Goal: Task Accomplishment & Management: Manage account settings

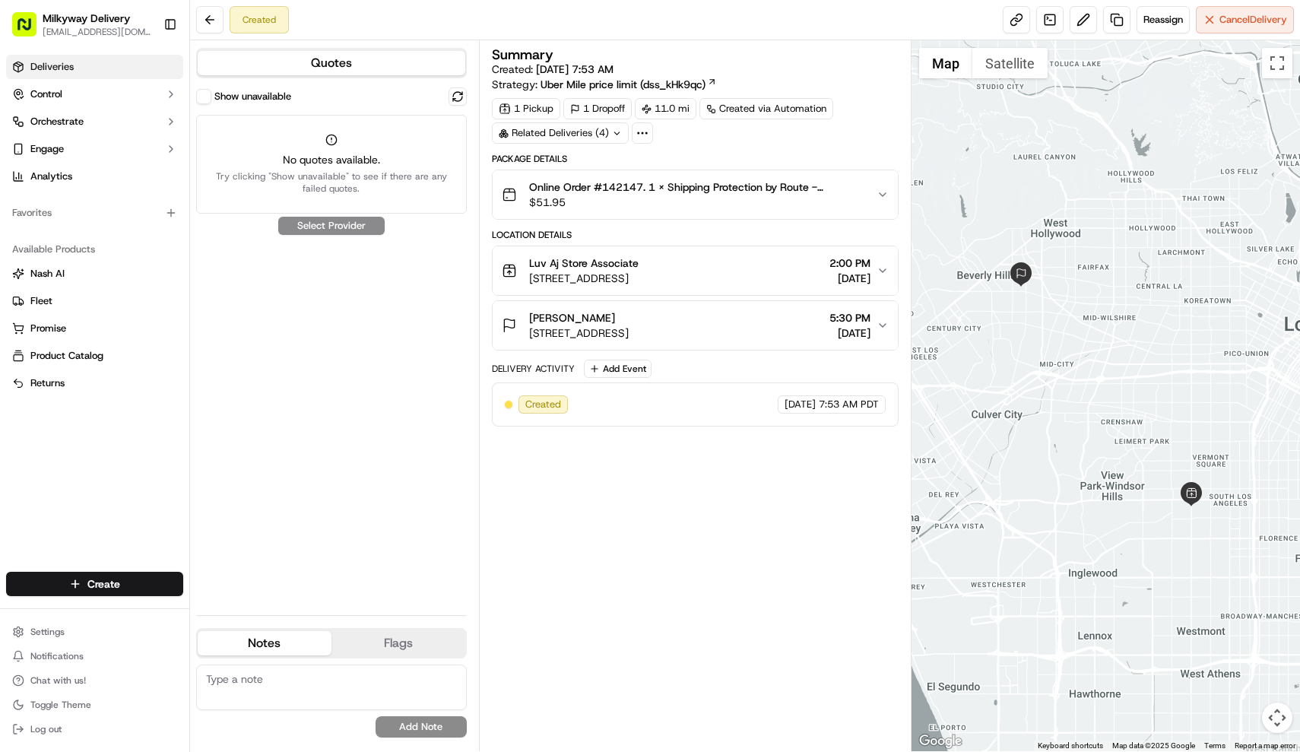
click at [72, 68] on span "Deliveries" at bounding box center [51, 67] width 43 height 14
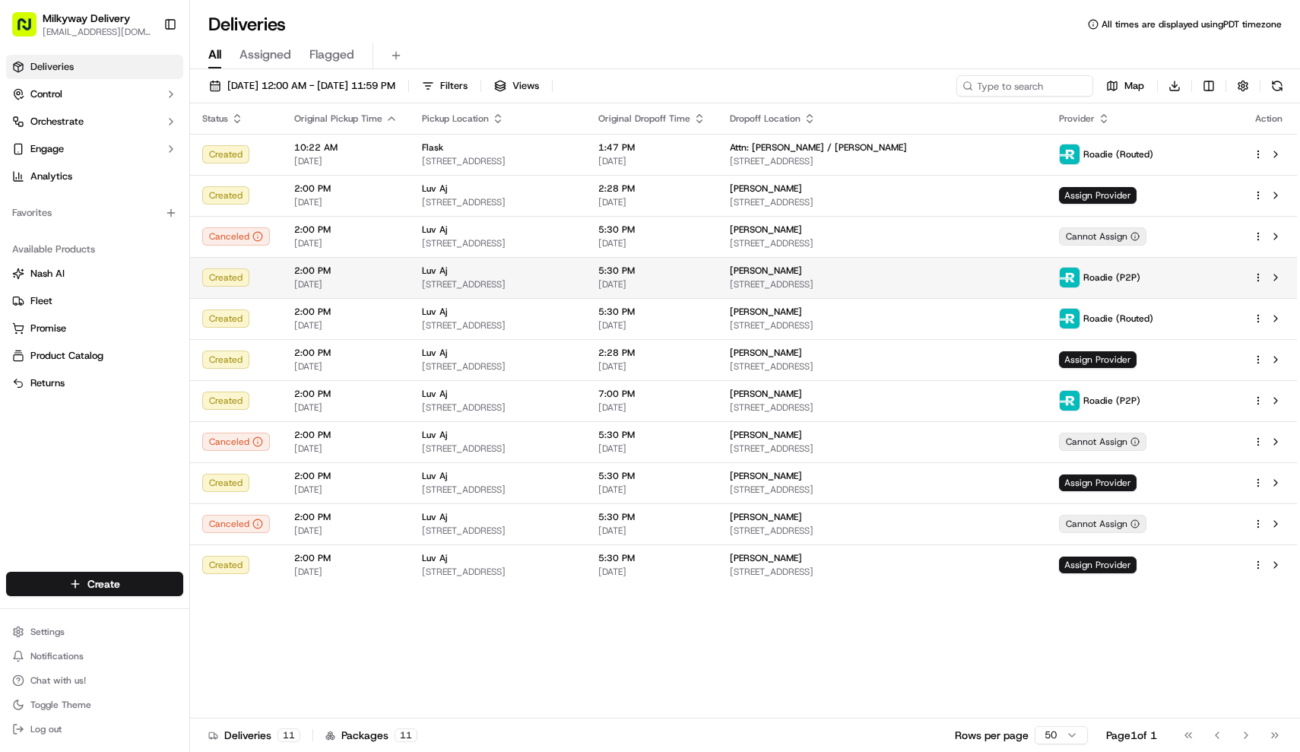
click at [401, 275] on td "2:00 PM [DATE]" at bounding box center [346, 277] width 128 height 41
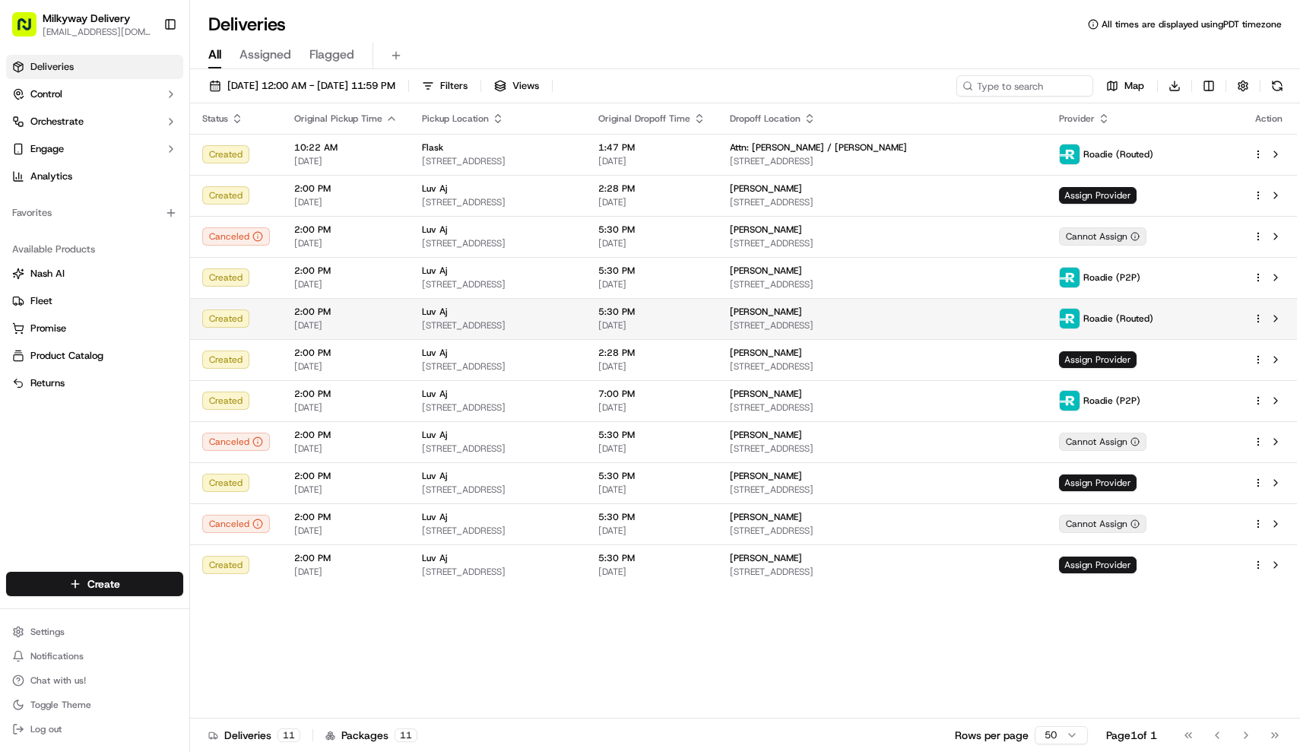
click at [410, 324] on td "Luv Aj 5931 S Western Ave, Los Angeles, CA 90047, USA" at bounding box center [498, 318] width 176 height 41
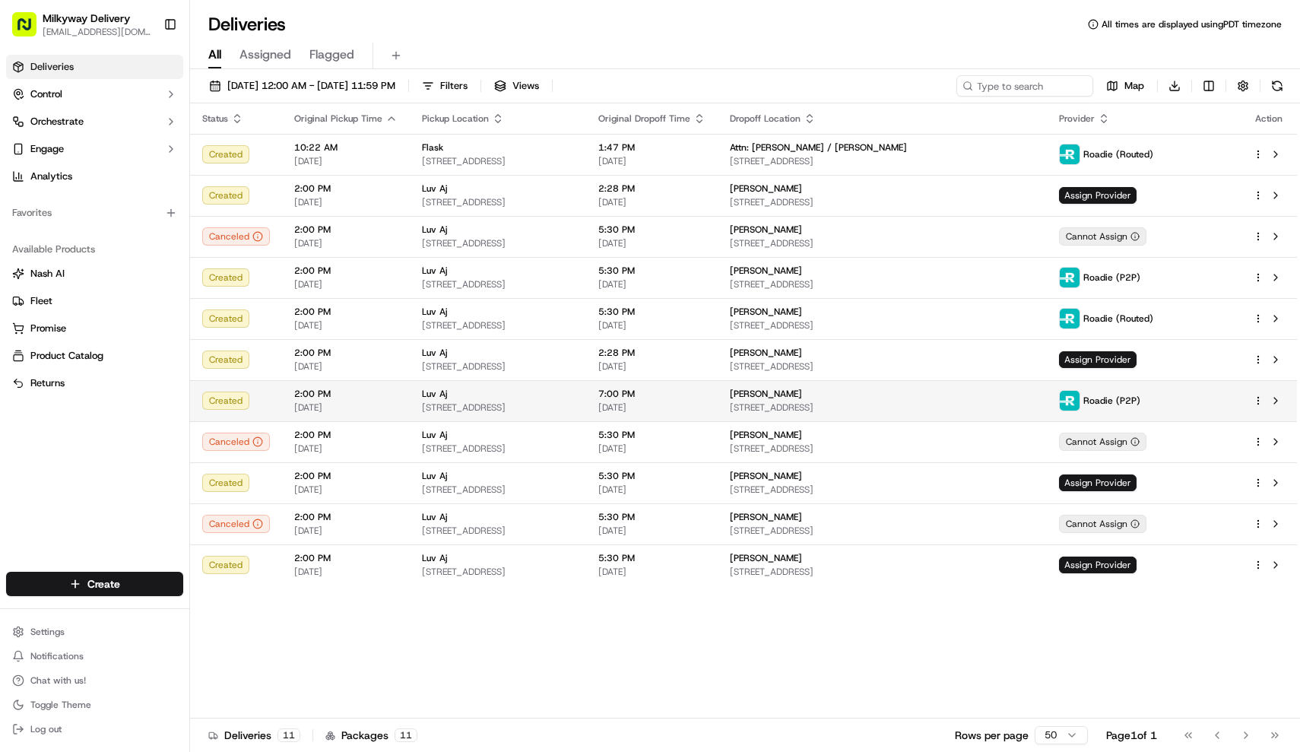
click at [425, 414] on td "Luv Aj 5931 S Western Ave, Los Angeles, CA 90047, USA" at bounding box center [498, 400] width 176 height 41
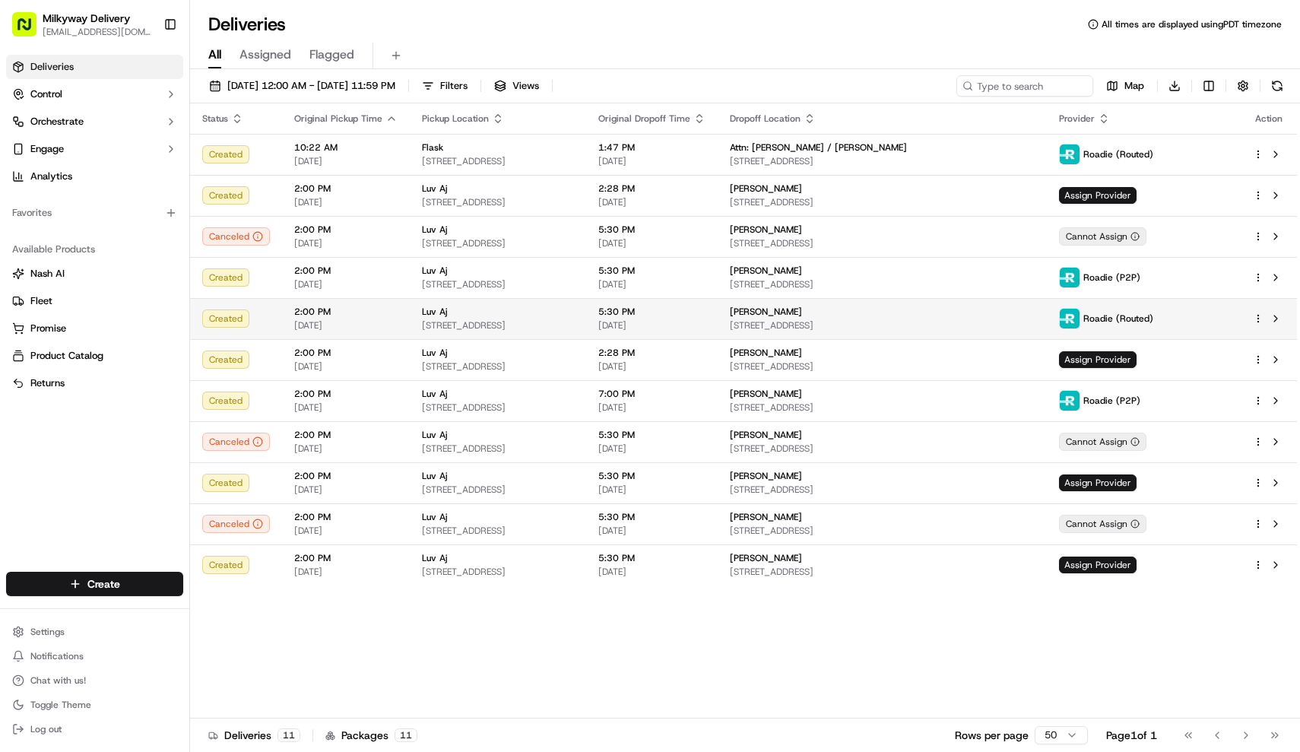
click at [496, 311] on div "Luv Aj" at bounding box center [498, 312] width 152 height 12
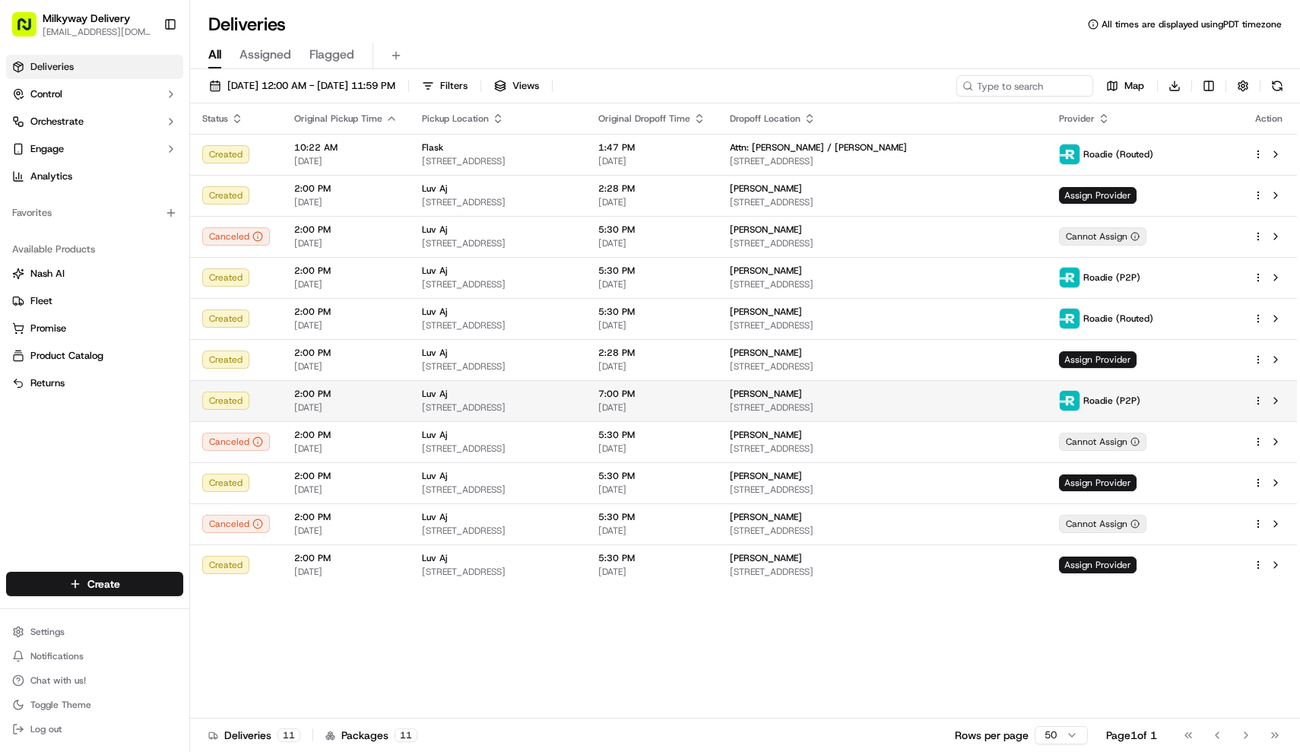
click at [371, 403] on span "[DATE]" at bounding box center [345, 407] width 103 height 12
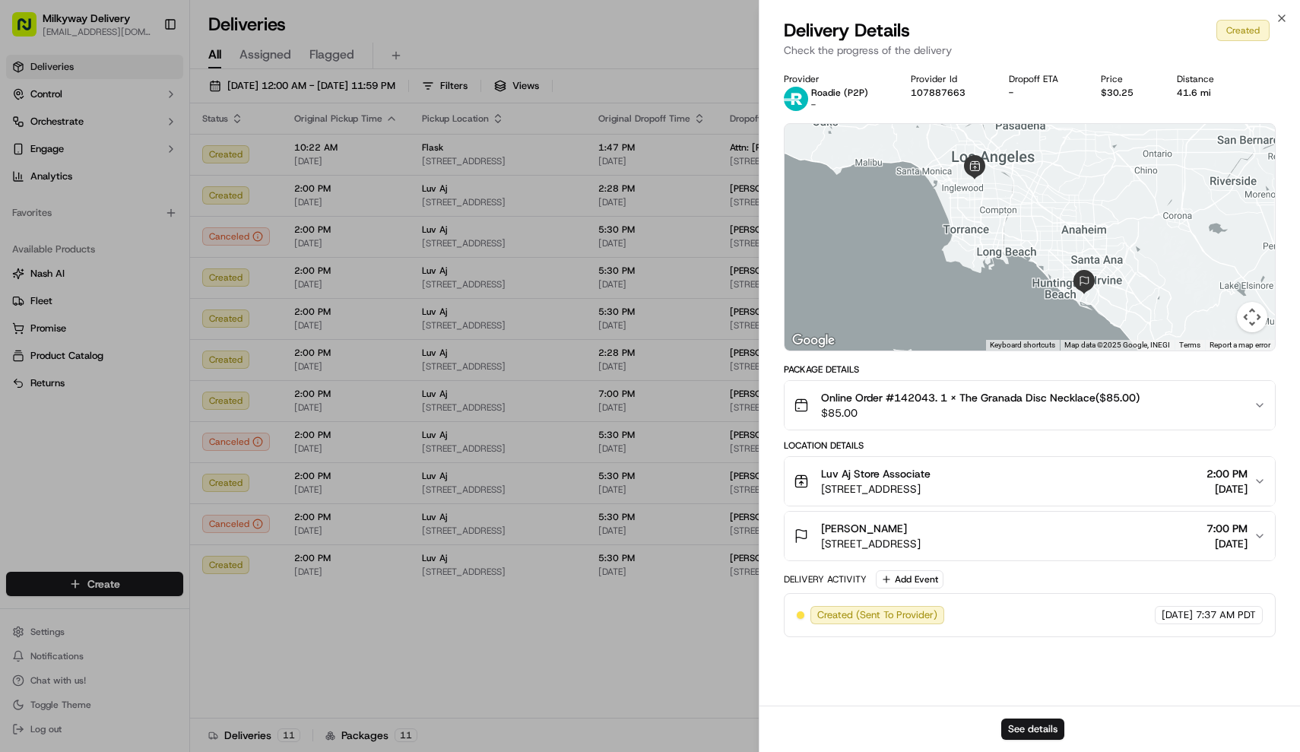
click at [962, 394] on span "Online Order #142043. 1 x The Granada Disc Necklace($85.00)" at bounding box center [980, 397] width 318 height 15
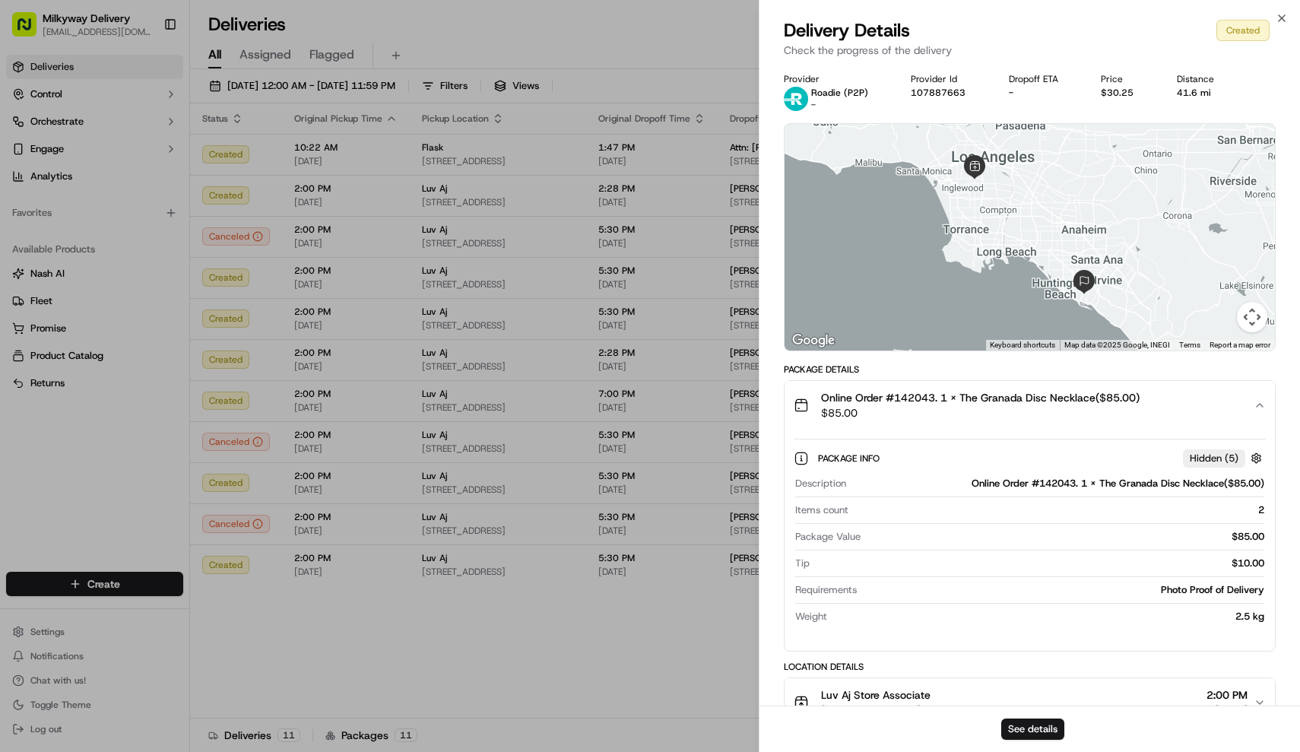
click at [962, 394] on span "Online Order #142043. 1 x The Granada Disc Necklace($85.00)" at bounding box center [980, 397] width 318 height 15
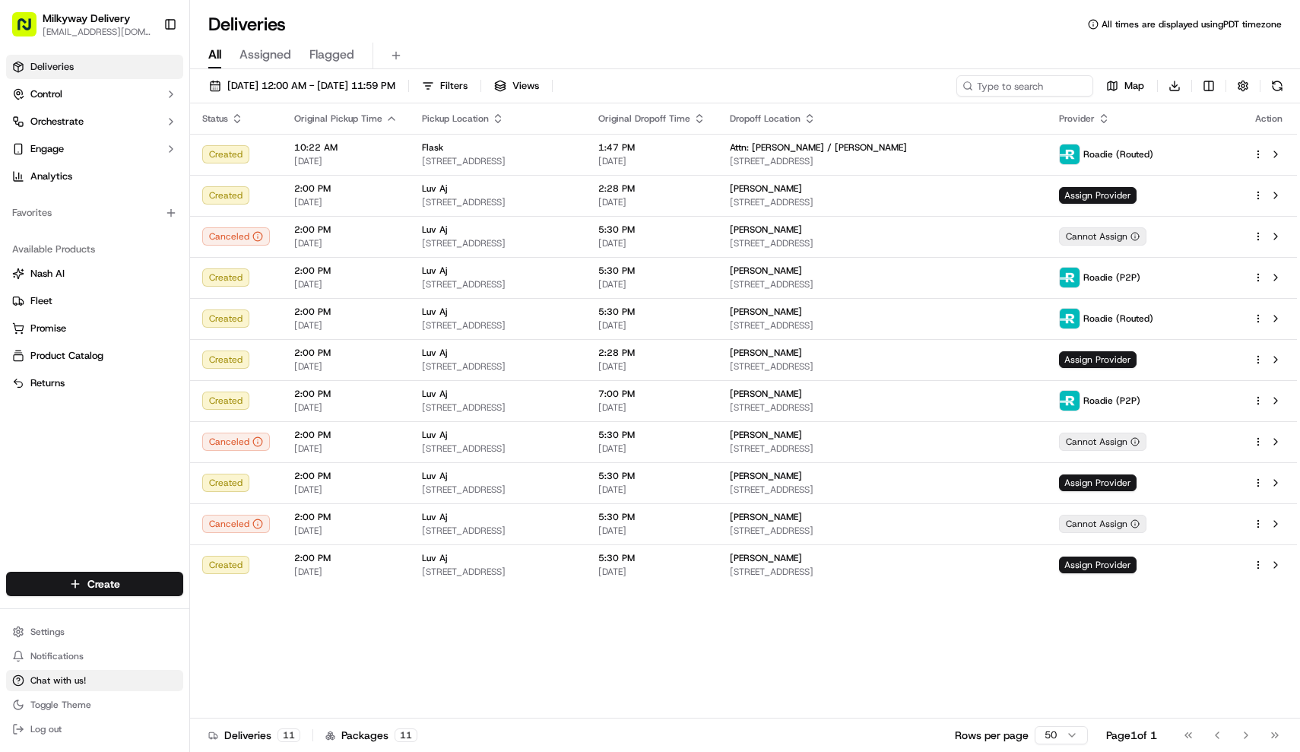
click at [65, 677] on span "Chat with us!" at bounding box center [57, 680] width 55 height 12
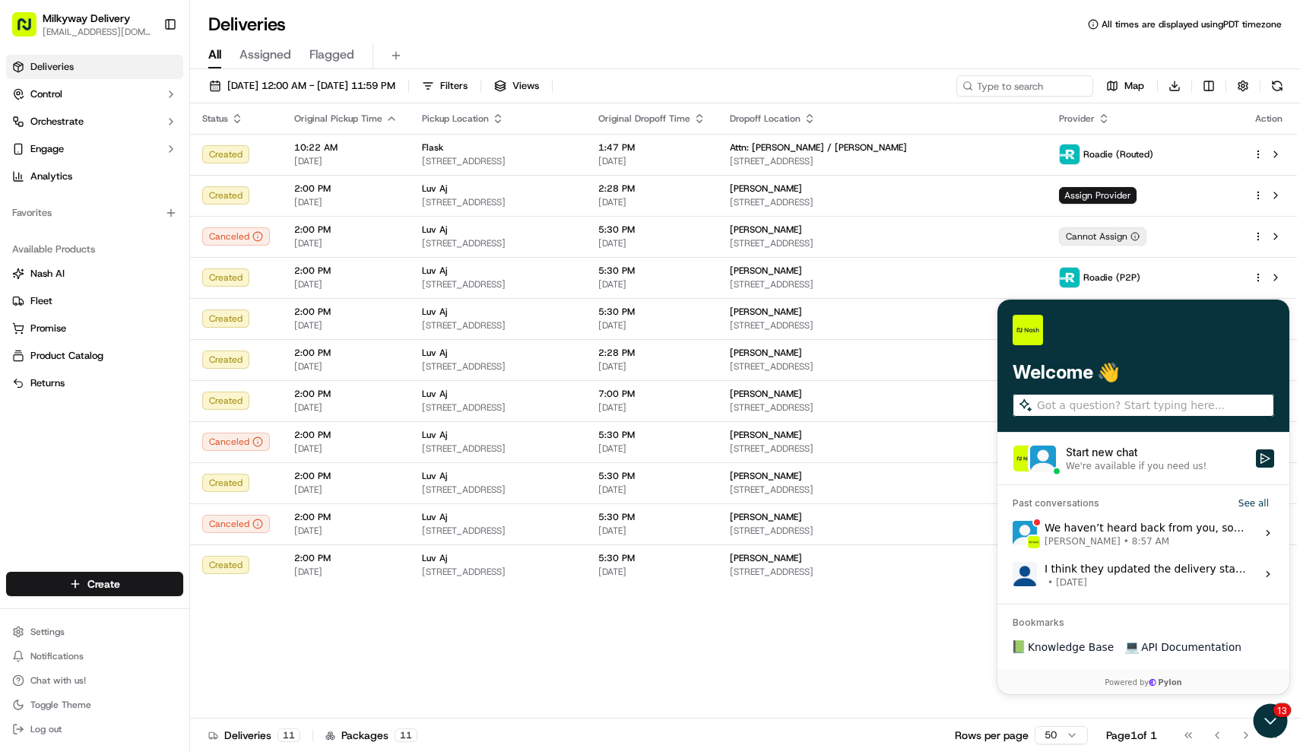
click at [1123, 534] on div "We haven’t heard back from you, so I’ll go ahead and close this chat for now. I…" at bounding box center [1145, 532] width 202 height 29
click at [1012, 534] on button "View issue" at bounding box center [1012, 533] width 1 height 1
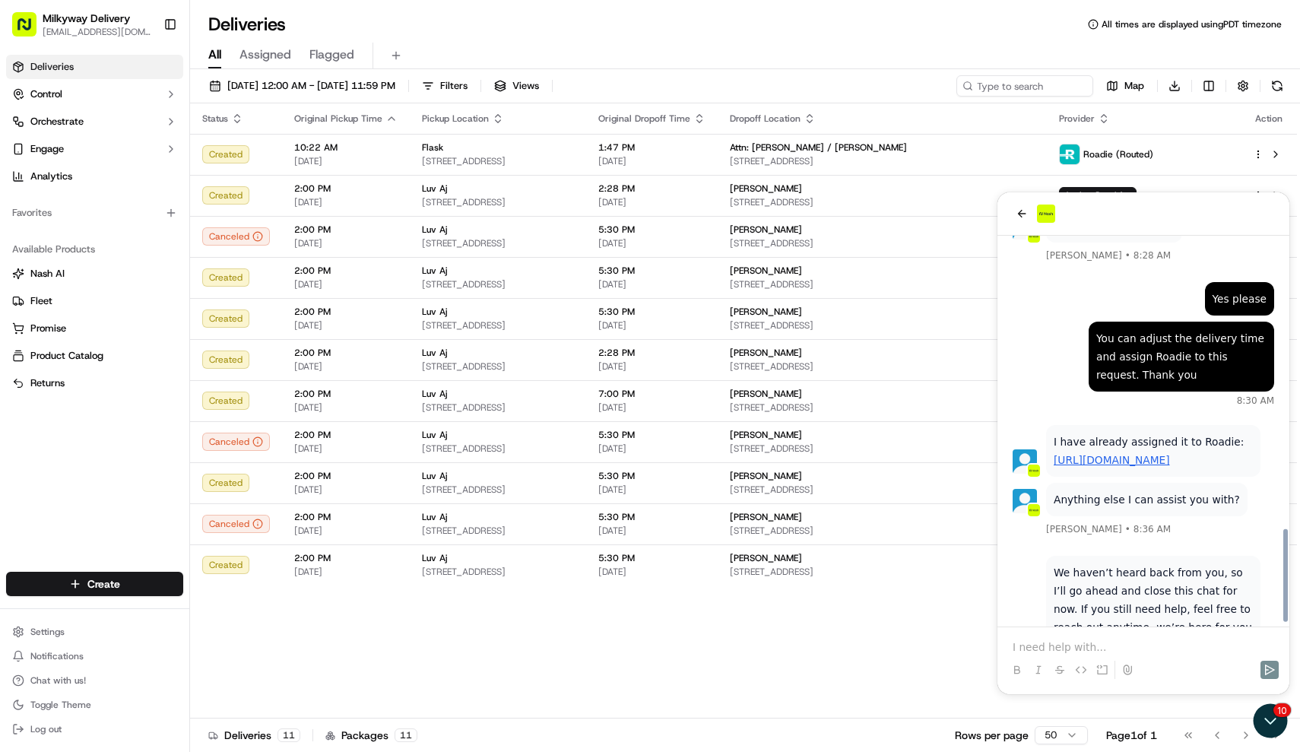
scroll to position [1341, 0]
click at [1170, 455] on link "https://portal.usenash.com/active/job_b4G4w5n8c3rNKNFFzaDypo/cfg_eoWQvYP3AwEqst…" at bounding box center [1111, 461] width 116 height 12
click at [1128, 646] on p at bounding box center [1142, 646] width 261 height 15
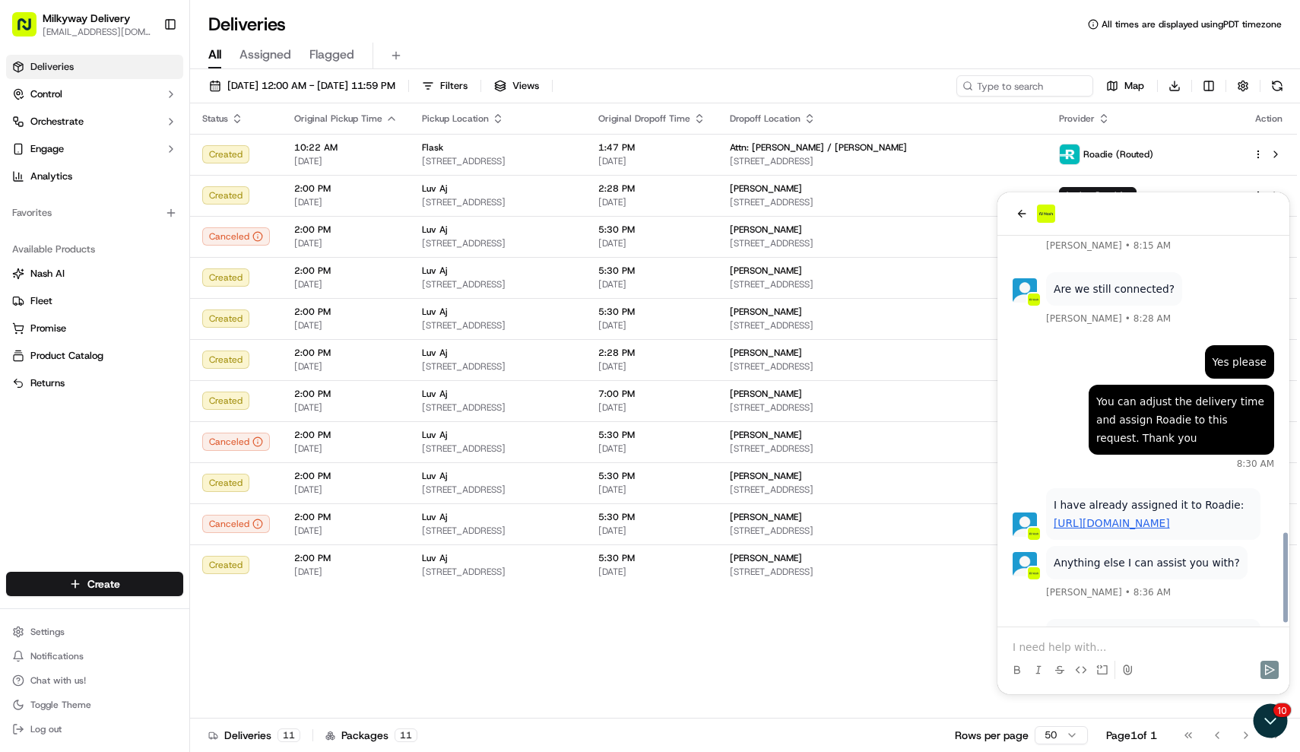
scroll to position [1408, 0]
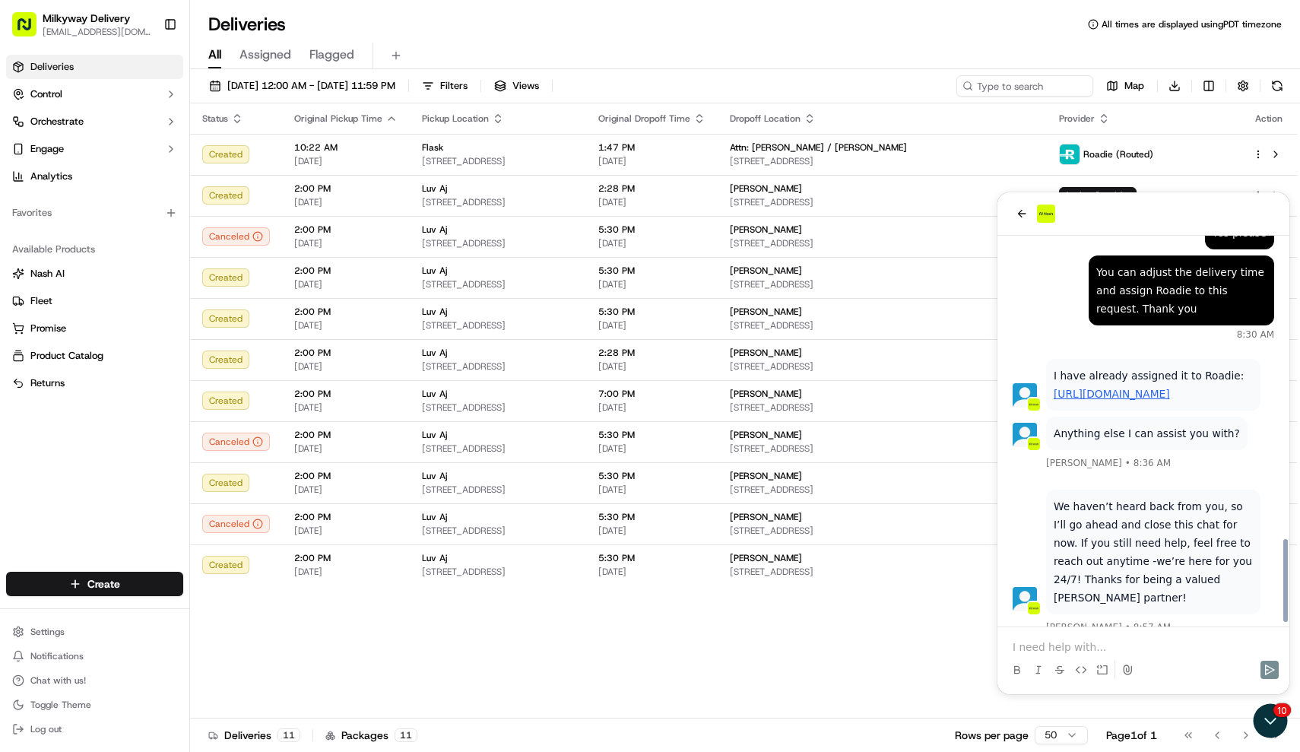
click at [918, 620] on div "Status Original Pickup Time Pickup Location Original Dropoff Time Dropoff Locat…" at bounding box center [743, 410] width 1107 height 615
click at [1286, 738] on div "10" at bounding box center [1271, 721] width 41 height 38
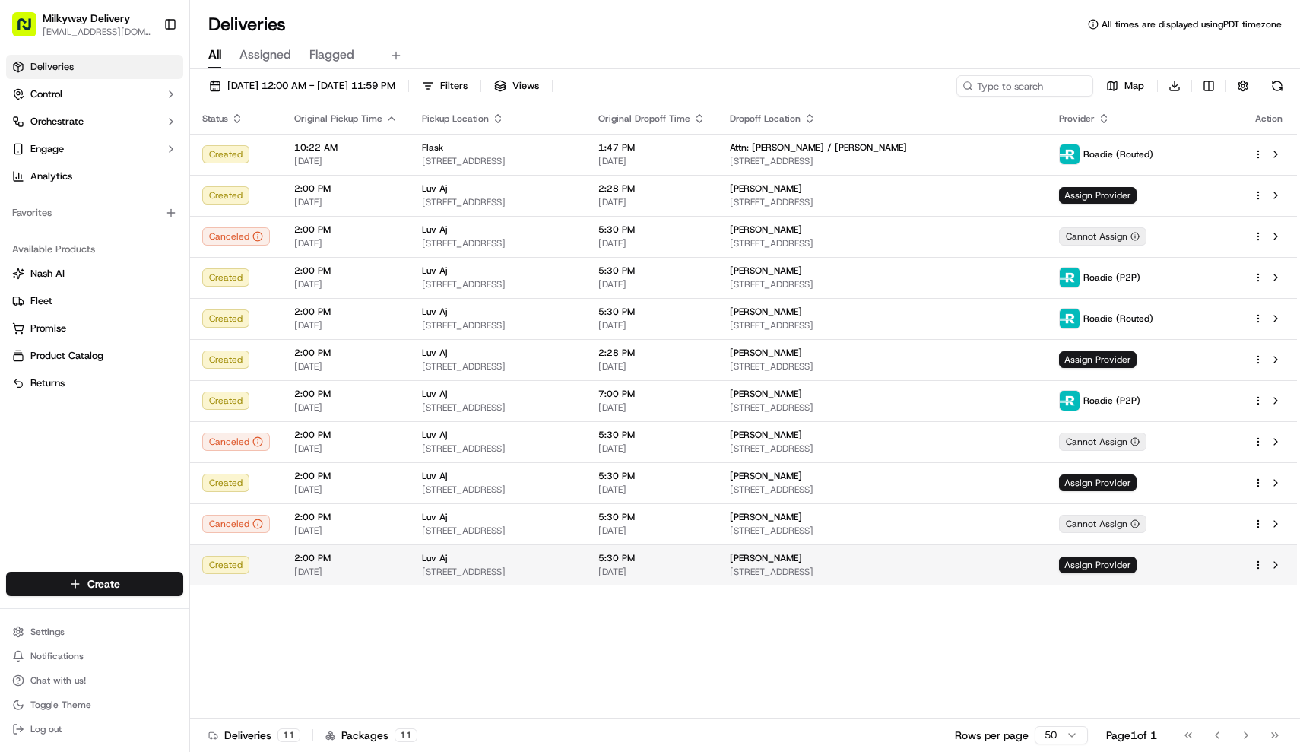
click at [1257, 565] on html "Milkyway Delivery farmon@milkywayxpress.com Toggle Sidebar Deliveries Control O…" at bounding box center [650, 376] width 1300 height 752
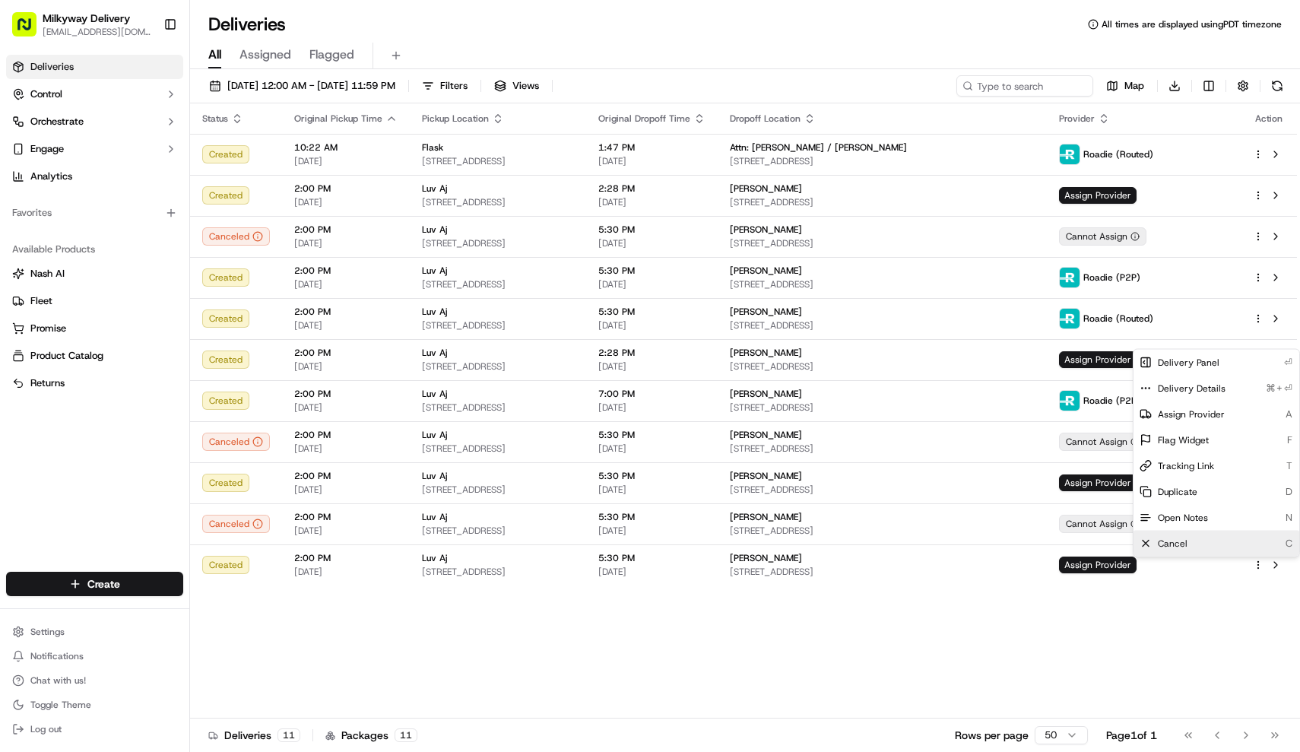
click at [1236, 543] on div "Cancel C" at bounding box center [1216, 544] width 166 height 26
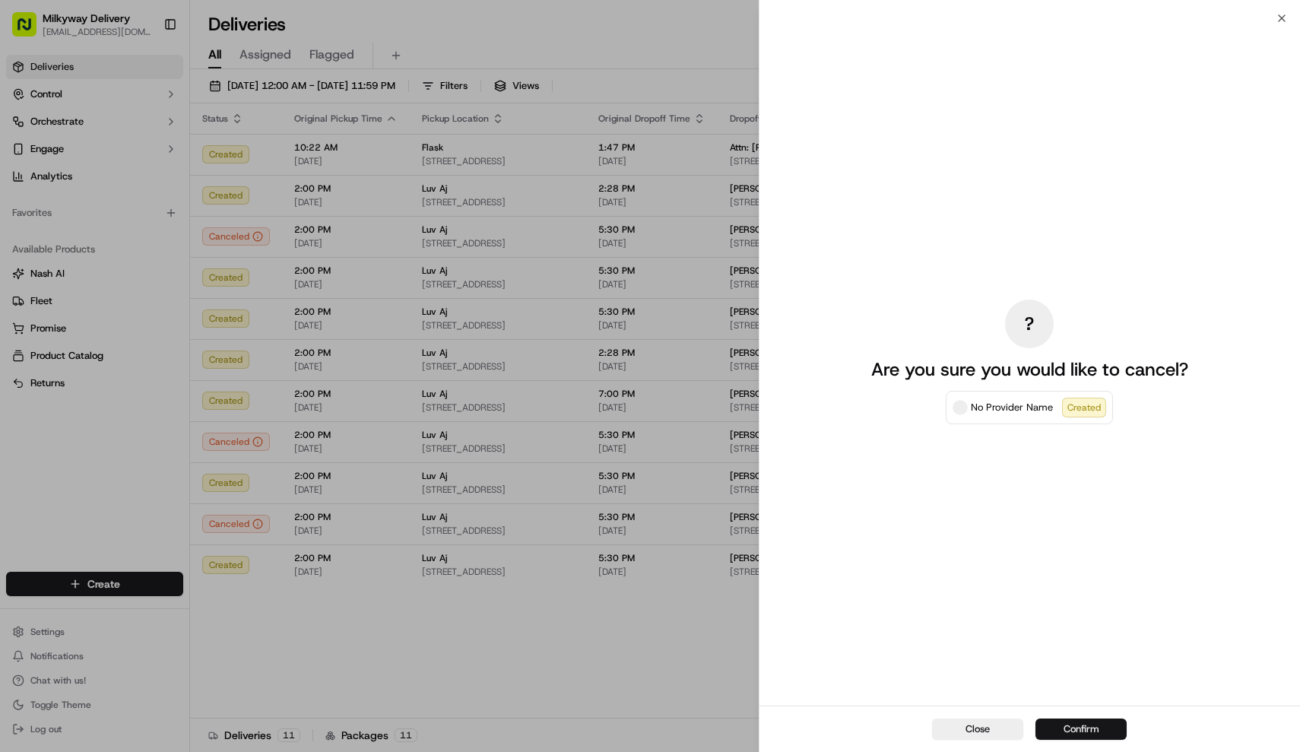
click at [1088, 729] on button "Confirm" at bounding box center [1080, 728] width 91 height 21
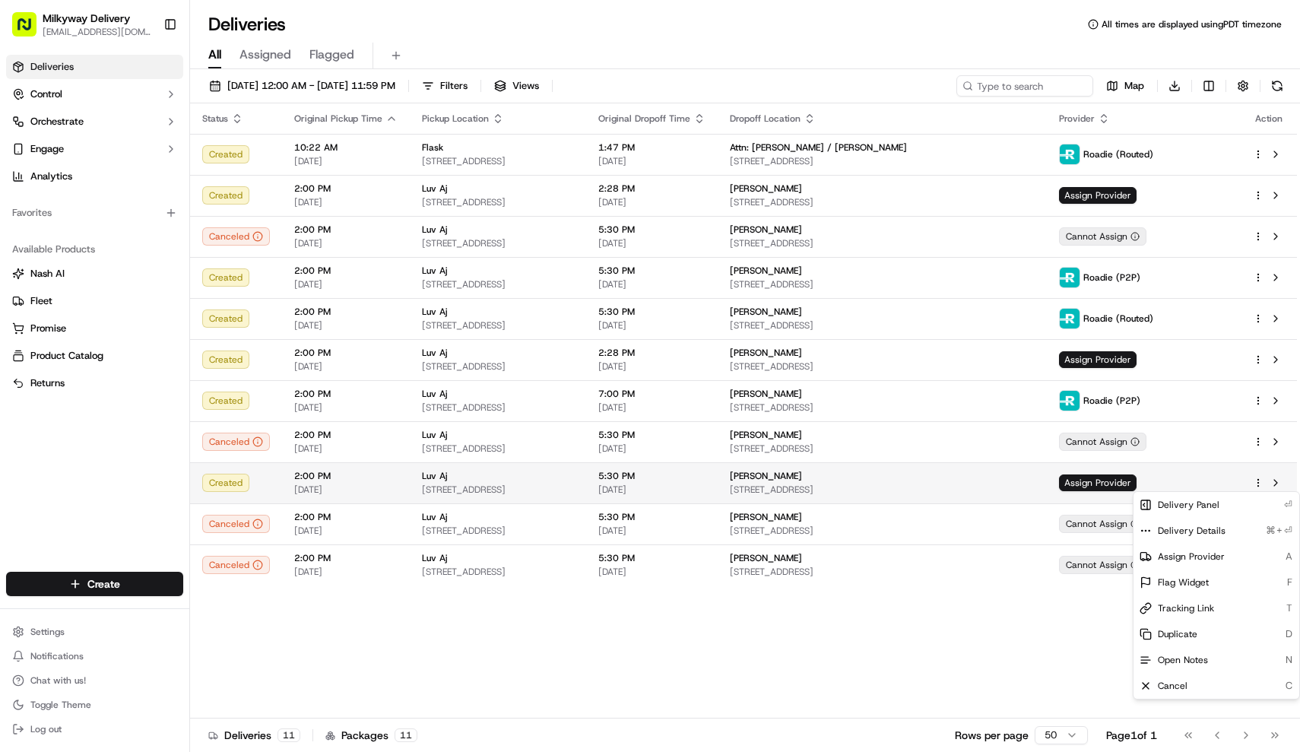
click at [1260, 479] on html "Milkyway Delivery farmon@milkywayxpress.com Toggle Sidebar Deliveries Control O…" at bounding box center [650, 376] width 1300 height 752
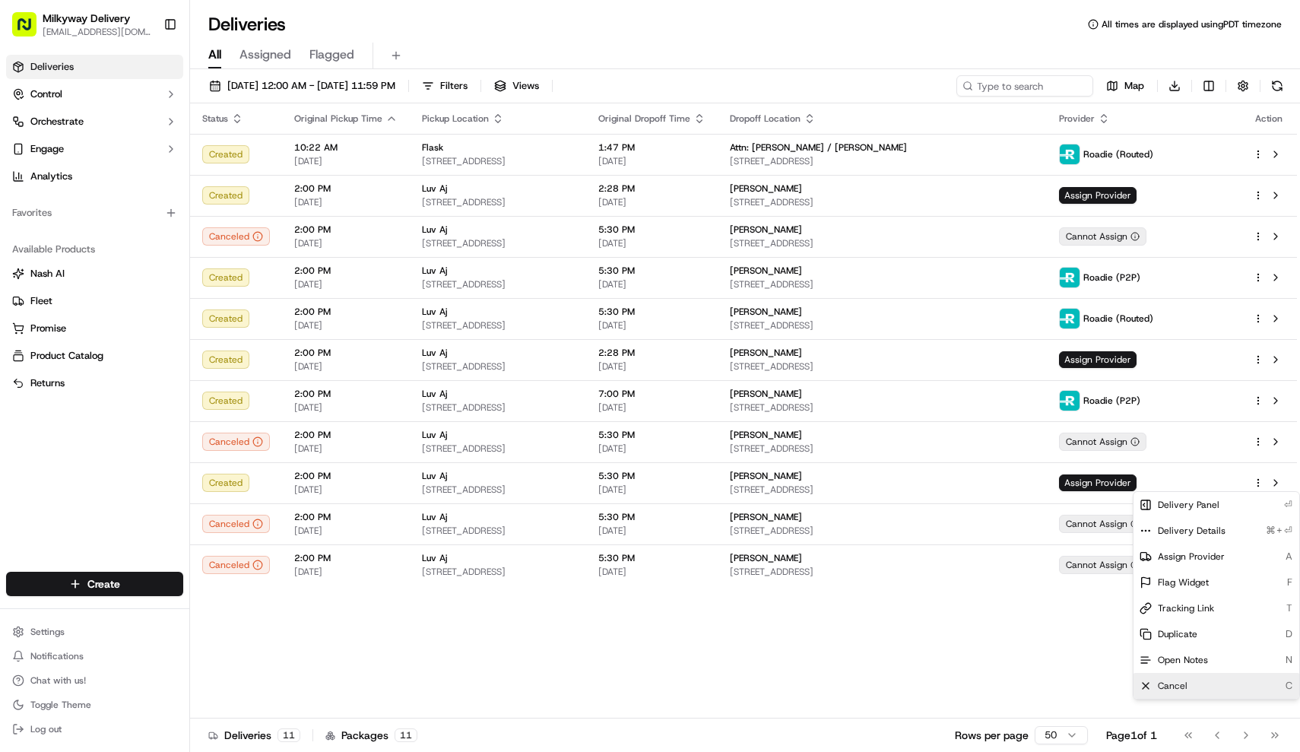
click at [1201, 677] on div "Cancel C" at bounding box center [1216, 686] width 166 height 26
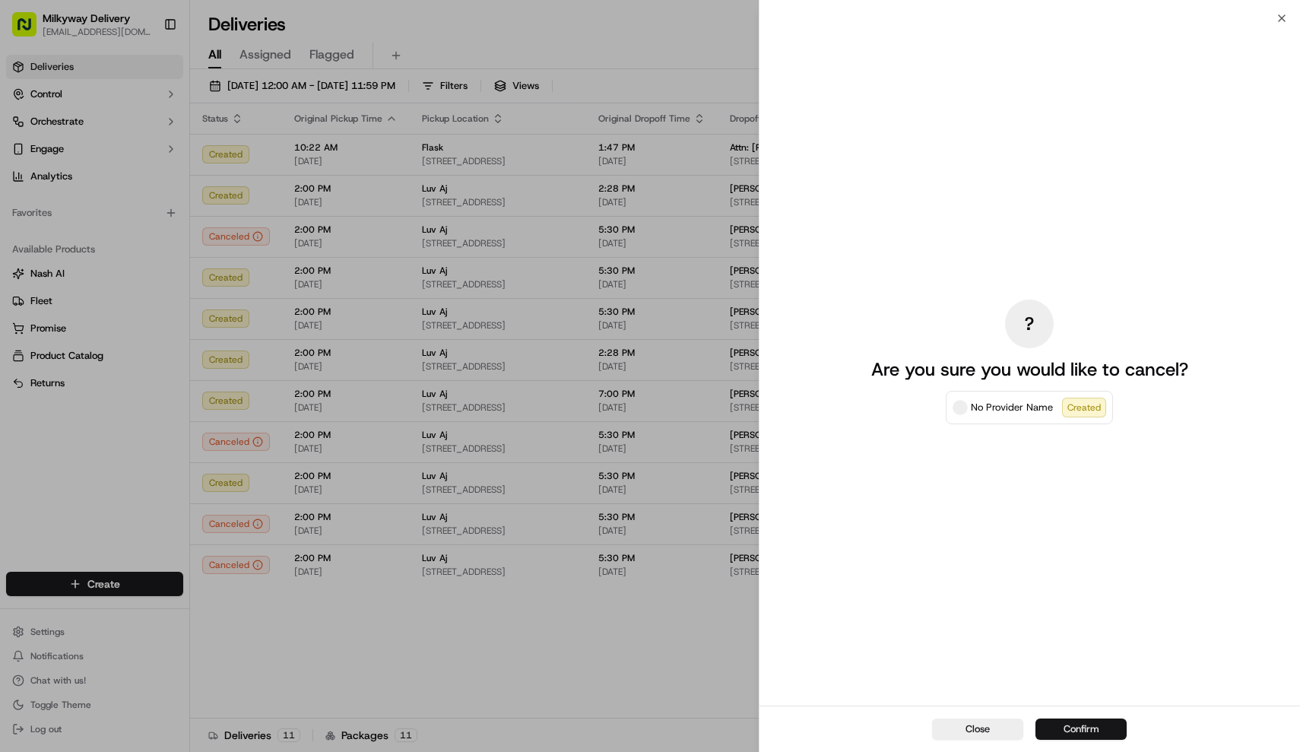
click at [1078, 724] on button "Confirm" at bounding box center [1080, 728] width 91 height 21
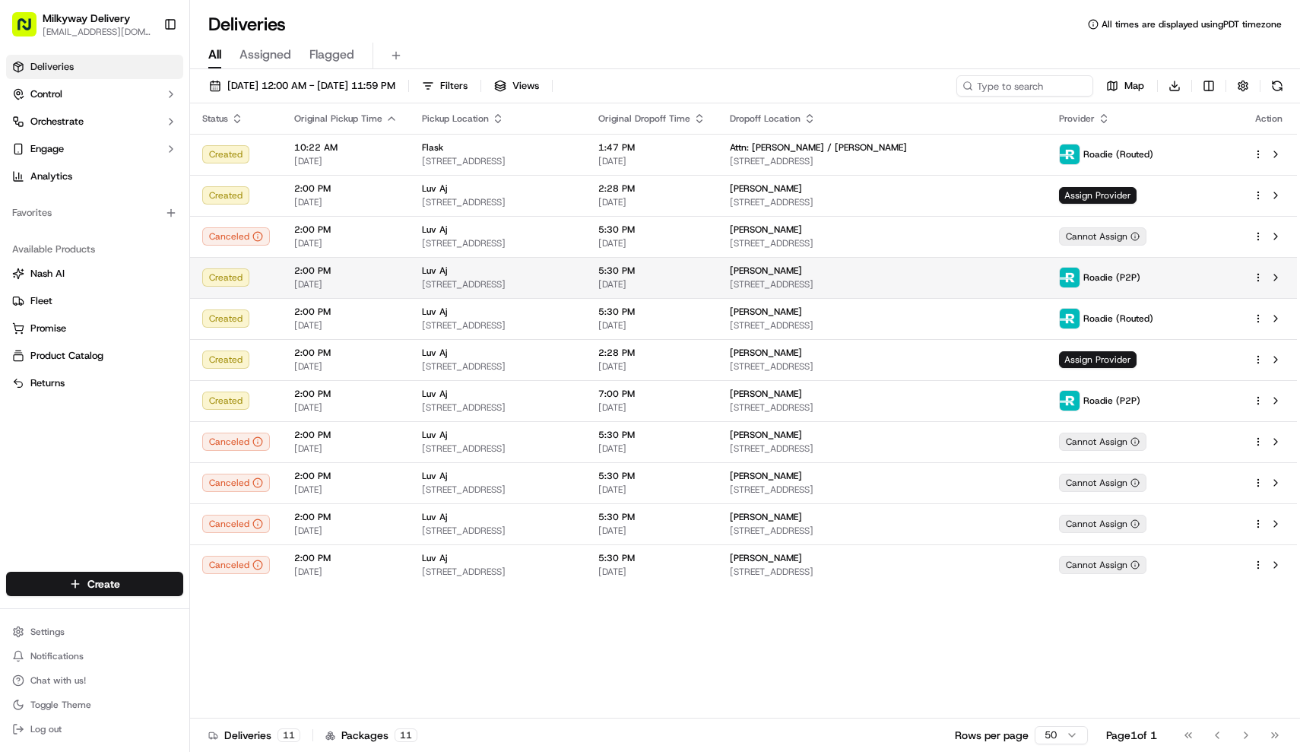
click at [532, 293] on td "Luv Aj 5931 S Western Ave, Los Angeles, CA 90047, USA" at bounding box center [498, 277] width 176 height 41
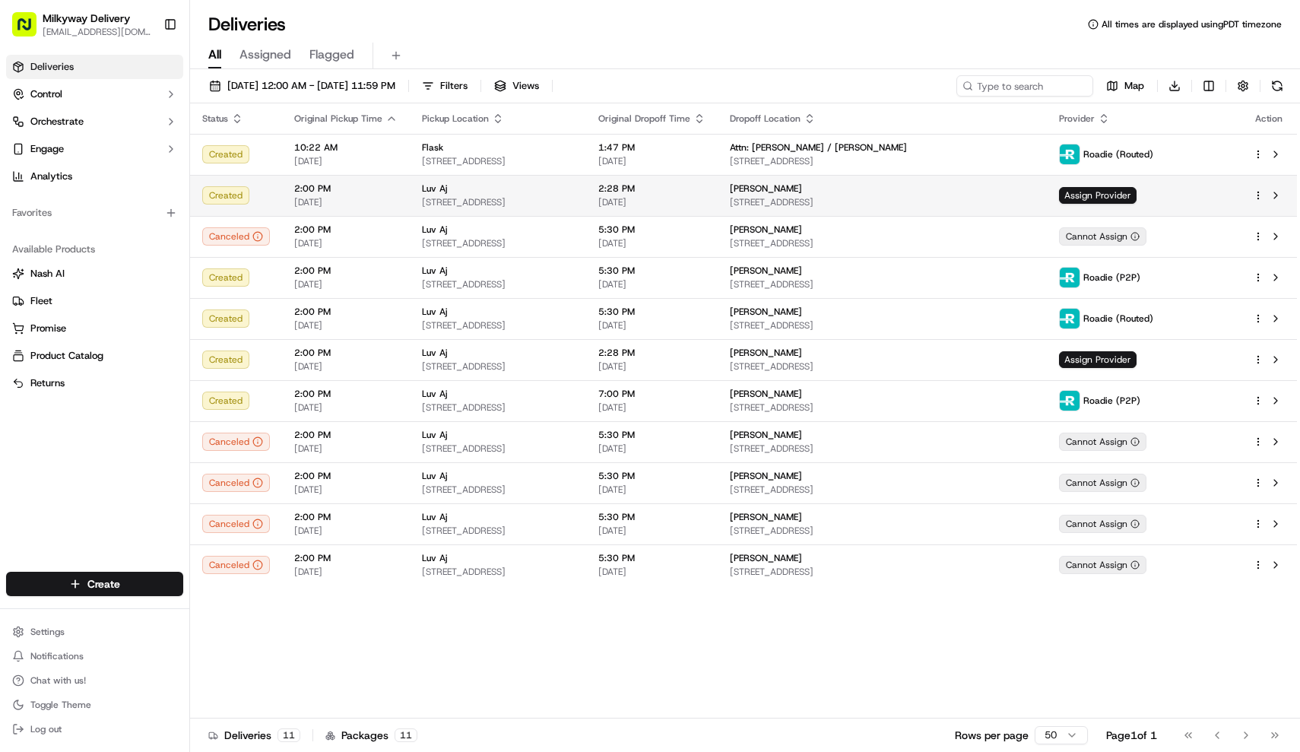
click at [1256, 189] on div at bounding box center [1269, 195] width 32 height 18
click at [1259, 193] on html "Milkyway Delivery farmon@milkywayxpress.com Toggle Sidebar Deliveries Control O…" at bounding box center [650, 376] width 1300 height 752
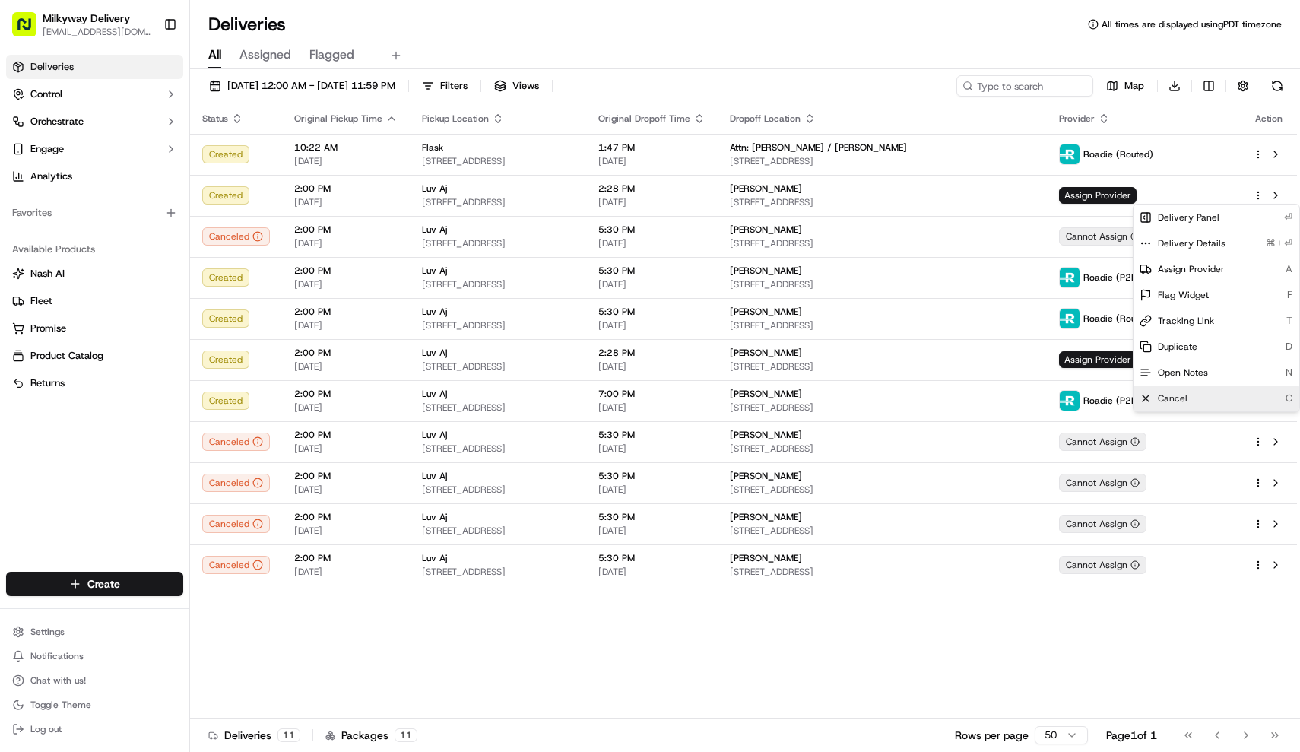
click at [1178, 400] on span "Cancel" at bounding box center [1173, 398] width 30 height 12
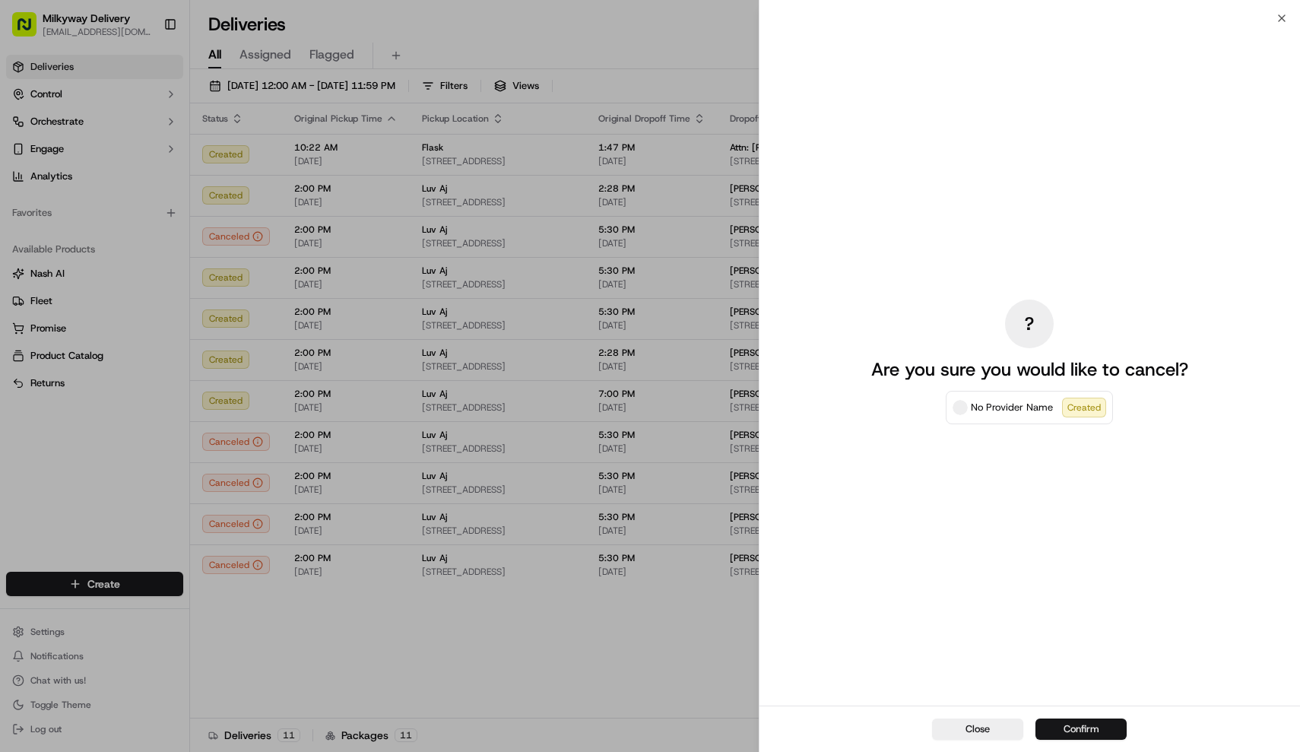
click at [1100, 736] on button "Confirm" at bounding box center [1080, 728] width 91 height 21
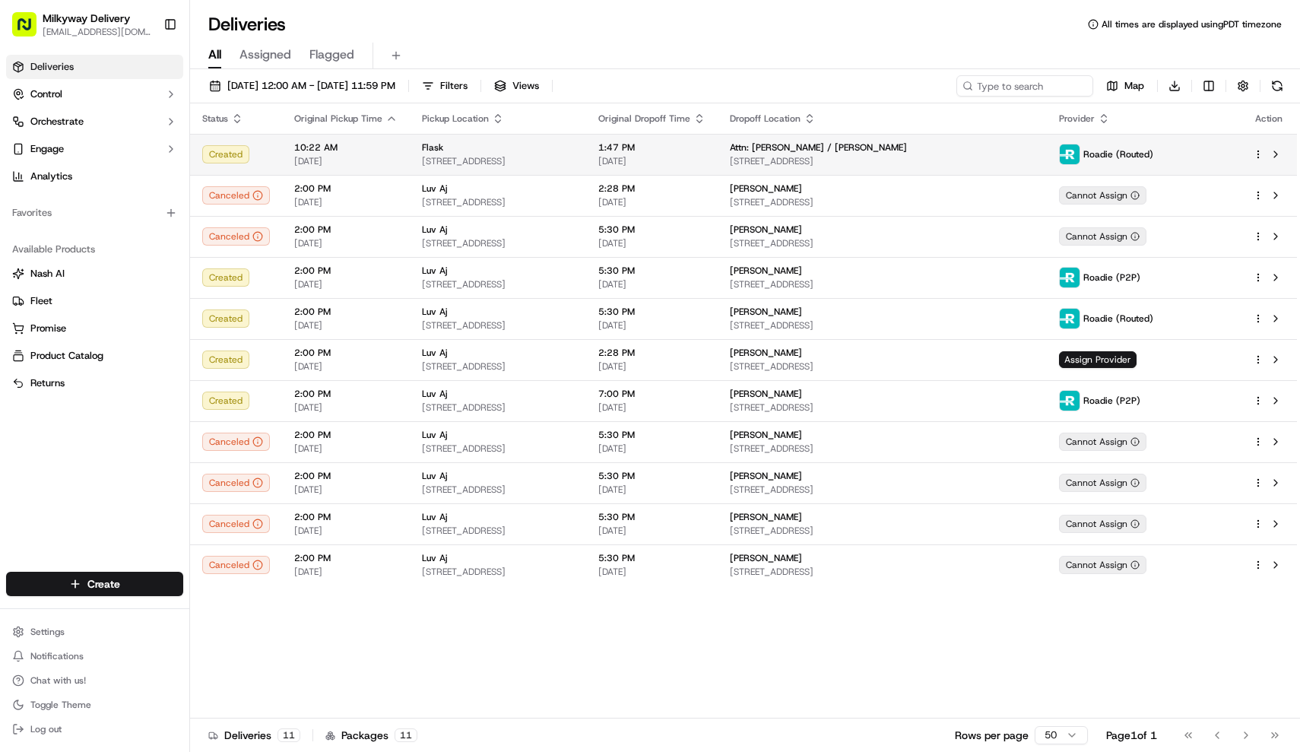
click at [1030, 156] on span "[STREET_ADDRESS]" at bounding box center [882, 161] width 305 height 12
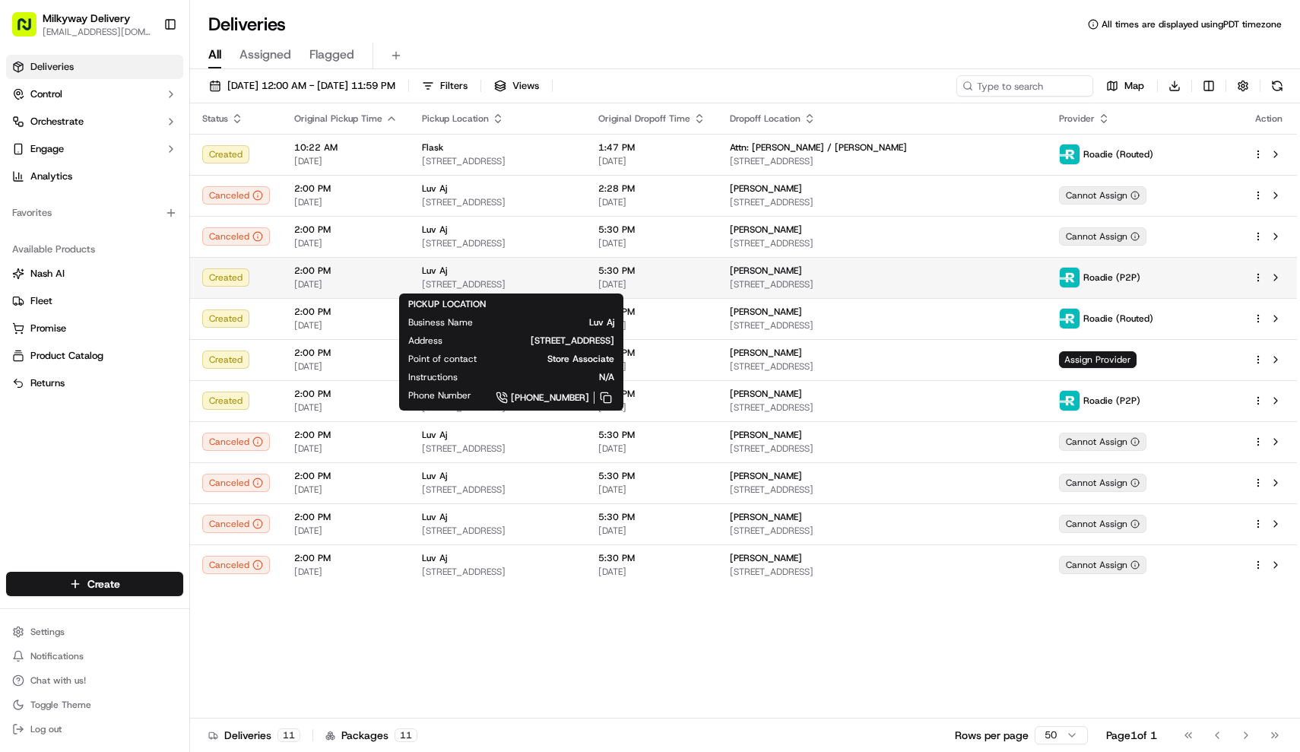
click at [574, 284] on span "[STREET_ADDRESS]" at bounding box center [498, 284] width 152 height 12
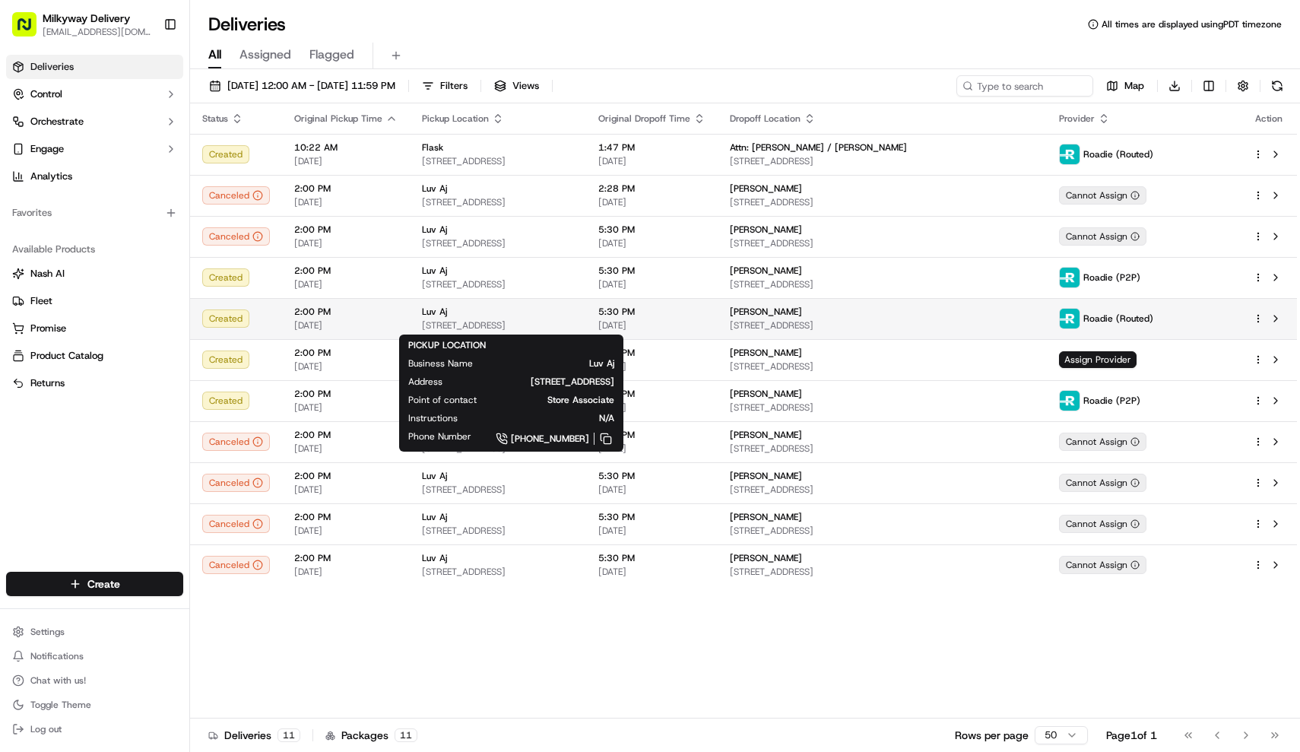
click at [574, 328] on span "[STREET_ADDRESS]" at bounding box center [498, 325] width 152 height 12
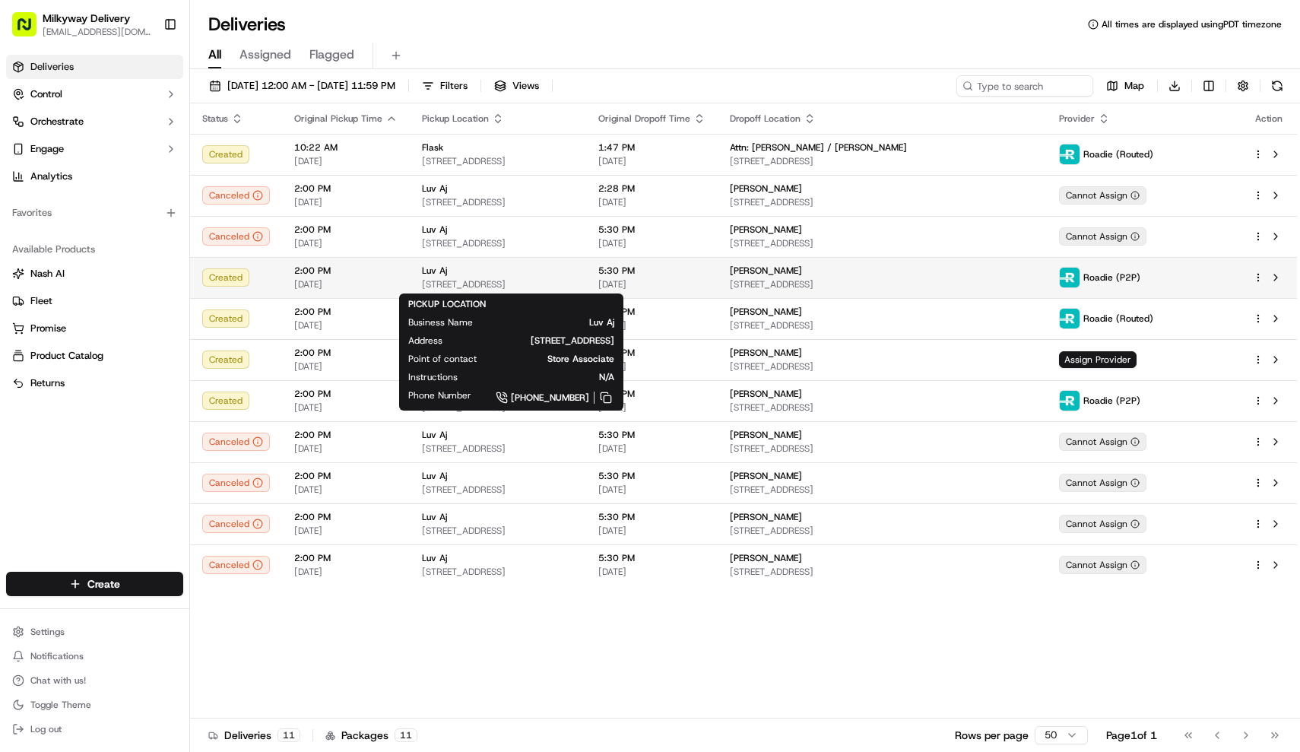
click at [569, 277] on div "Luv Aj 5931 S Western Ave, Los Angeles, CA 90047, USA" at bounding box center [498, 278] width 152 height 26
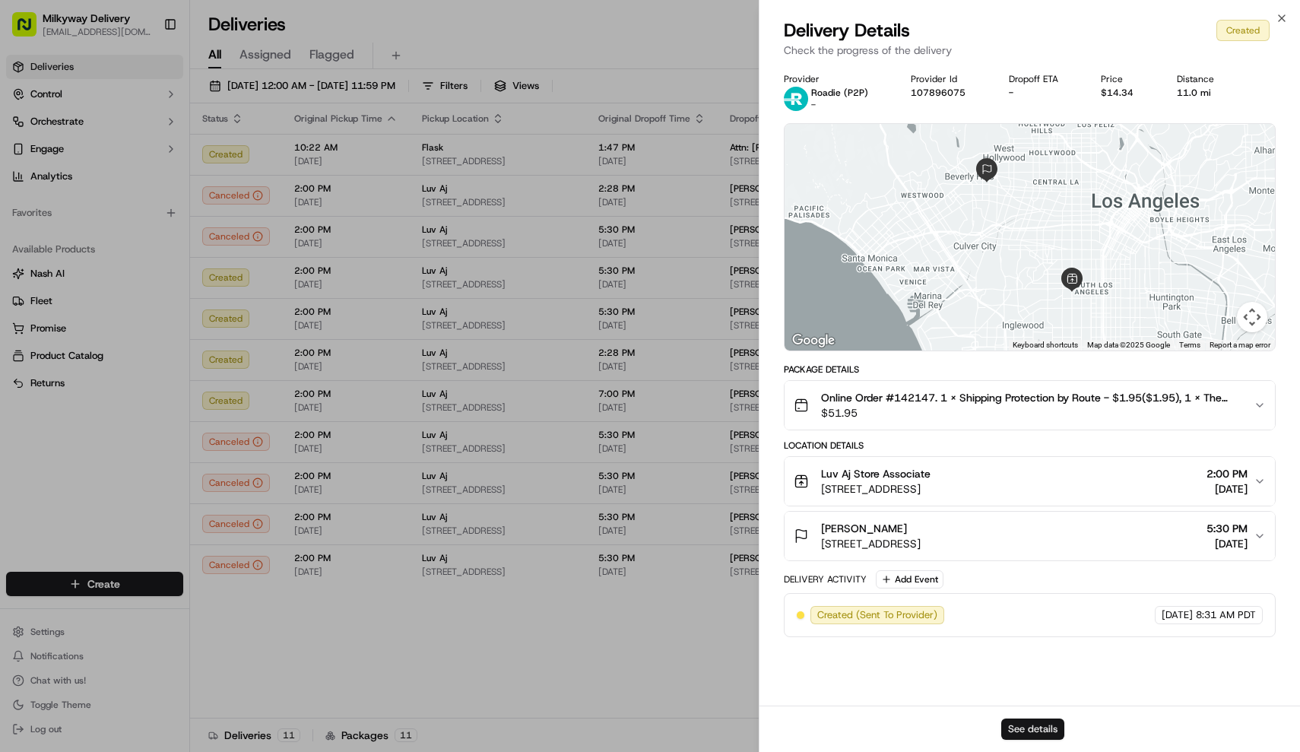
click at [1044, 727] on button "See details" at bounding box center [1032, 728] width 63 height 21
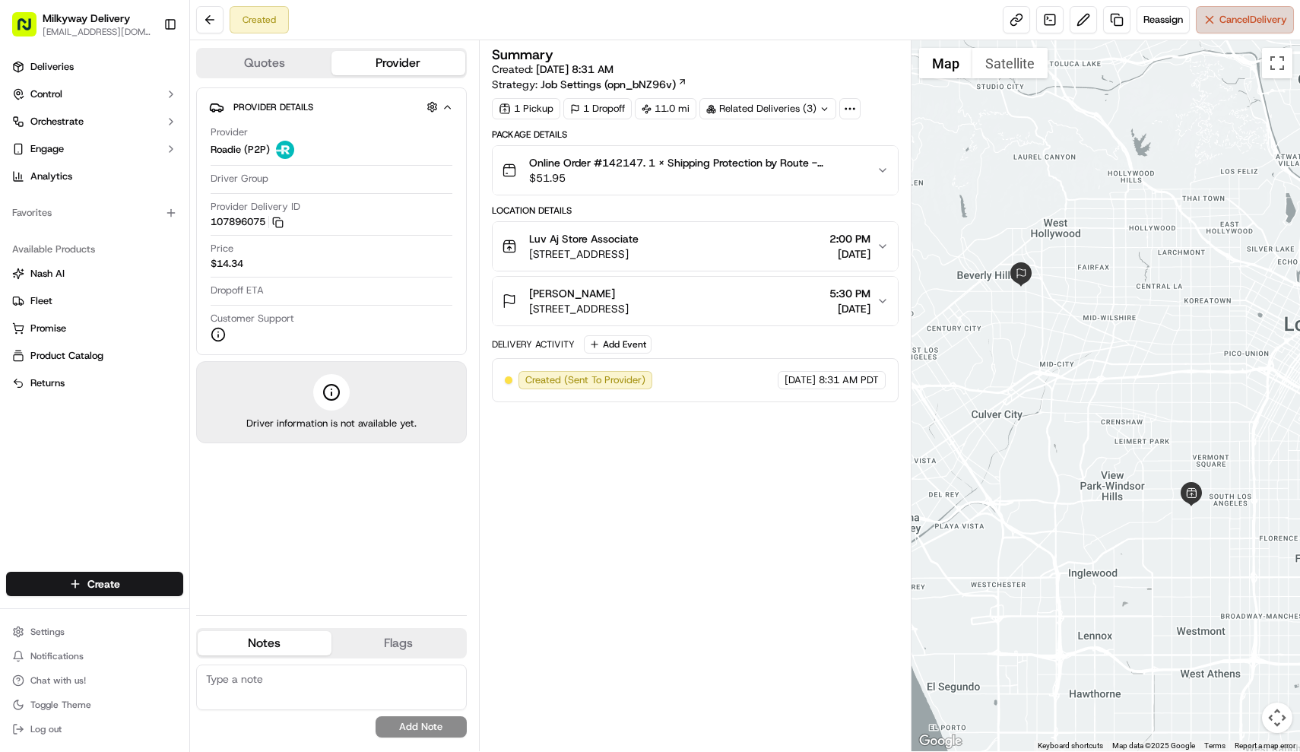
click at [1253, 17] on span "Cancel Delivery" at bounding box center [1253, 20] width 68 height 14
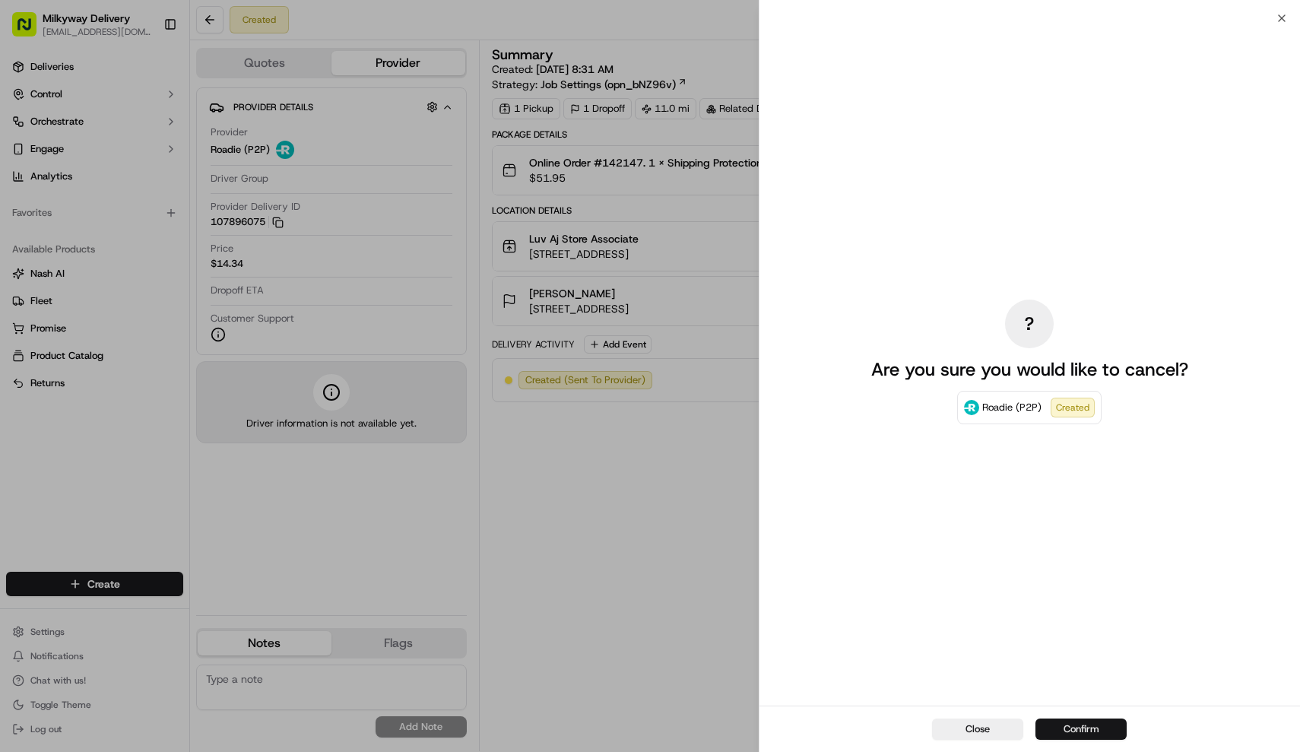
click at [1101, 733] on button "Confirm" at bounding box center [1080, 728] width 91 height 21
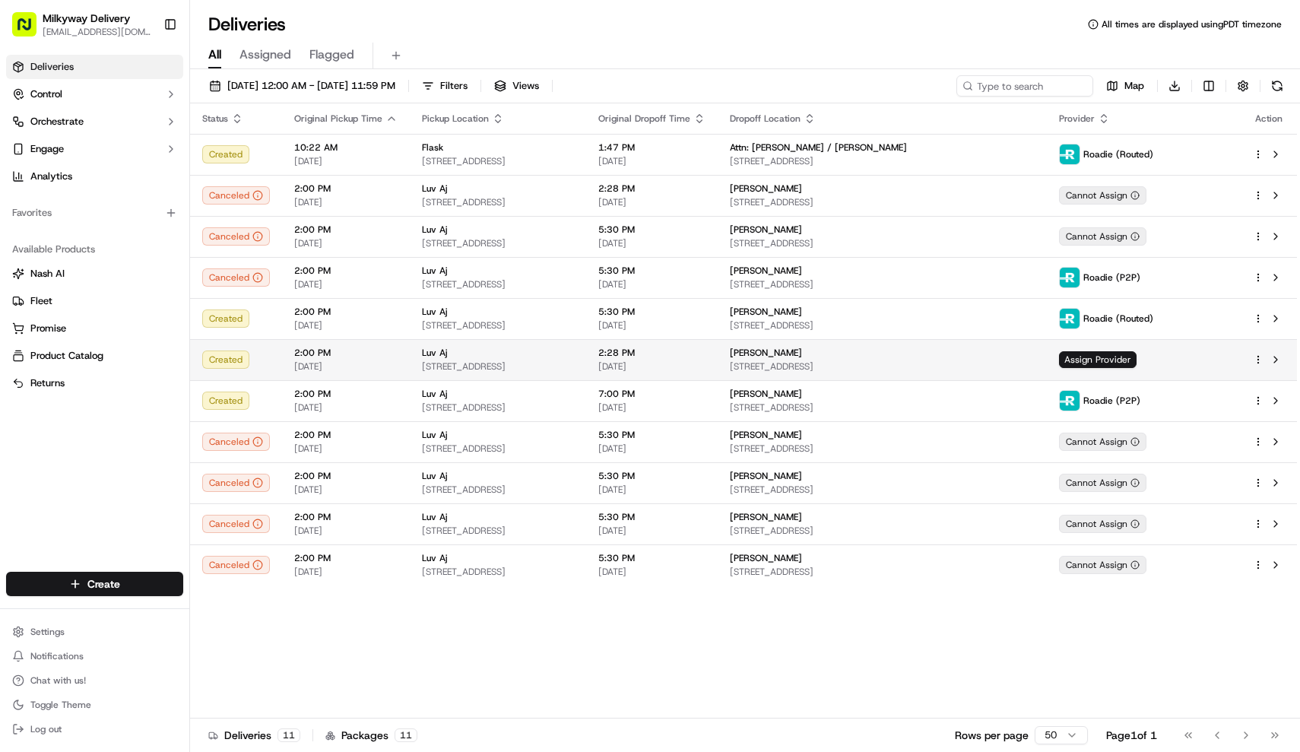
click at [1259, 362] on html "Milkyway Delivery farmon@milkywayxpress.com Toggle Sidebar Deliveries Control O…" at bounding box center [650, 376] width 1300 height 752
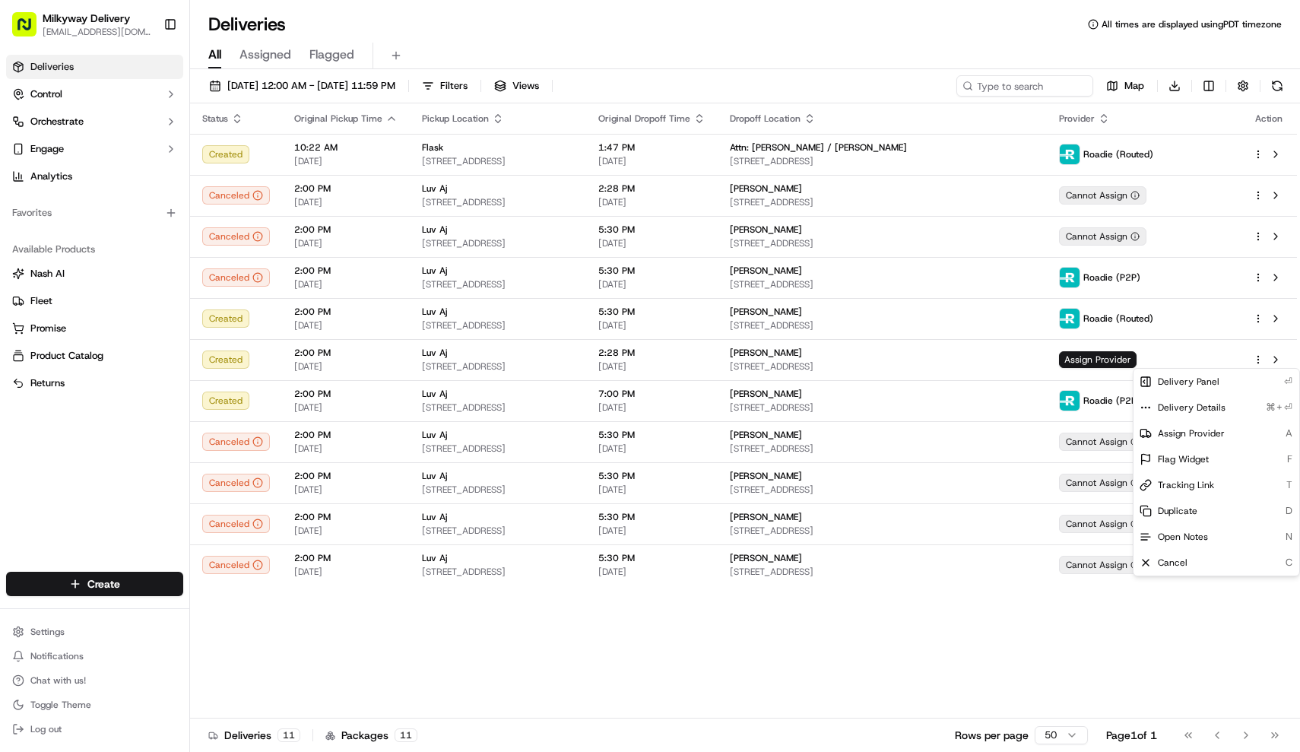
click at [237, 116] on html "Milkyway Delivery farmon@milkywayxpress.com Toggle Sidebar Deliveries Control O…" at bounding box center [650, 376] width 1300 height 752
click at [236, 121] on icon "button" at bounding box center [237, 121] width 5 height 2
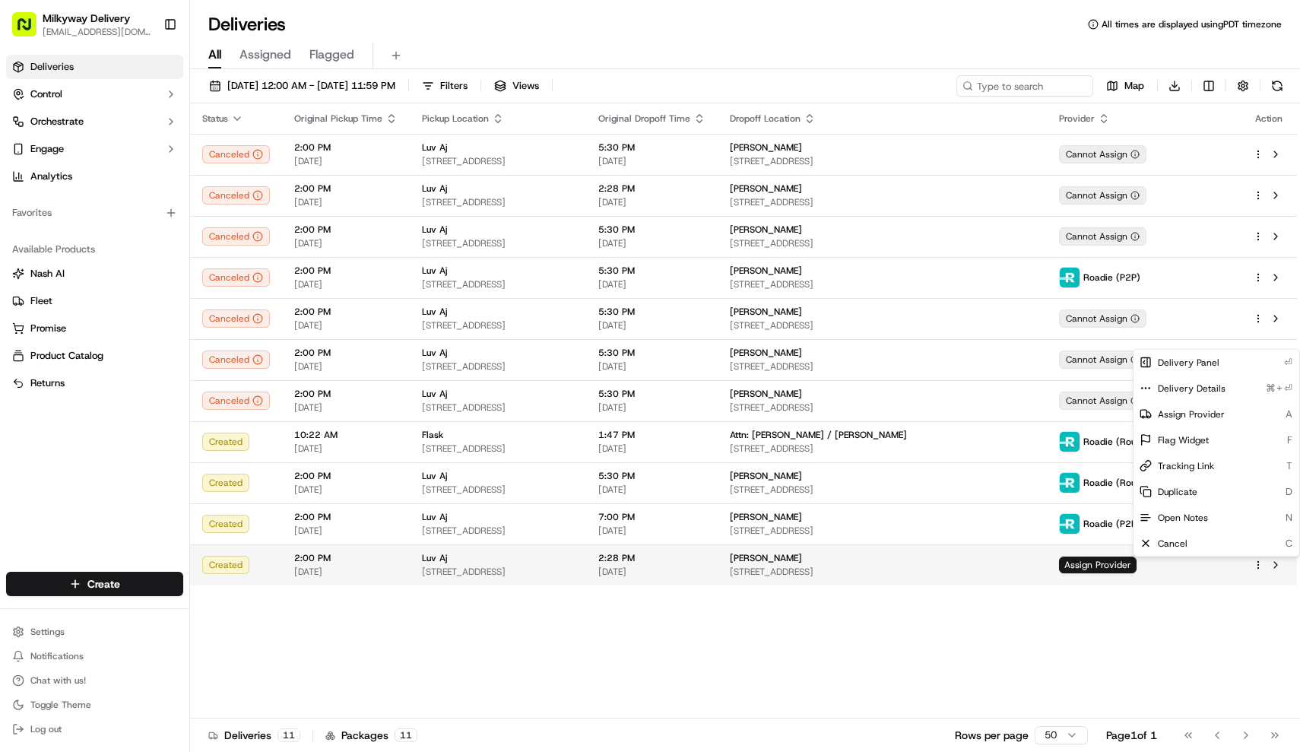
click at [1257, 567] on html "Milkyway Delivery farmon@milkywayxpress.com Toggle Sidebar Deliveries Control O…" at bounding box center [650, 376] width 1300 height 752
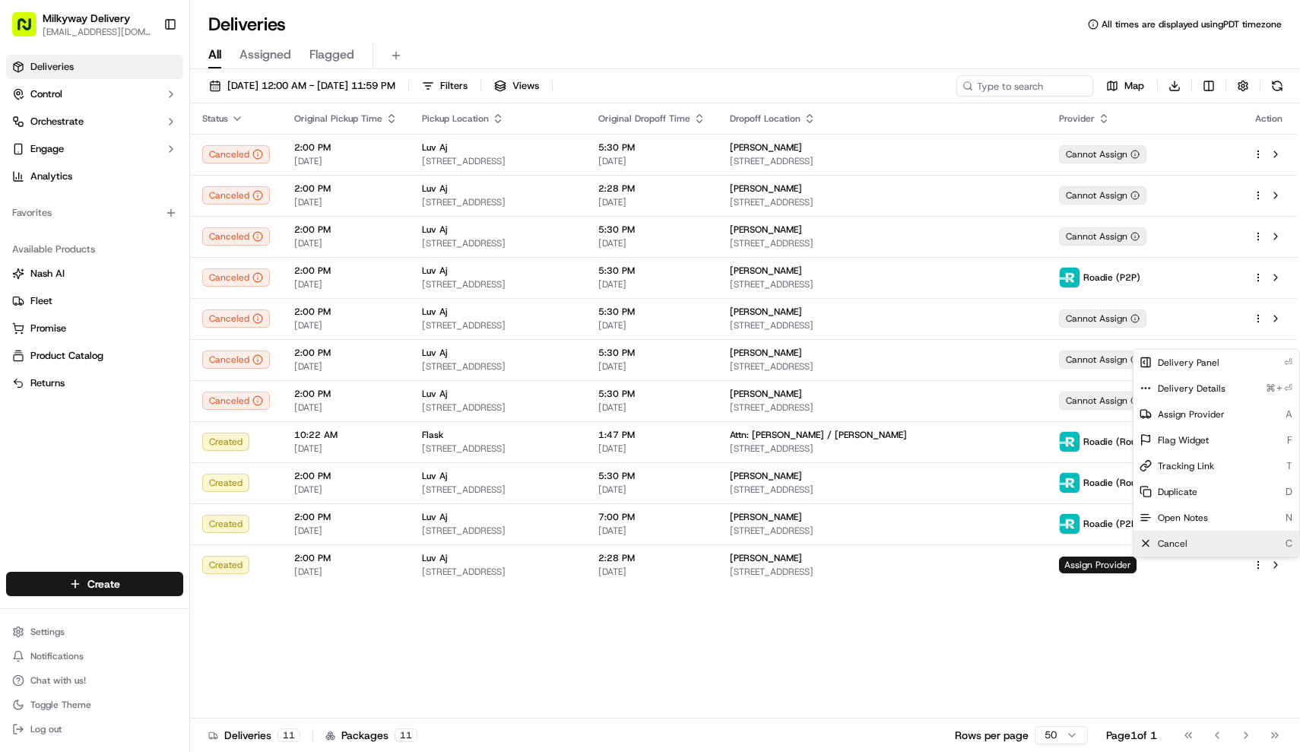
click at [1221, 540] on div "Cancel C" at bounding box center [1216, 544] width 166 height 26
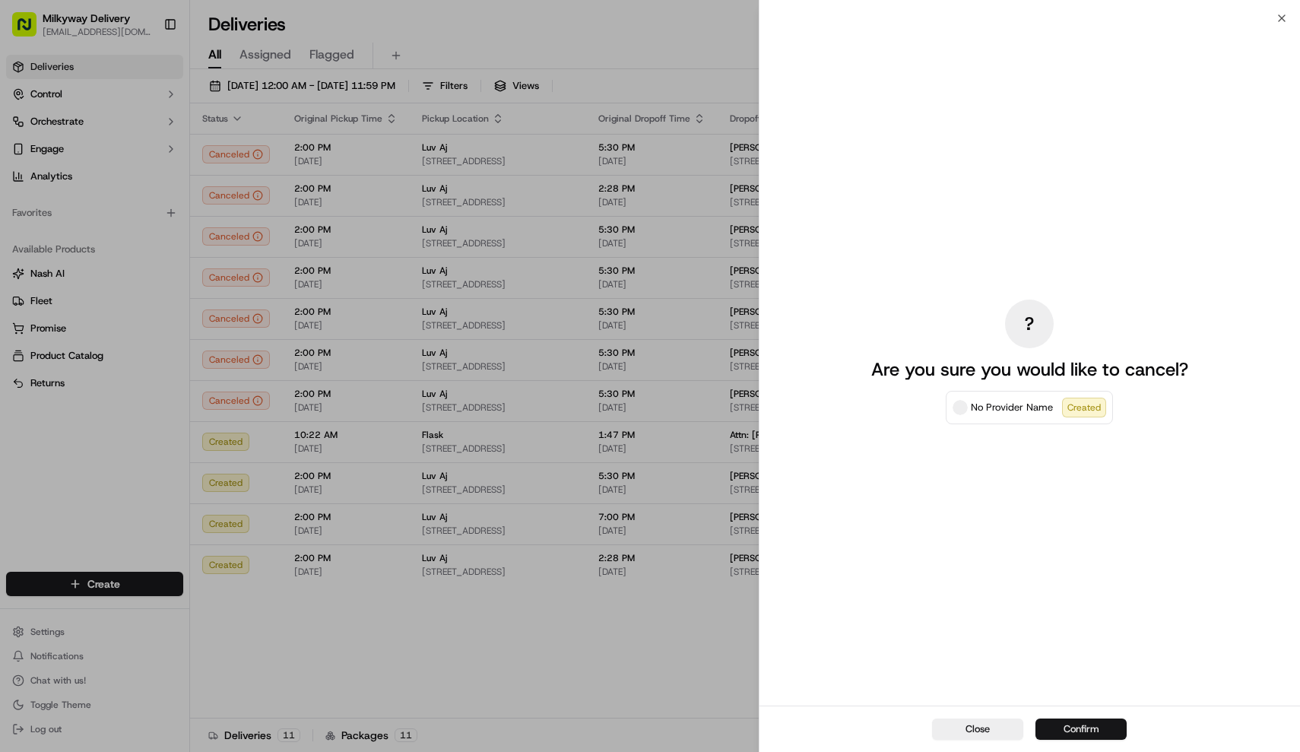
click at [1101, 730] on button "Confirm" at bounding box center [1080, 728] width 91 height 21
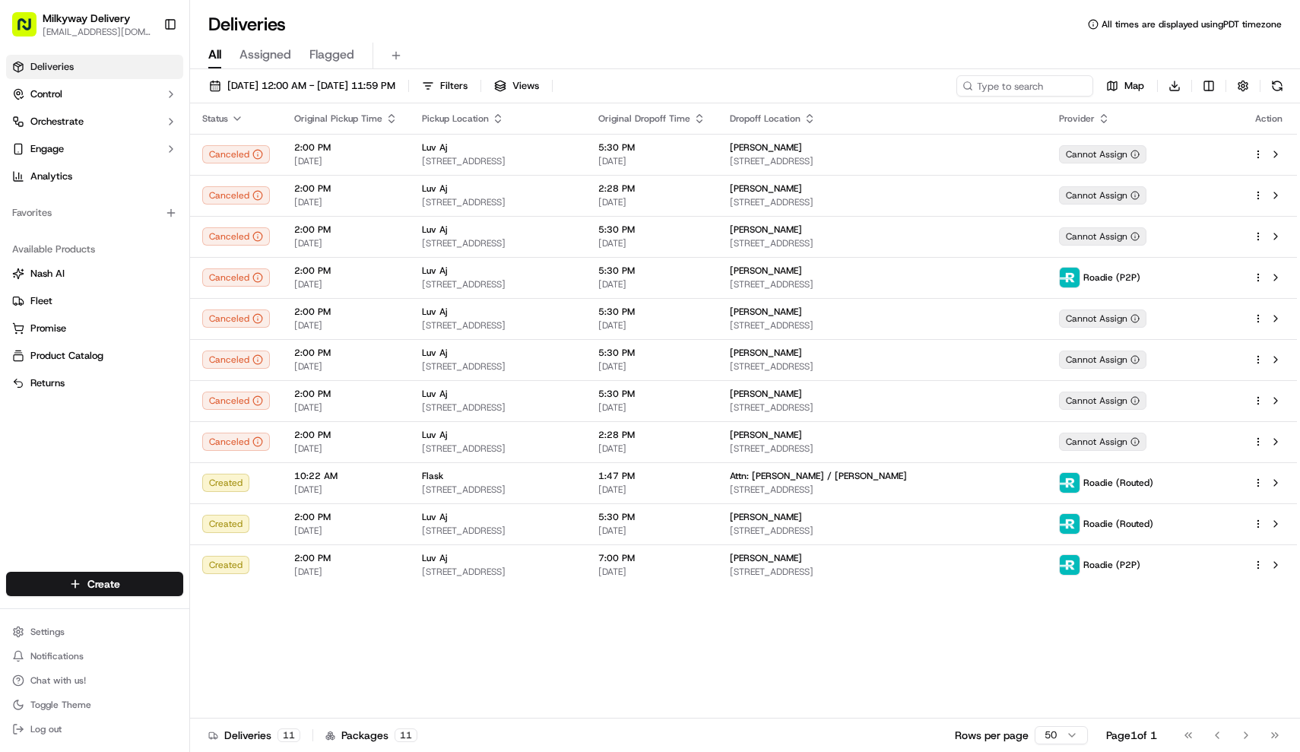
click at [569, 628] on div "Status Original Pickup Time Pickup Location Original Dropoff Time Dropoff Locat…" at bounding box center [743, 410] width 1107 height 615
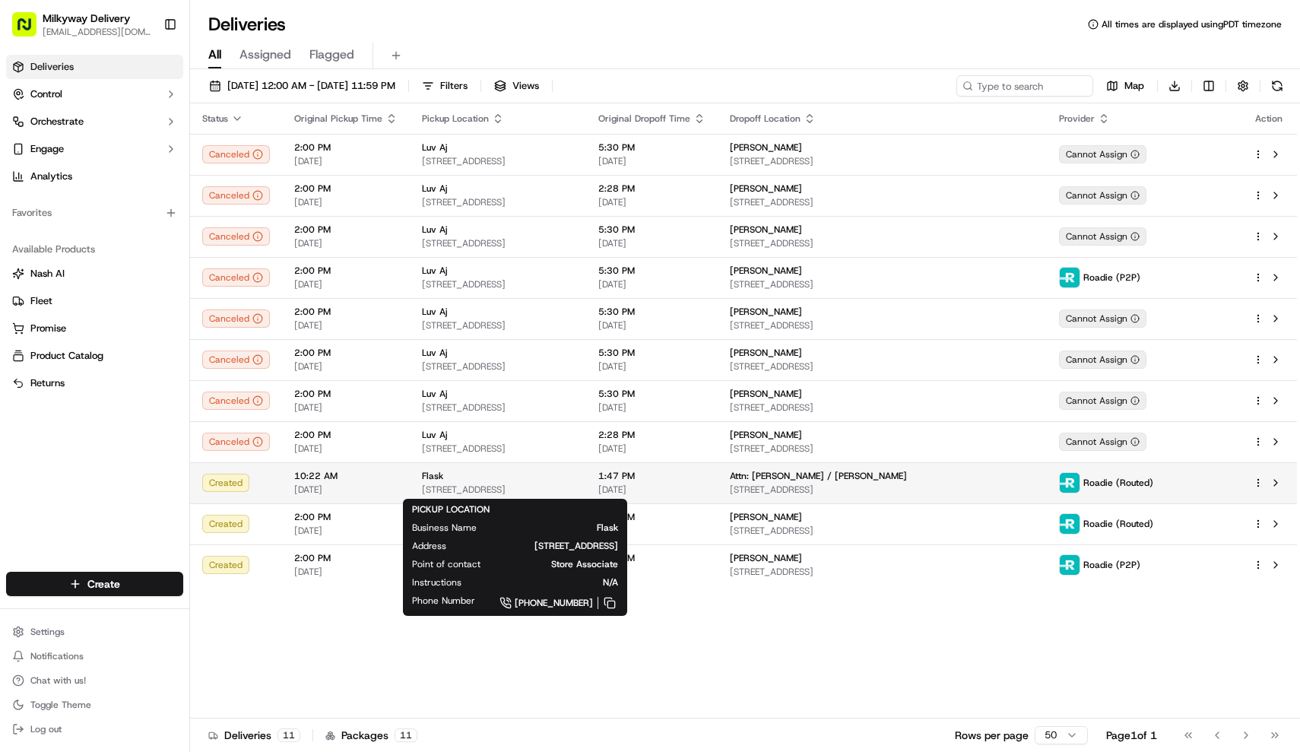
click at [521, 486] on span "[STREET_ADDRESS]" at bounding box center [498, 489] width 152 height 12
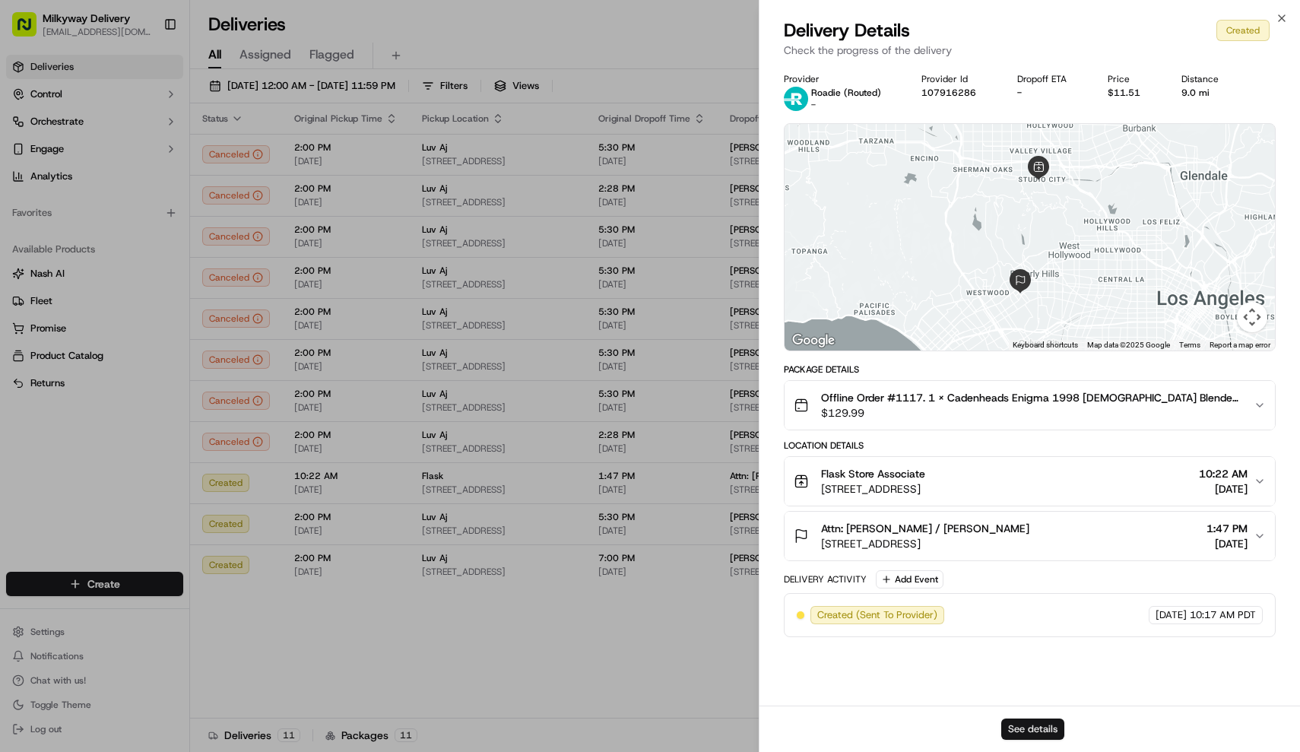
click at [1029, 723] on button "See details" at bounding box center [1032, 728] width 63 height 21
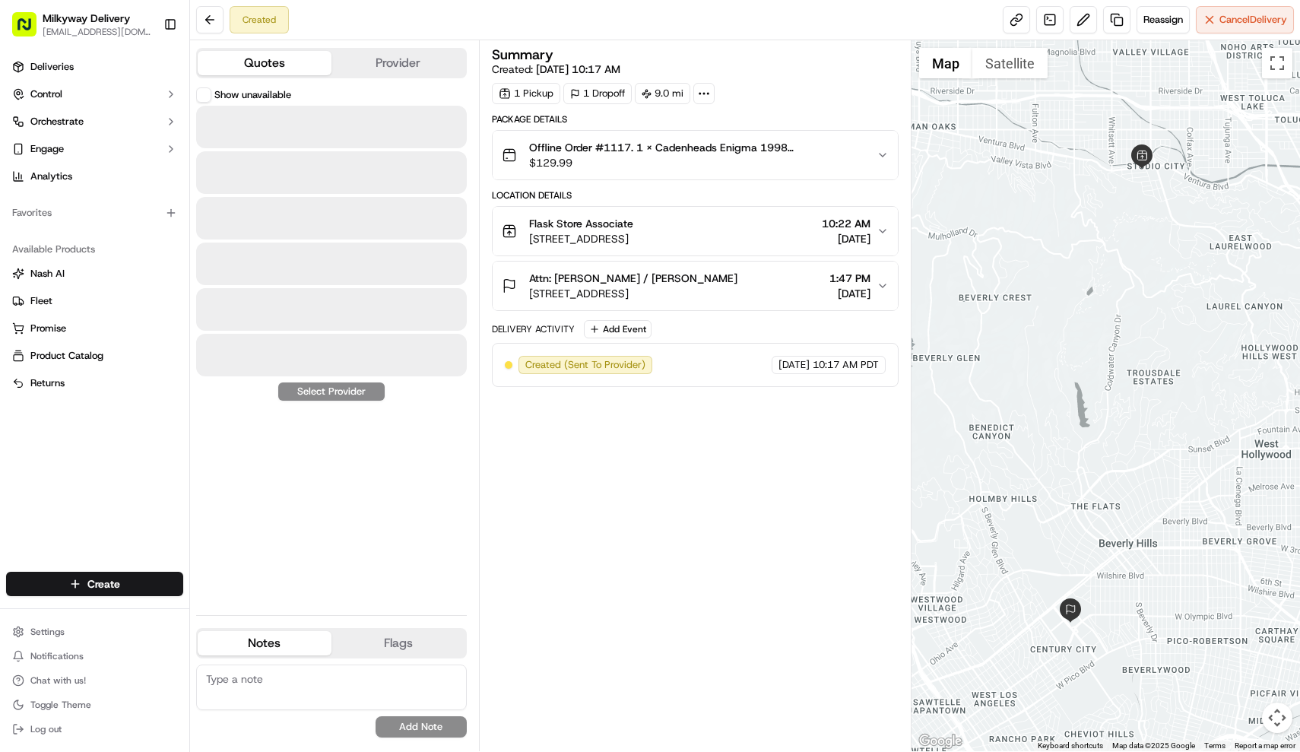
click at [299, 70] on button "Quotes" at bounding box center [265, 63] width 134 height 24
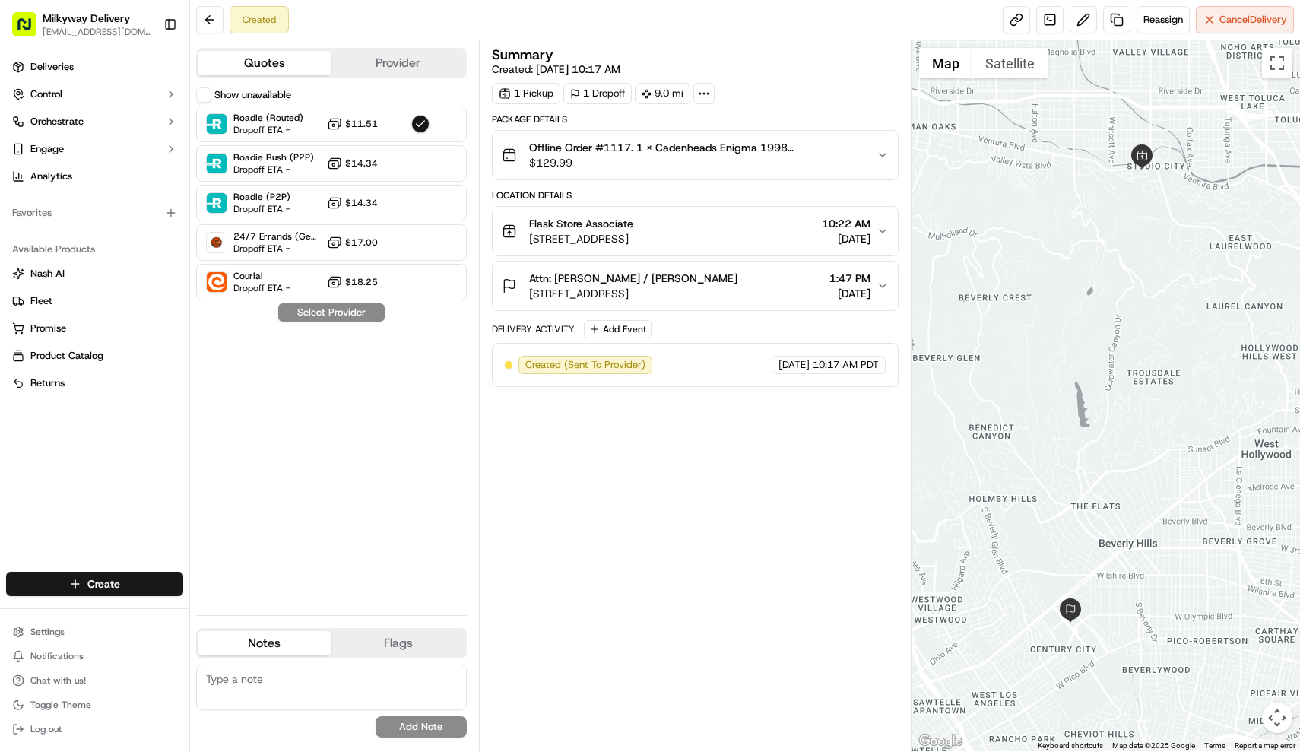
click at [245, 100] on label "Show unavailable" at bounding box center [252, 95] width 77 height 14
click at [211, 100] on button "Show unavailable" at bounding box center [203, 94] width 15 height 15
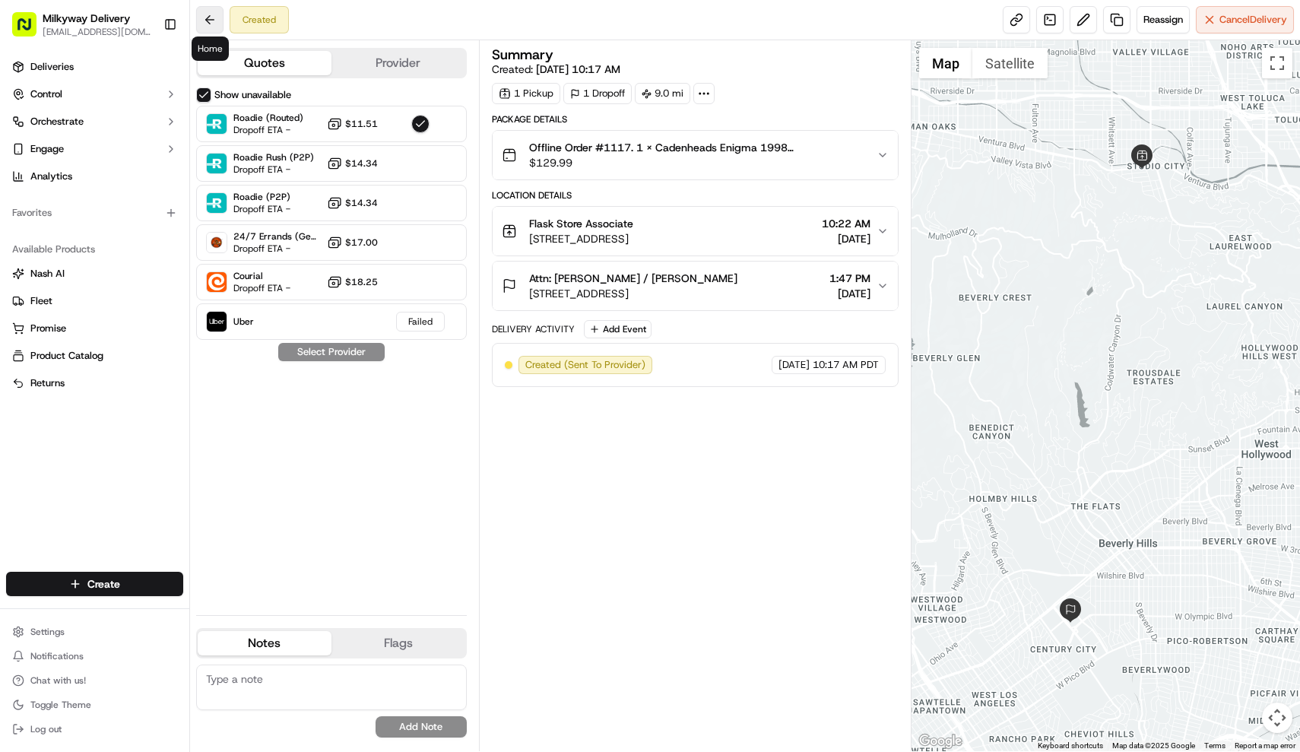
click at [212, 22] on button at bounding box center [209, 19] width 27 height 27
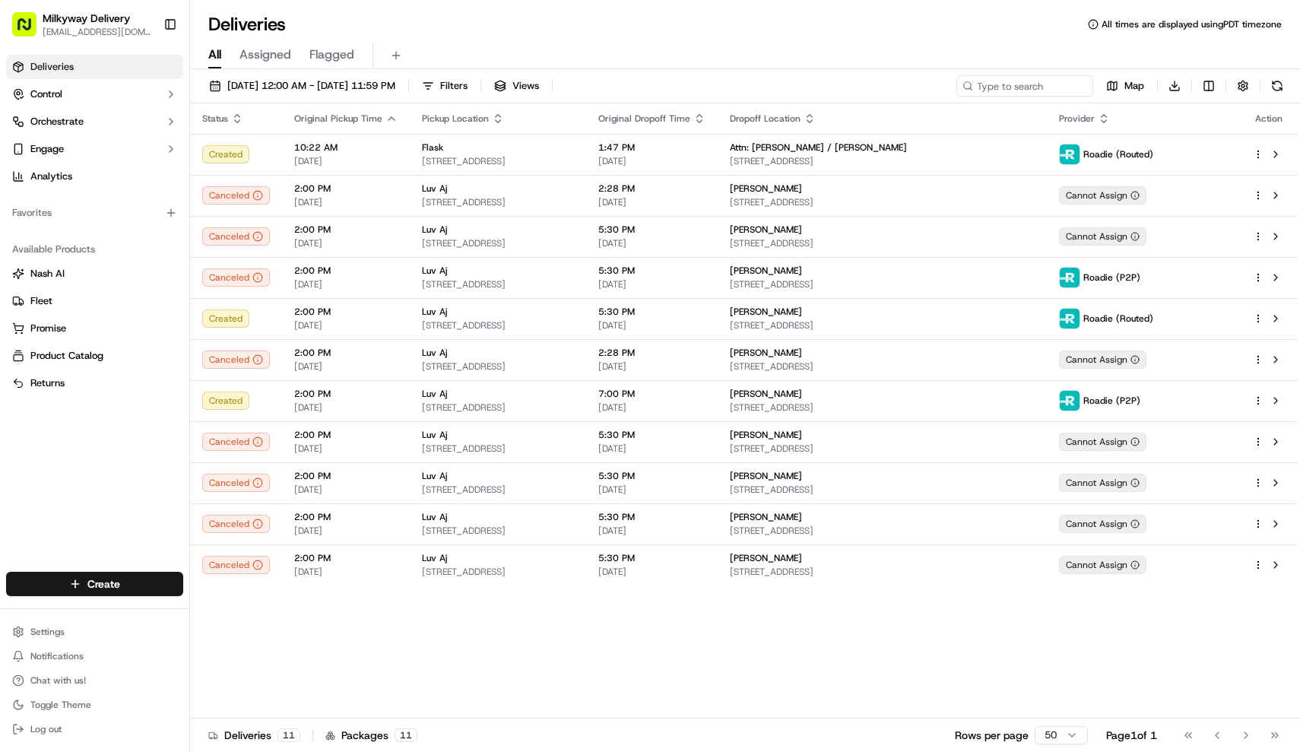
click at [233, 118] on icon "button" at bounding box center [237, 118] width 12 height 12
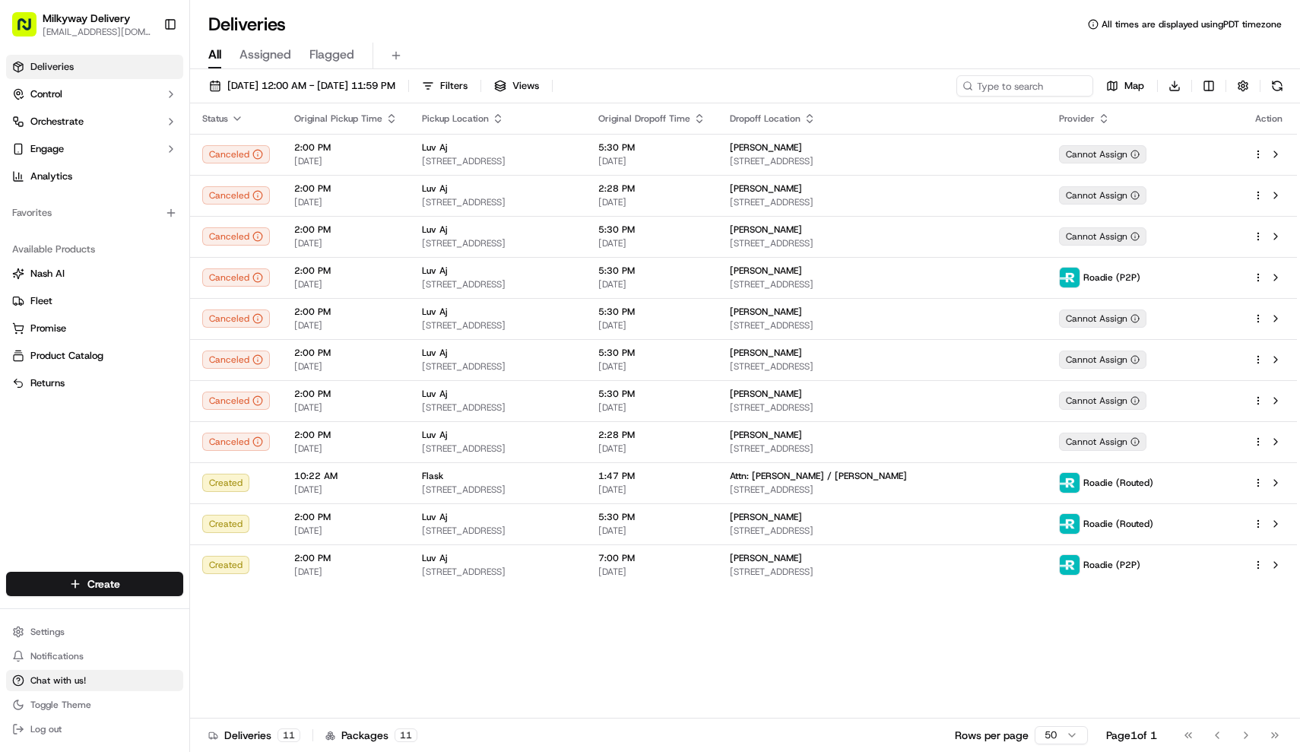
click at [90, 680] on button "Chat with us!" at bounding box center [94, 680] width 177 height 21
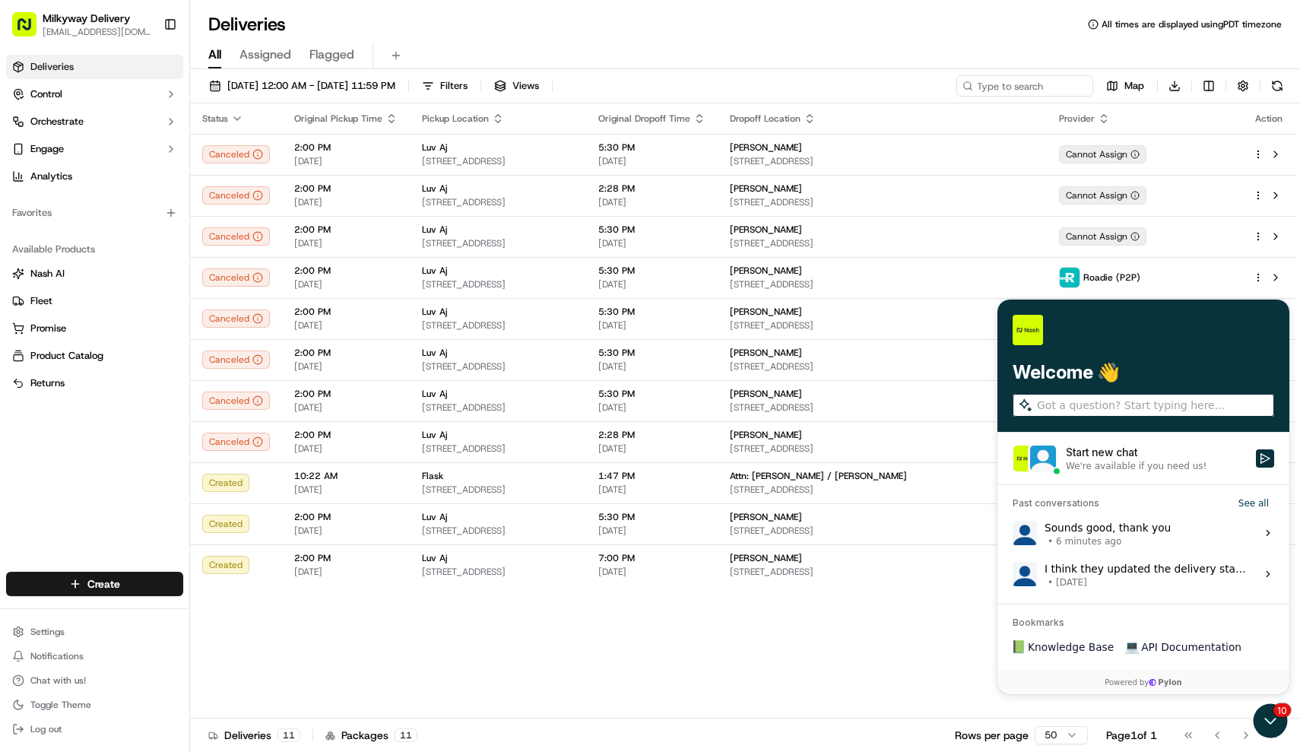
click at [1104, 535] on span "6 minutes ago" at bounding box center [1088, 541] width 65 height 12
click at [1012, 534] on button "View issue" at bounding box center [1012, 533] width 1 height 1
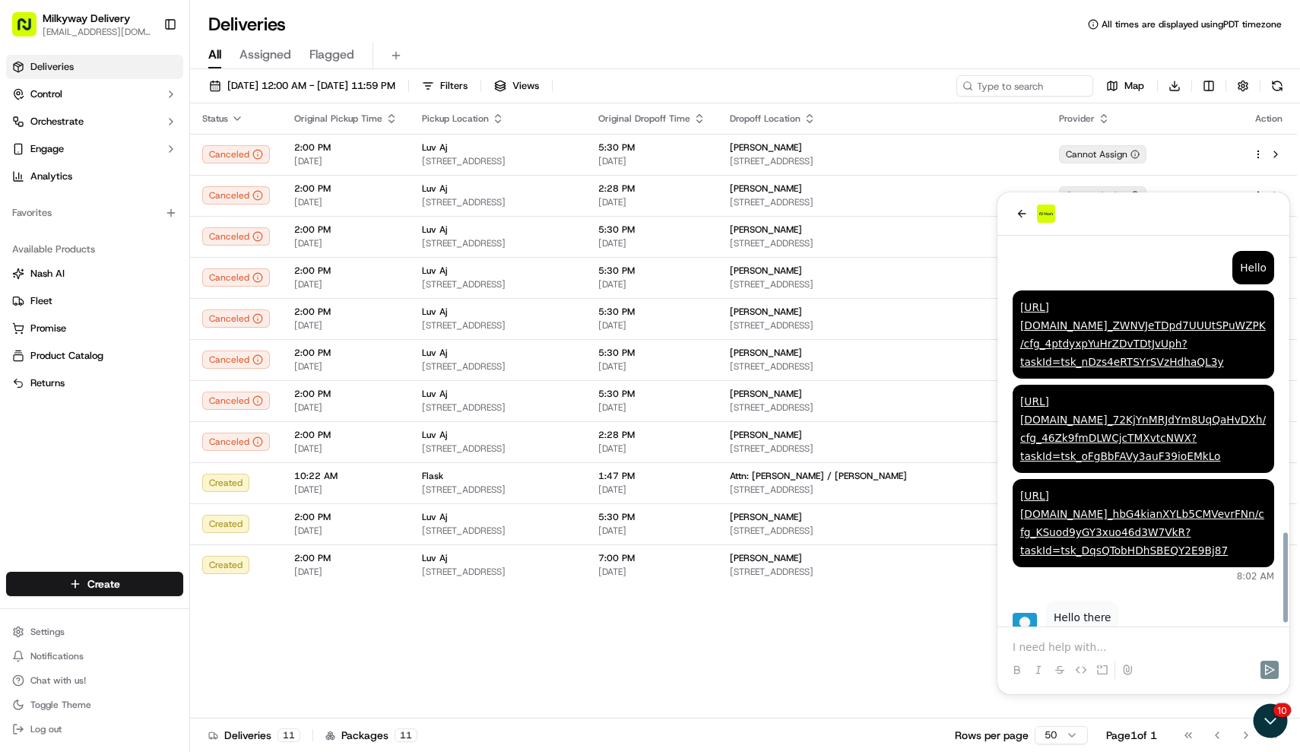
scroll to position [1278, 0]
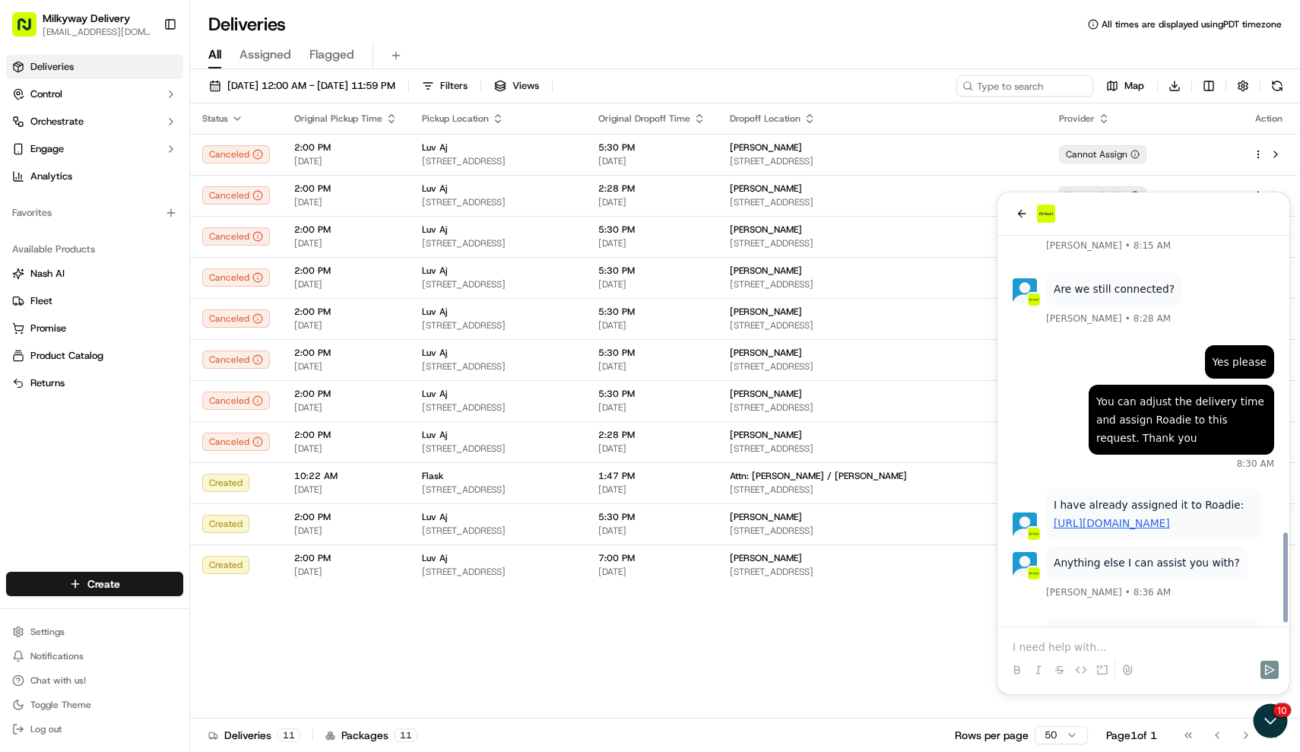
click at [1154, 645] on p at bounding box center [1142, 646] width 261 height 15
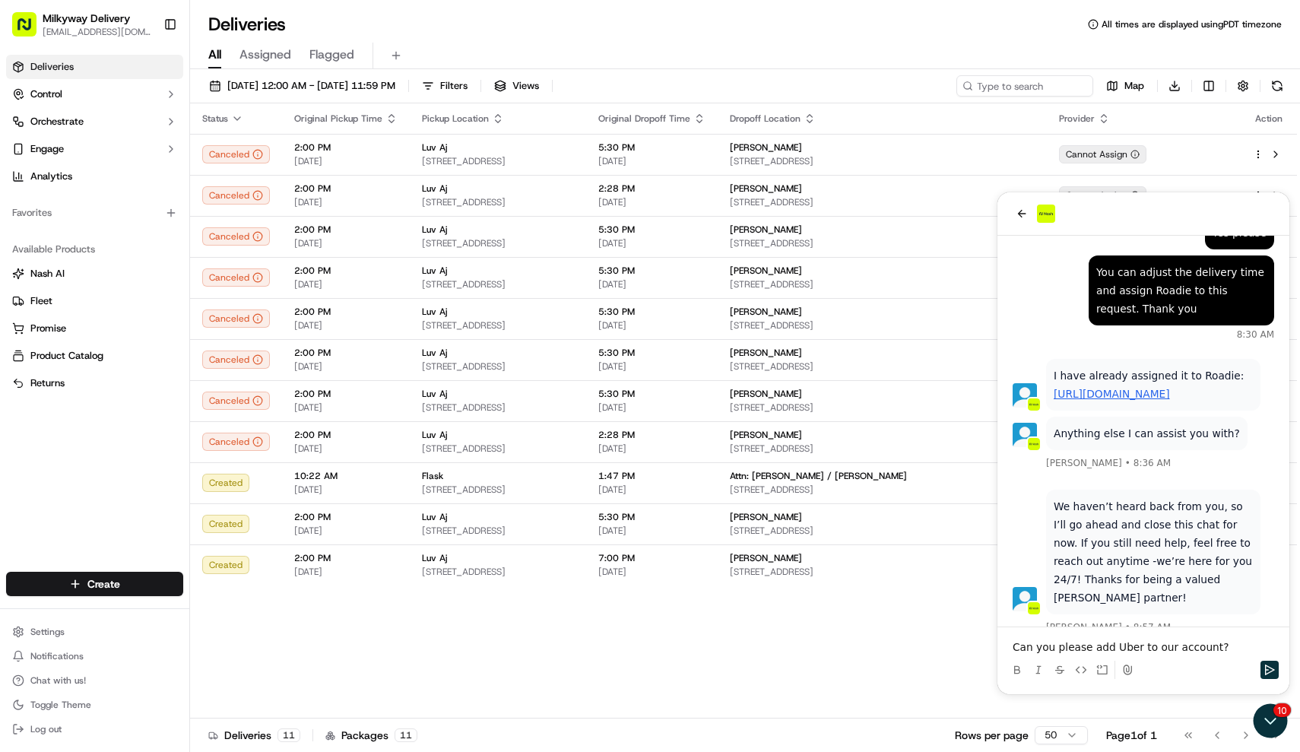
scroll to position [1493, 0]
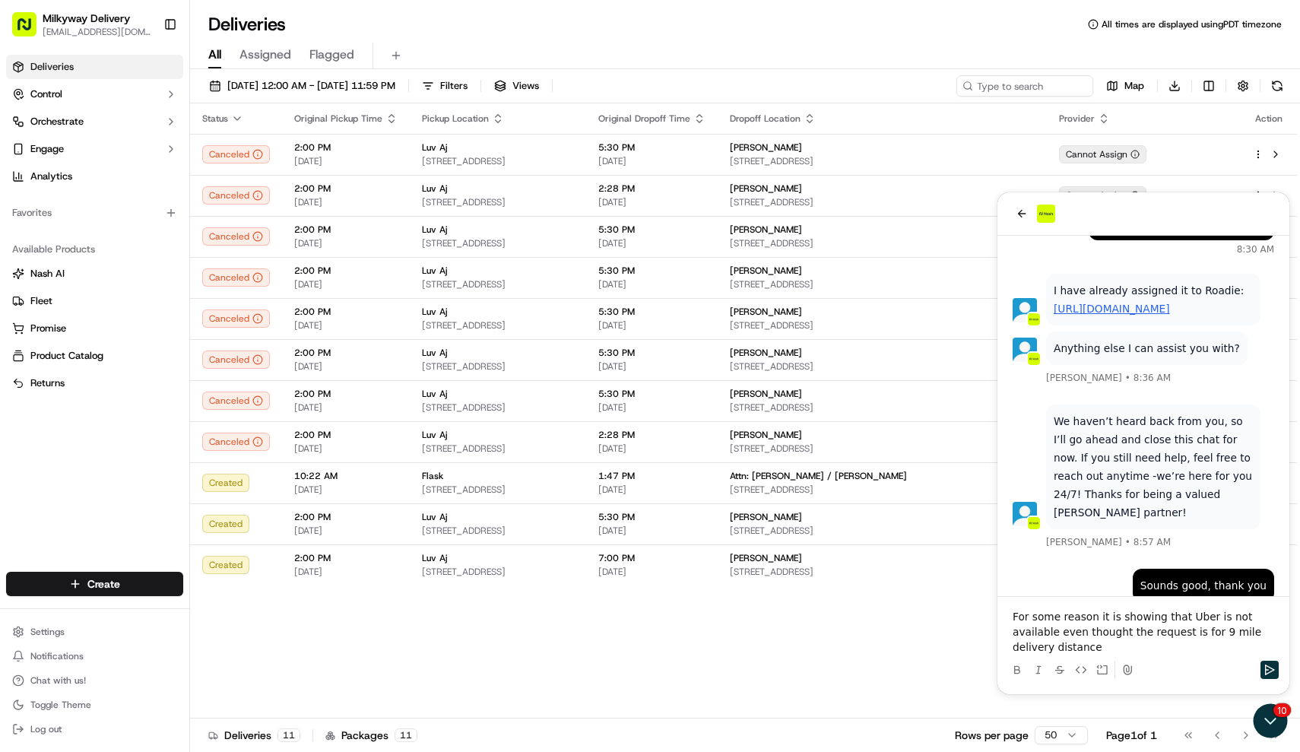
click at [1086, 645] on p "For some reason it is showing that Uber is not available even thought the reque…" at bounding box center [1142, 632] width 261 height 46
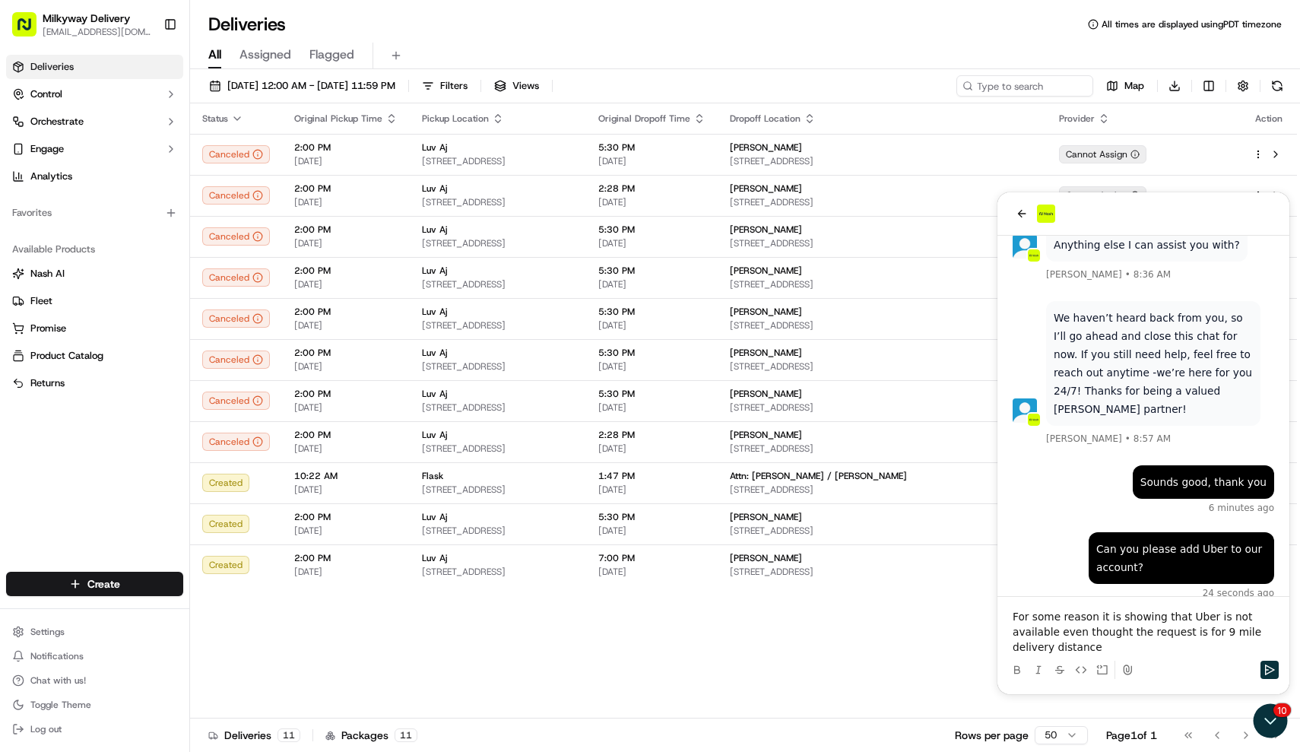
click at [1105, 650] on p "For some reason it is showing that Uber is not available even thought the reque…" at bounding box center [1142, 632] width 261 height 46
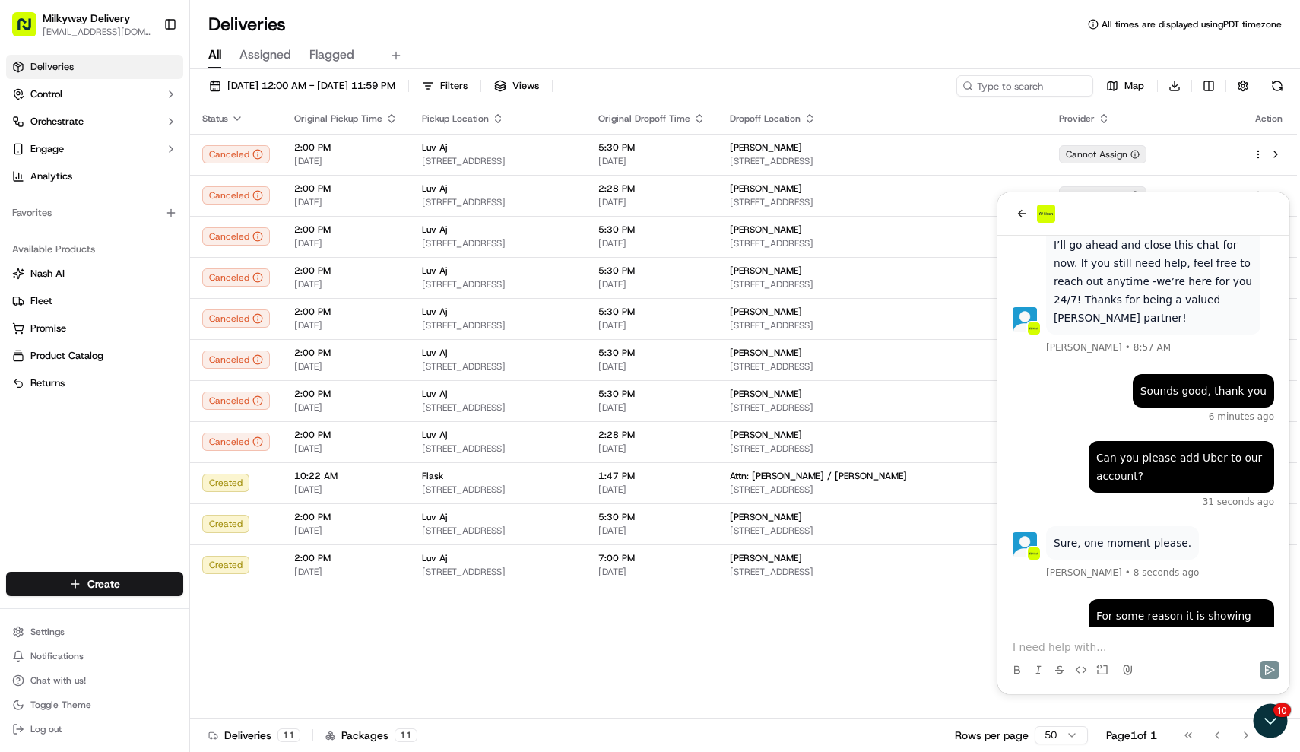
click at [772, 655] on div "Status Original Pickup Time Pickup Location Original Dropoff Time Dropoff Locat…" at bounding box center [743, 410] width 1107 height 615
click at [574, 487] on span "[STREET_ADDRESS]" at bounding box center [498, 489] width 152 height 12
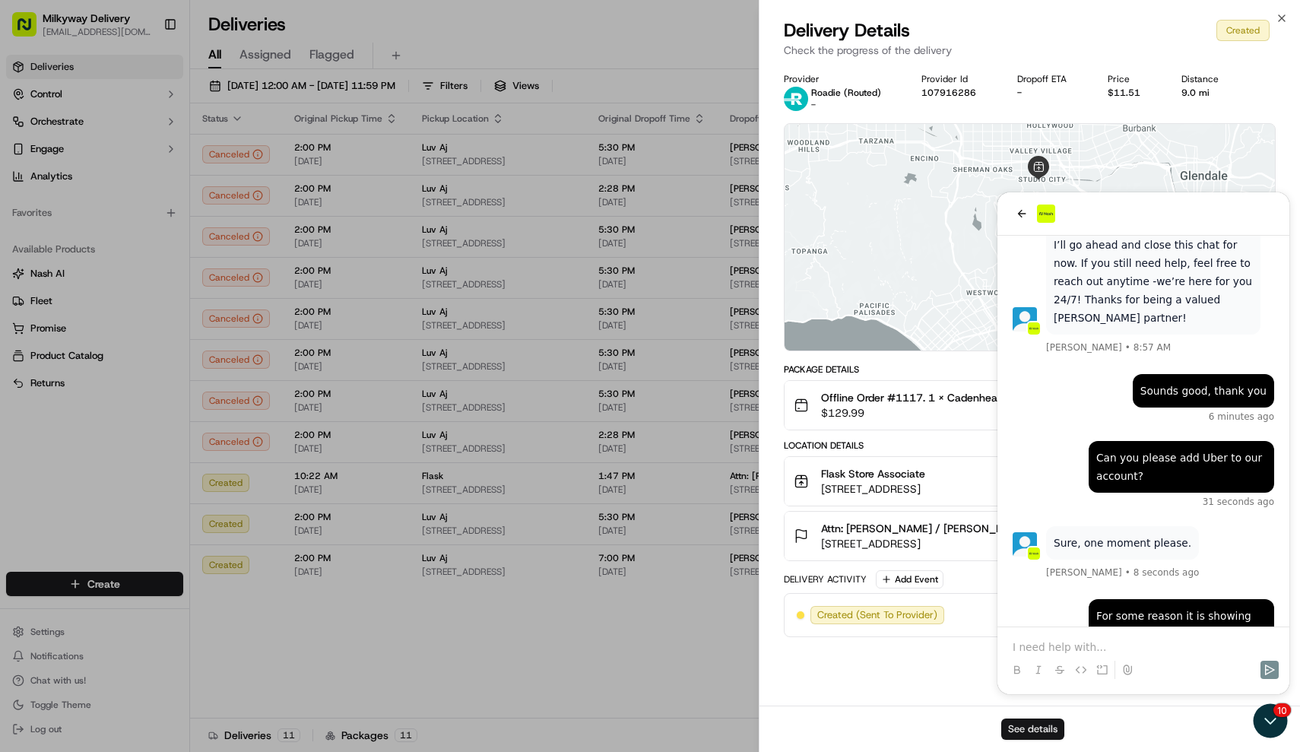
click at [1019, 728] on button "See details" at bounding box center [1032, 728] width 63 height 21
click at [1135, 646] on div "Provider Roadie (Routed) - Provider Id 107916286 Dropoff ETA - Price $11.51 Dis…" at bounding box center [1029, 385] width 541 height 642
click at [1123, 640] on div "Provider Roadie (Routed) - Provider Id 107916286 Dropoff ETA - Price $11.51 Dis…" at bounding box center [1029, 385] width 541 height 642
click at [1082, 645] on div "Provider Roadie (Routed) - Provider Id 107916286 Dropoff ETA - Price $11.51 Dis…" at bounding box center [1029, 385] width 541 height 642
click at [1115, 383] on button "Offline Order #1117. 1 x Cadenheads Enigma 1998 25 Year Old Blended Scotch Whis…" at bounding box center [1029, 405] width 491 height 49
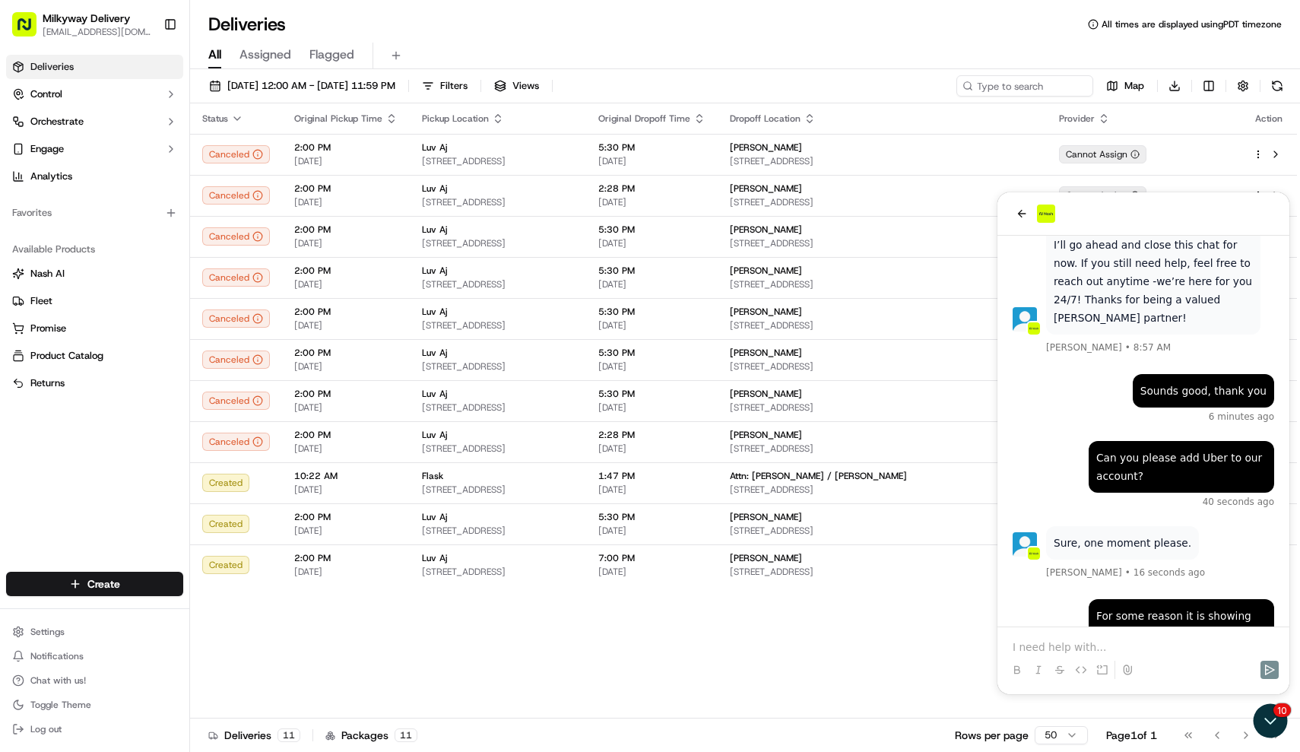
click at [1166, 642] on p at bounding box center [1142, 646] width 261 height 15
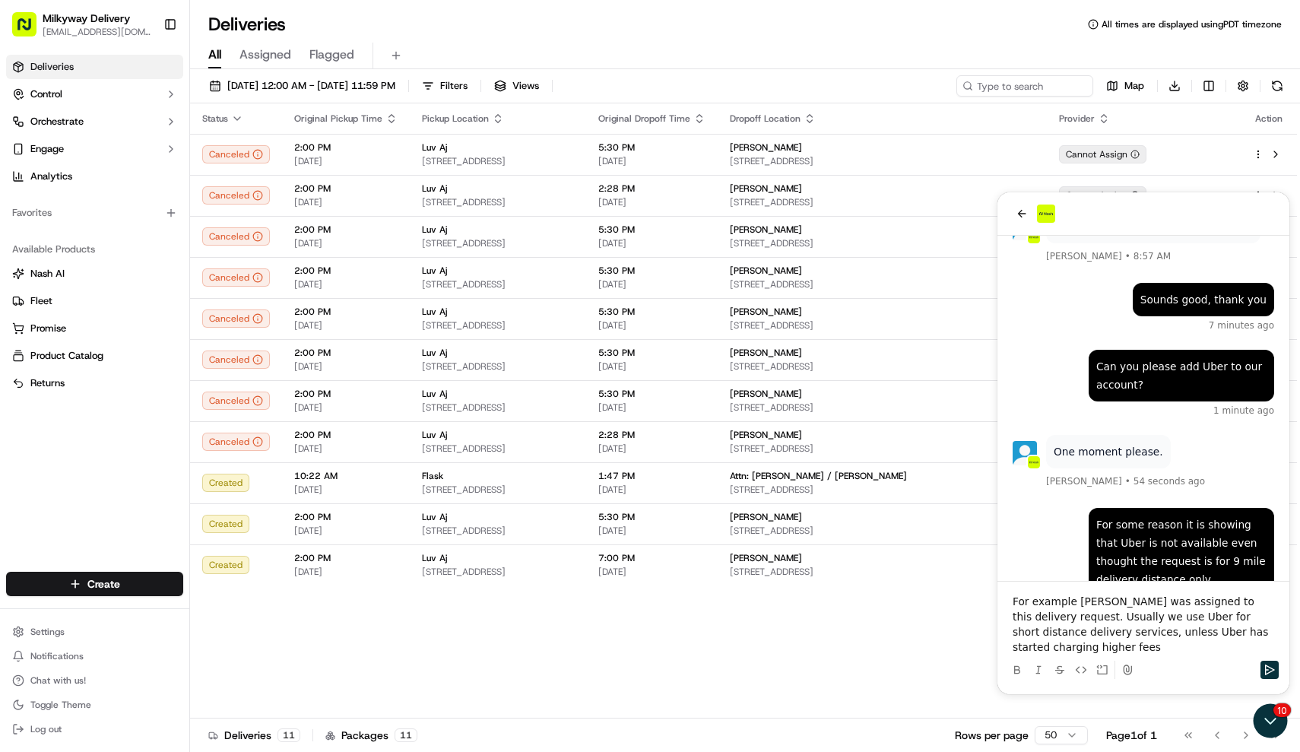
scroll to position [1876, 0]
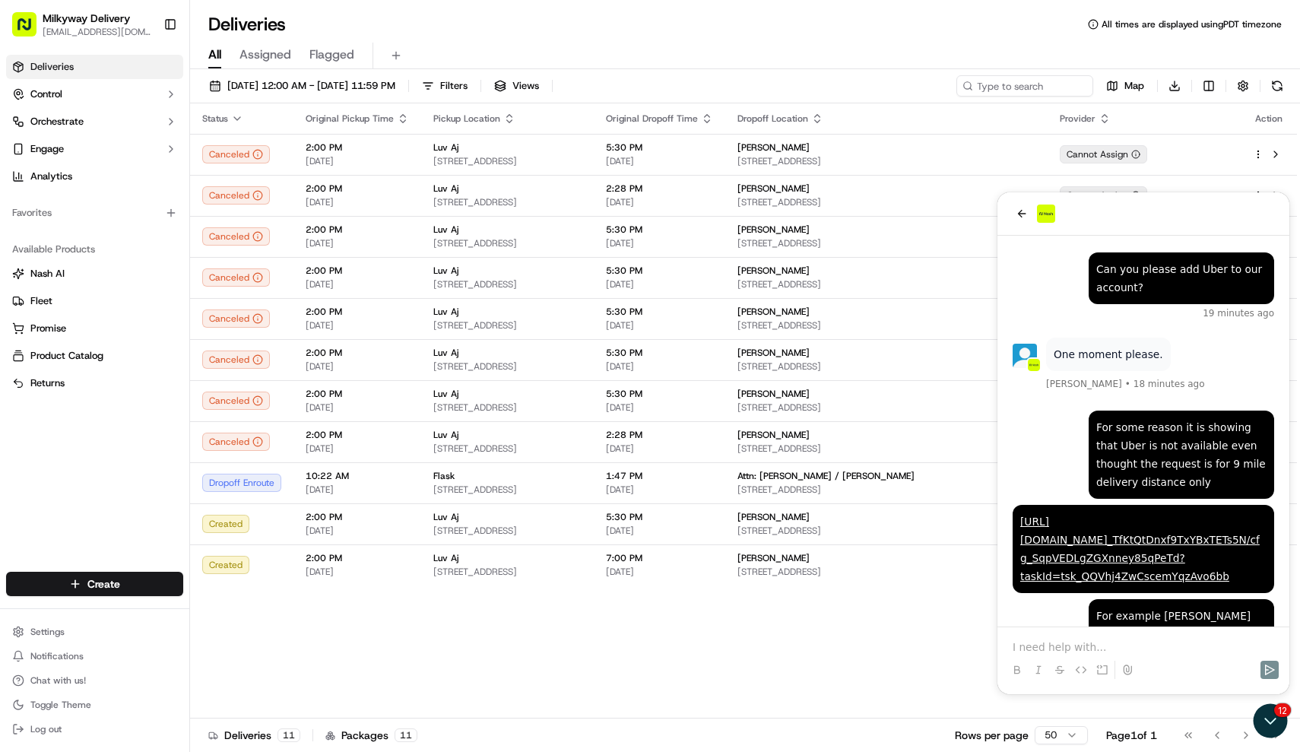
click at [784, 44] on div "All Assigned Flagged" at bounding box center [745, 56] width 1110 height 27
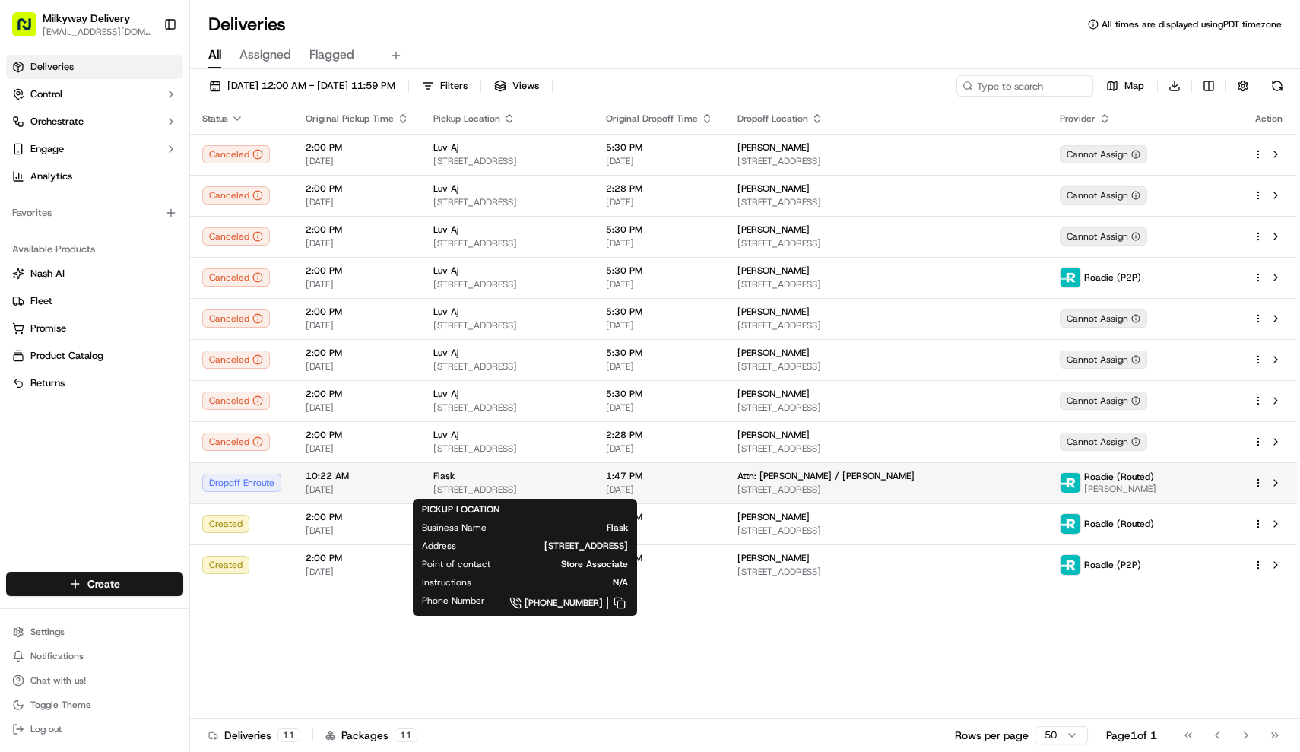
click at [515, 483] on div "Flask [STREET_ADDRESS]" at bounding box center [507, 483] width 148 height 26
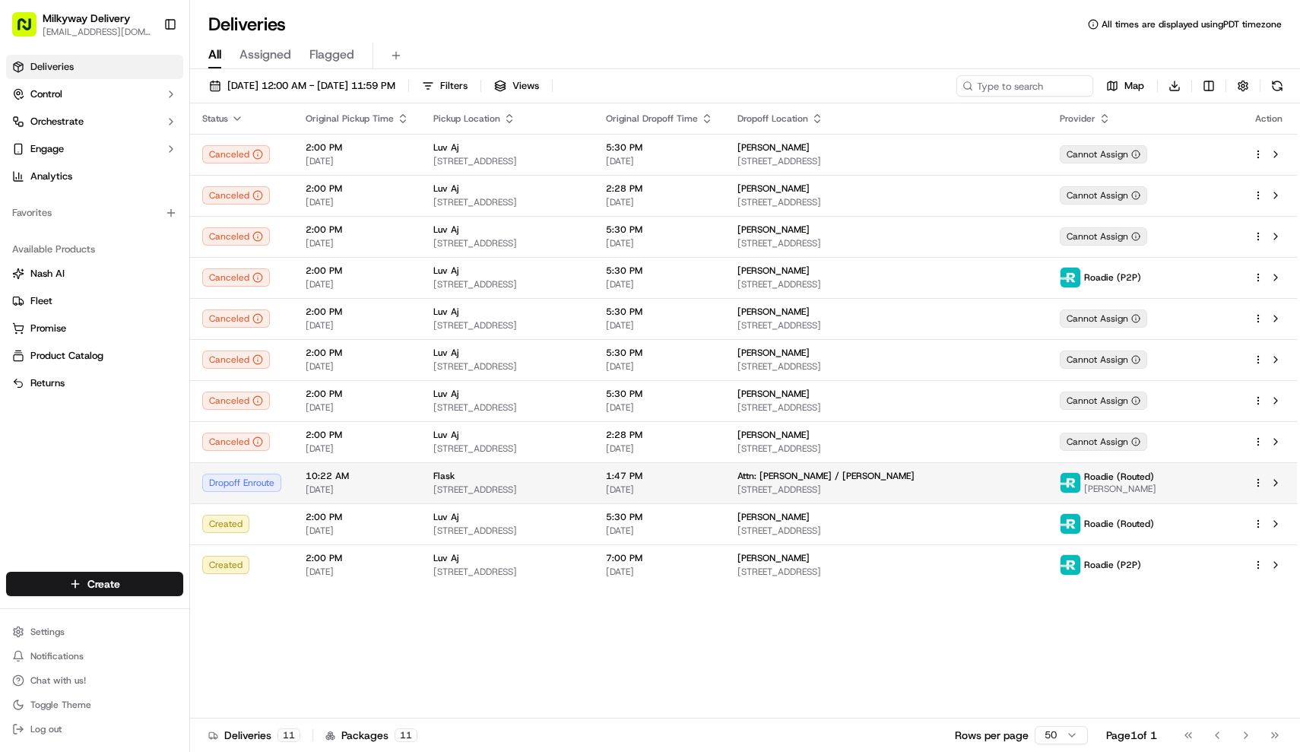
click at [581, 486] on span "[STREET_ADDRESS]" at bounding box center [507, 489] width 148 height 12
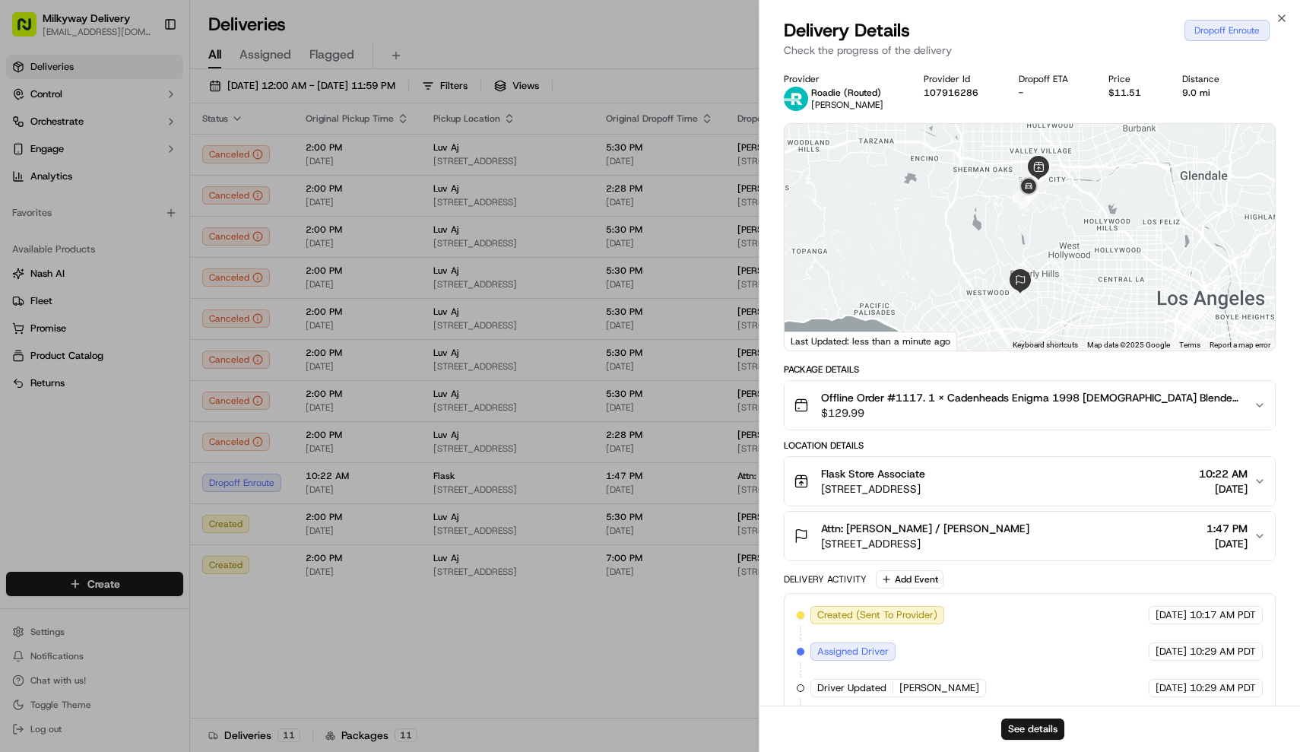
click at [914, 406] on span "$129.99" at bounding box center [1031, 412] width 421 height 15
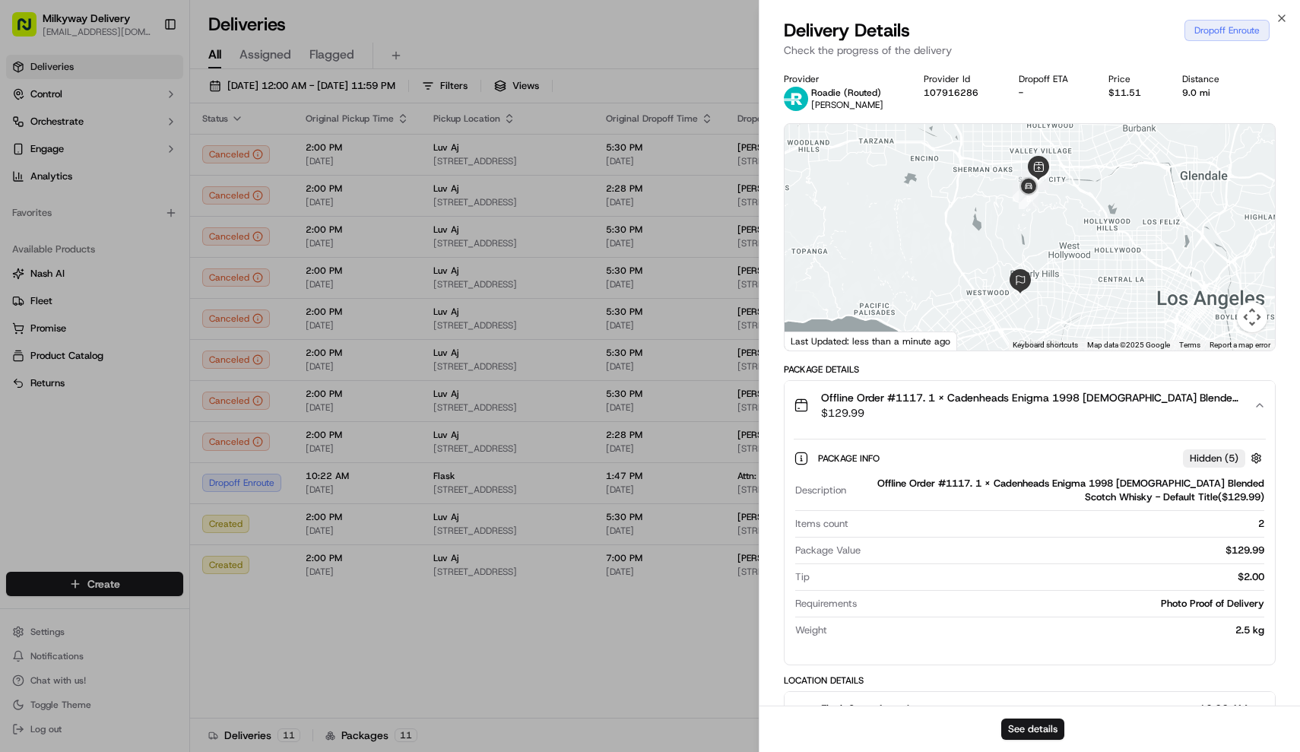
click at [914, 406] on span "$129.99" at bounding box center [1031, 412] width 421 height 15
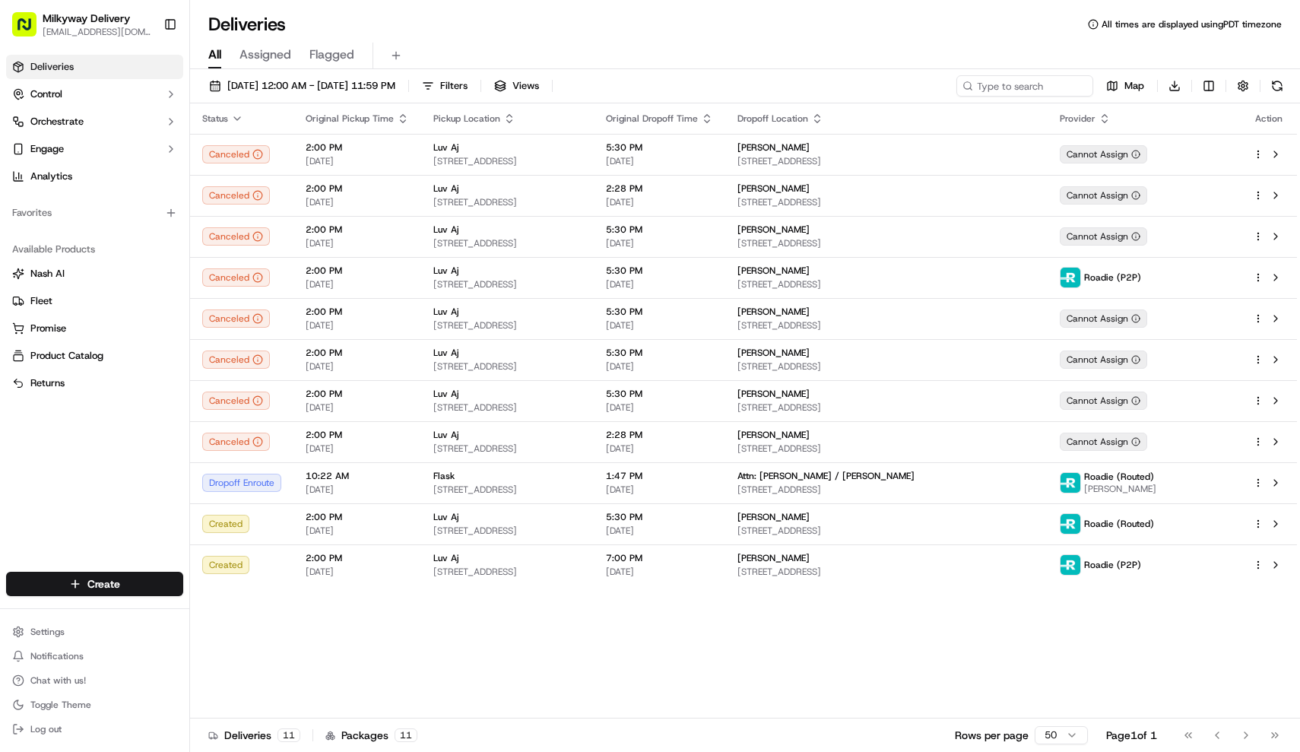
click at [430, 610] on div "Status Original Pickup Time Pickup Location Original Dropoff Time Dropoff Locat…" at bounding box center [743, 410] width 1107 height 615
click at [39, 683] on span "Chat with us!" at bounding box center [57, 680] width 55 height 12
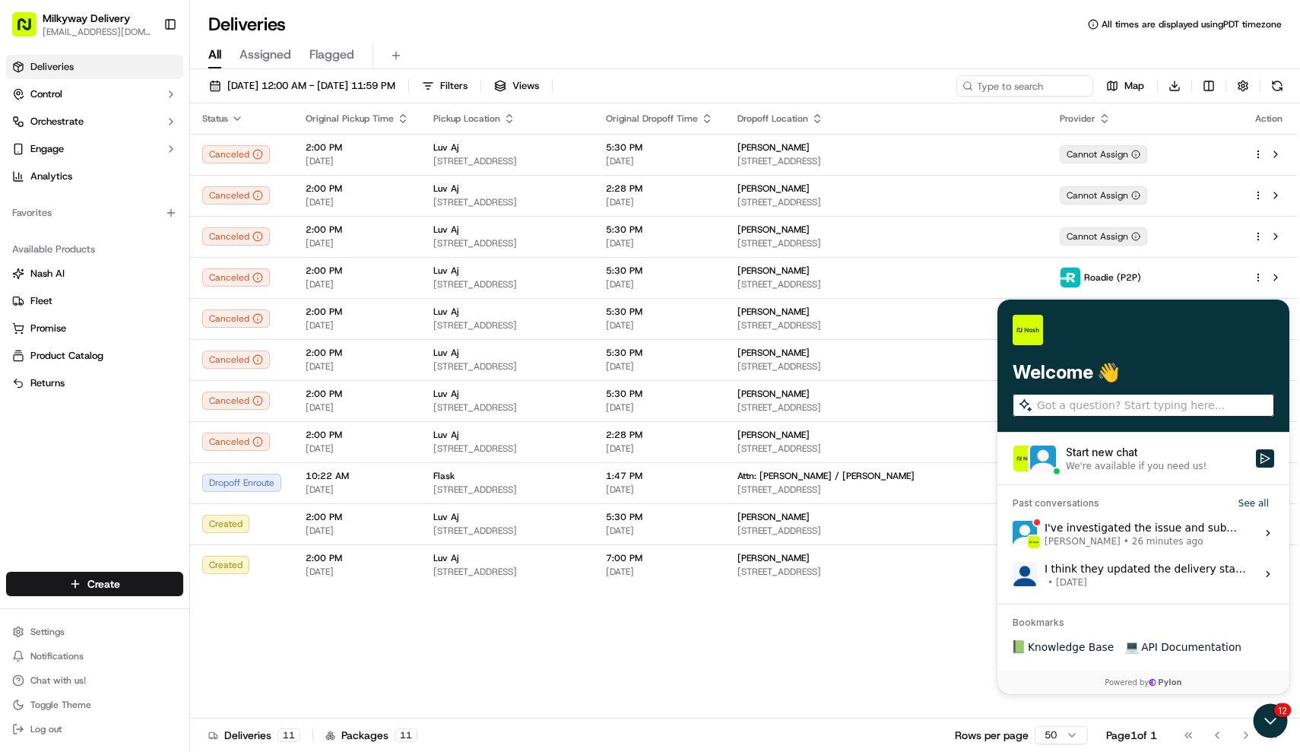
click at [1169, 543] on span "26 minutes ago" at bounding box center [1167, 541] width 71 height 12
click at [1012, 534] on button "View issue" at bounding box center [1012, 533] width 1 height 1
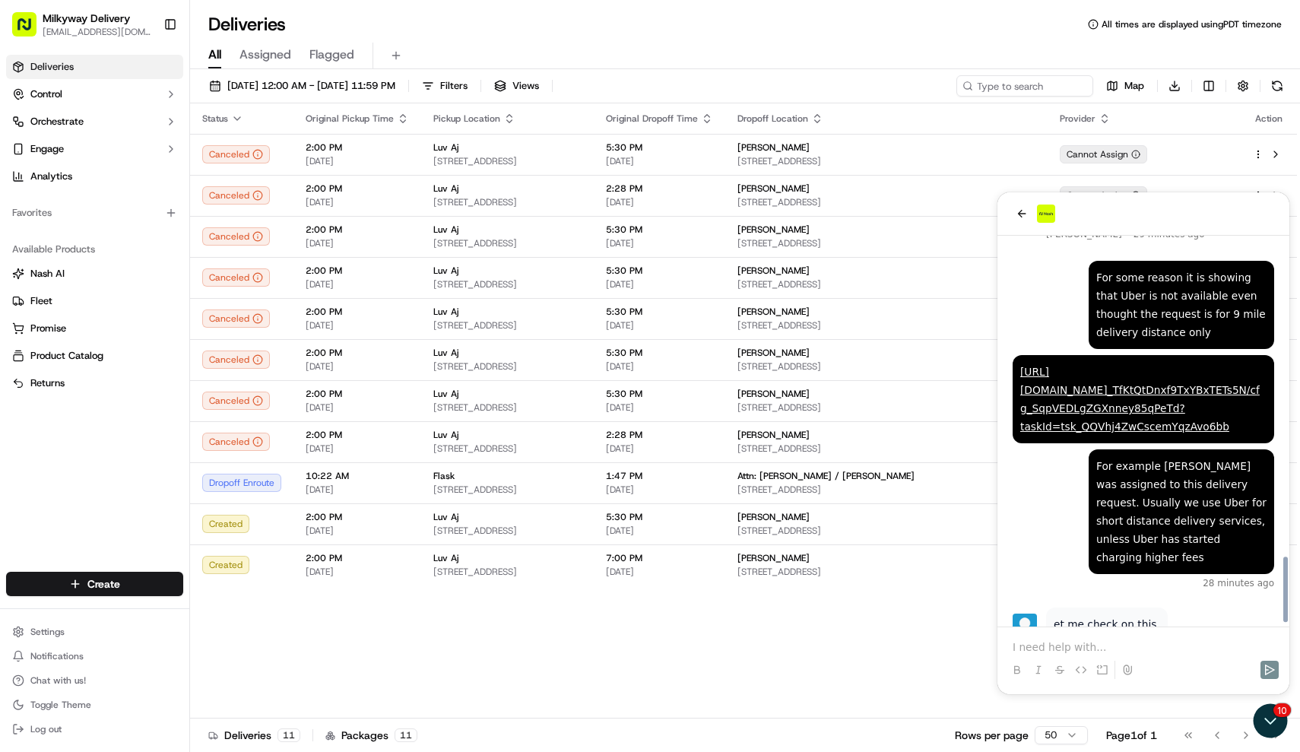
scroll to position [2025, 0]
click at [1089, 655] on div at bounding box center [1143, 669] width 280 height 30
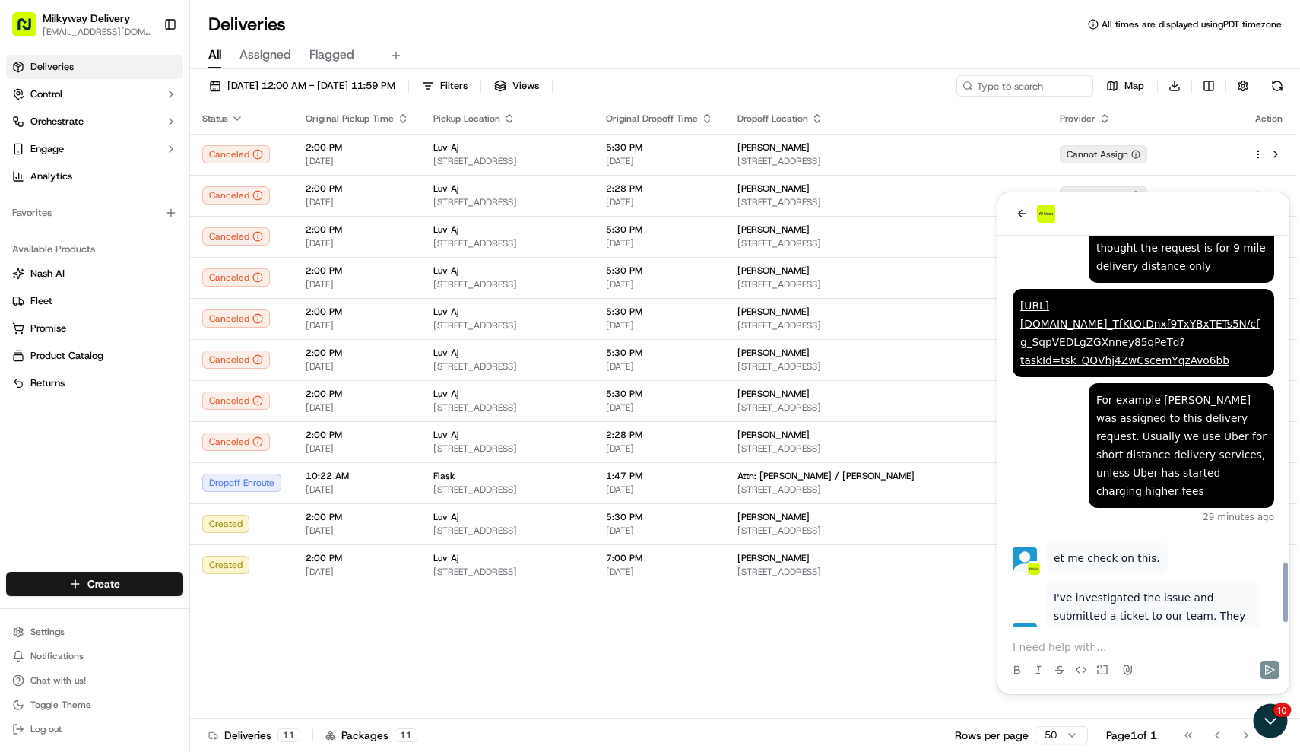
scroll to position [2131, 0]
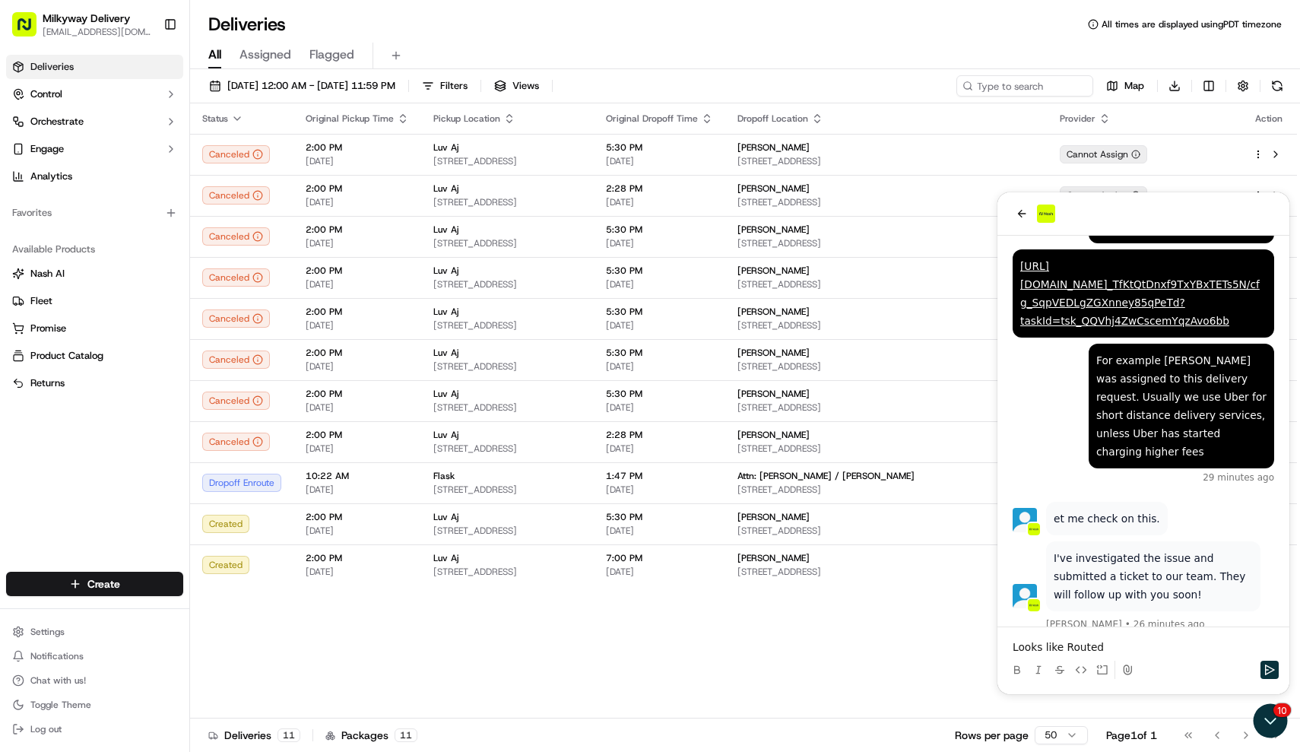
click at [1063, 648] on p "Looks like Routed" at bounding box center [1142, 646] width 261 height 15
click at [1159, 648] on p "Looks like Roadie Routed" at bounding box center [1142, 646] width 261 height 15
drag, startPoint x: 1052, startPoint y: 648, endPoint x: 1112, endPoint y: 648, distance: 60.1
click at [1112, 648] on p "Looks like Roadie Routed fees are lower, is there any reasons behind it" at bounding box center [1142, 639] width 261 height 30
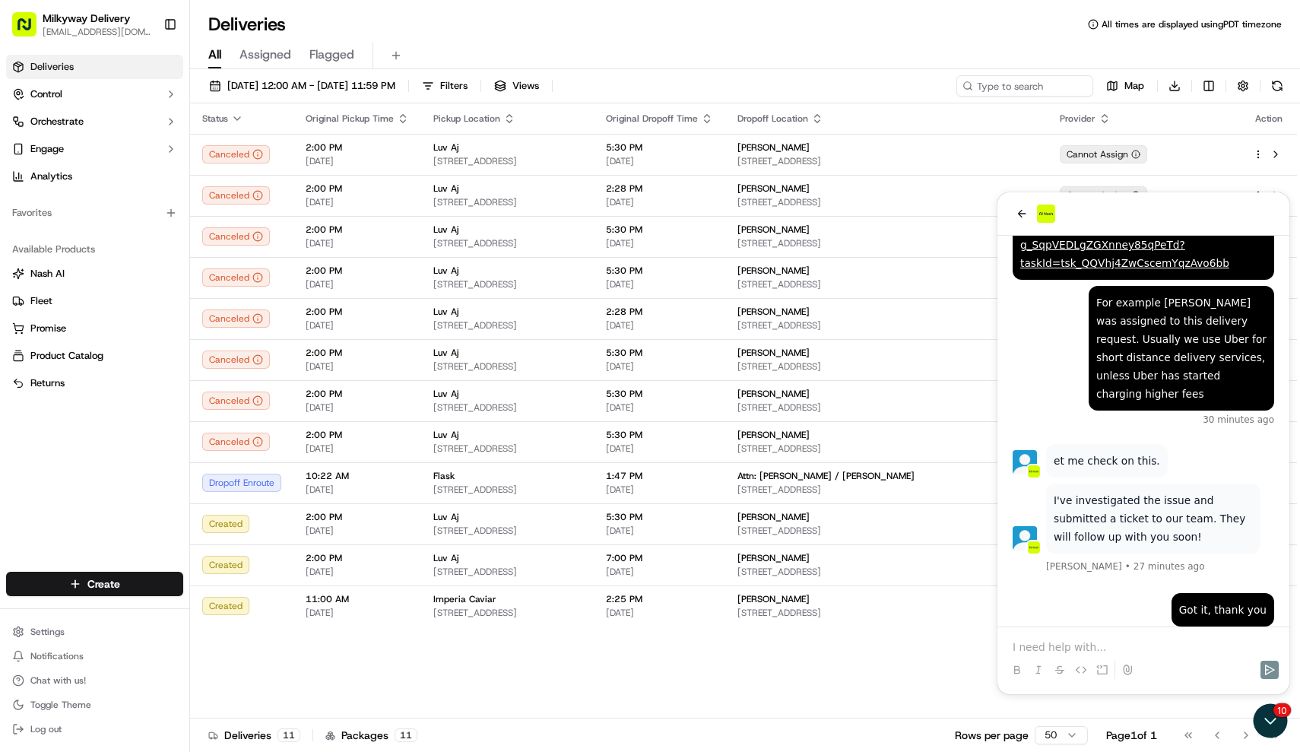
click at [696, 673] on div "Status Original Pickup Time Pickup Location Original Dropoff Time Dropoff Locat…" at bounding box center [743, 410] width 1107 height 615
click at [1277, 718] on icon "Open customer support" at bounding box center [1270, 721] width 38 height 38
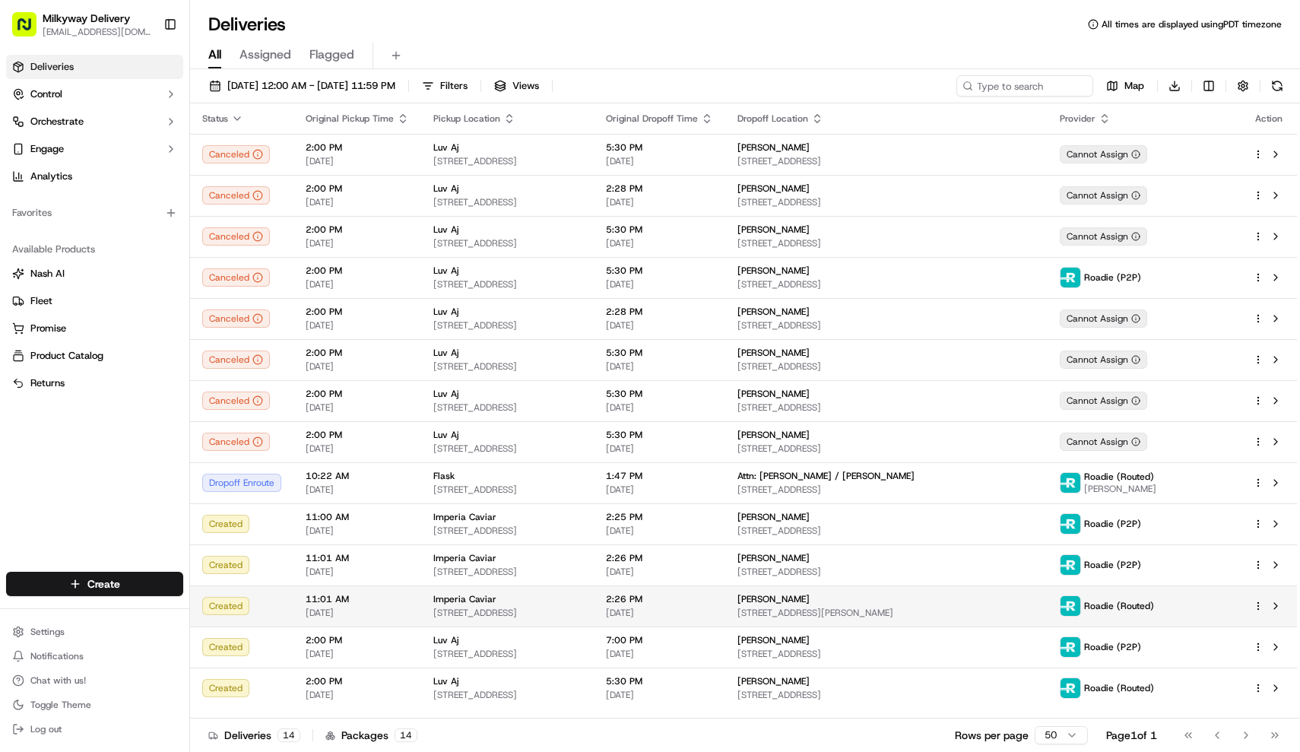
click at [856, 613] on span "[STREET_ADDRESS][PERSON_NAME]" at bounding box center [886, 613] width 298 height 12
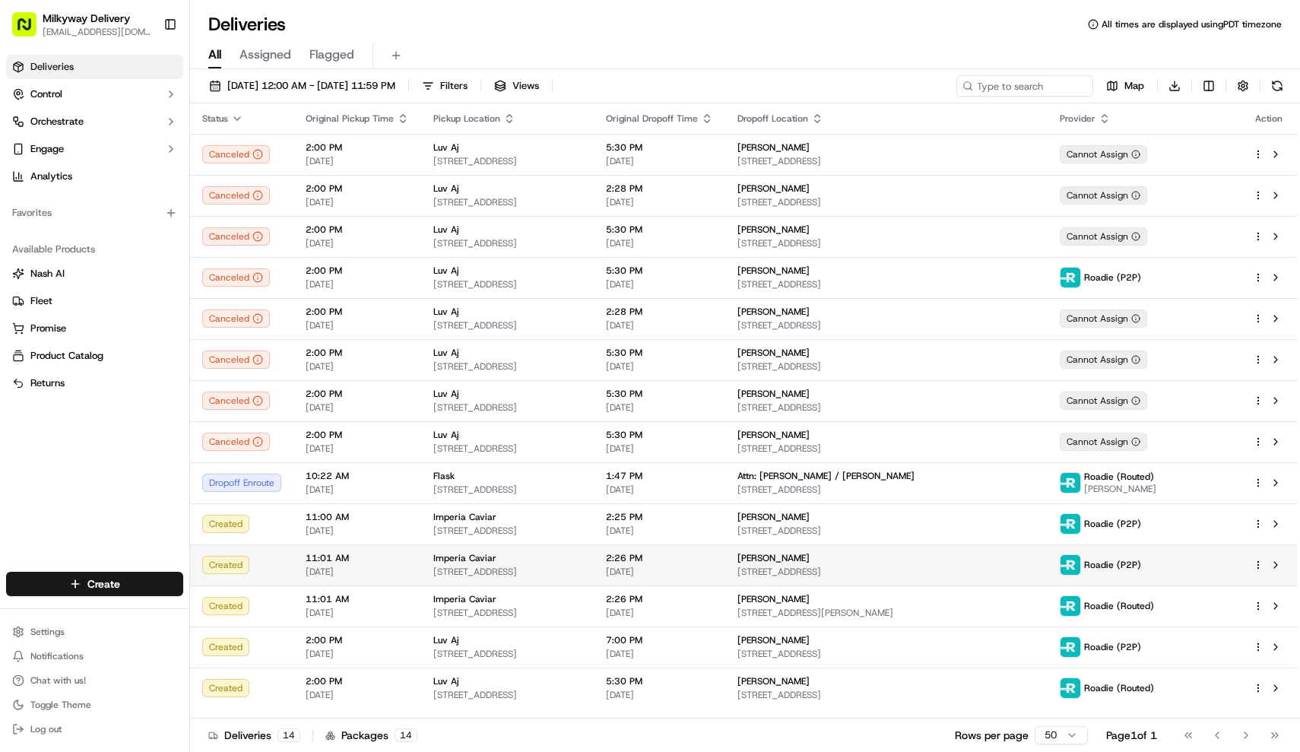
click at [725, 566] on td "2:26 PM [DATE]" at bounding box center [659, 564] width 131 height 41
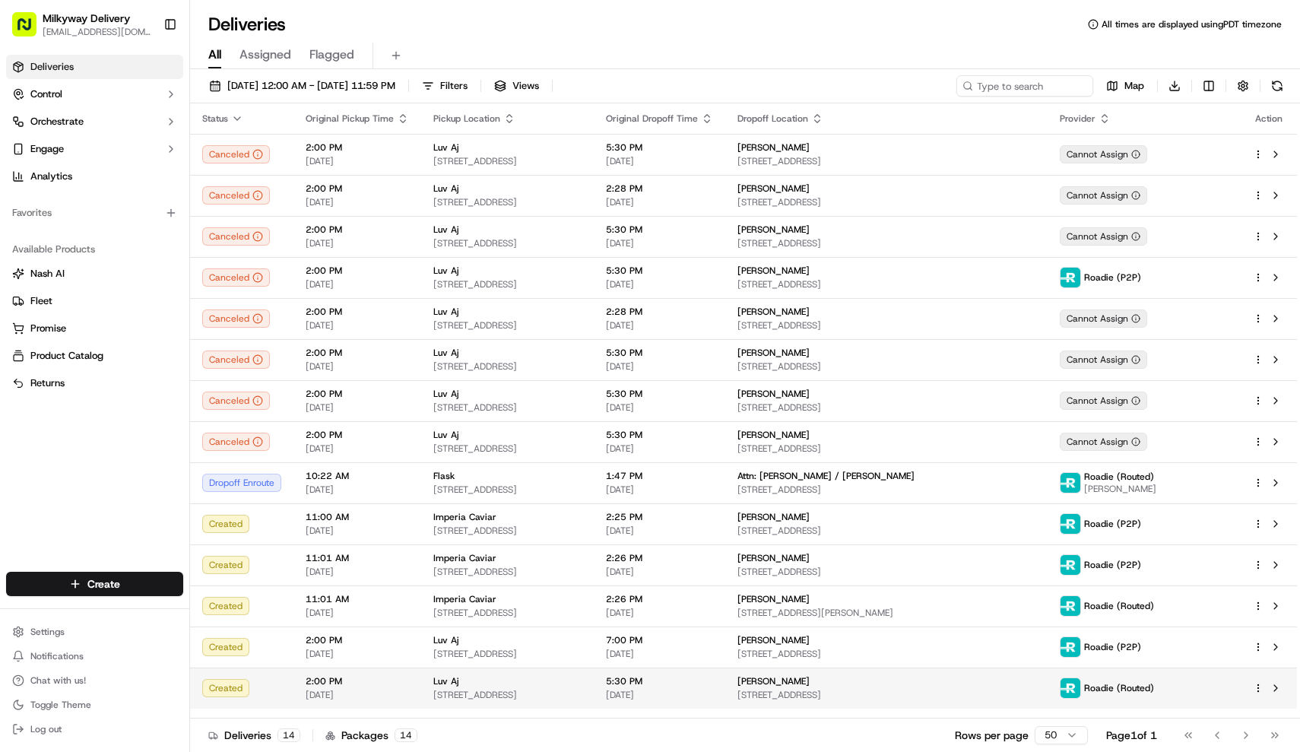
click at [683, 684] on td "5:30 PM [DATE]" at bounding box center [659, 687] width 131 height 41
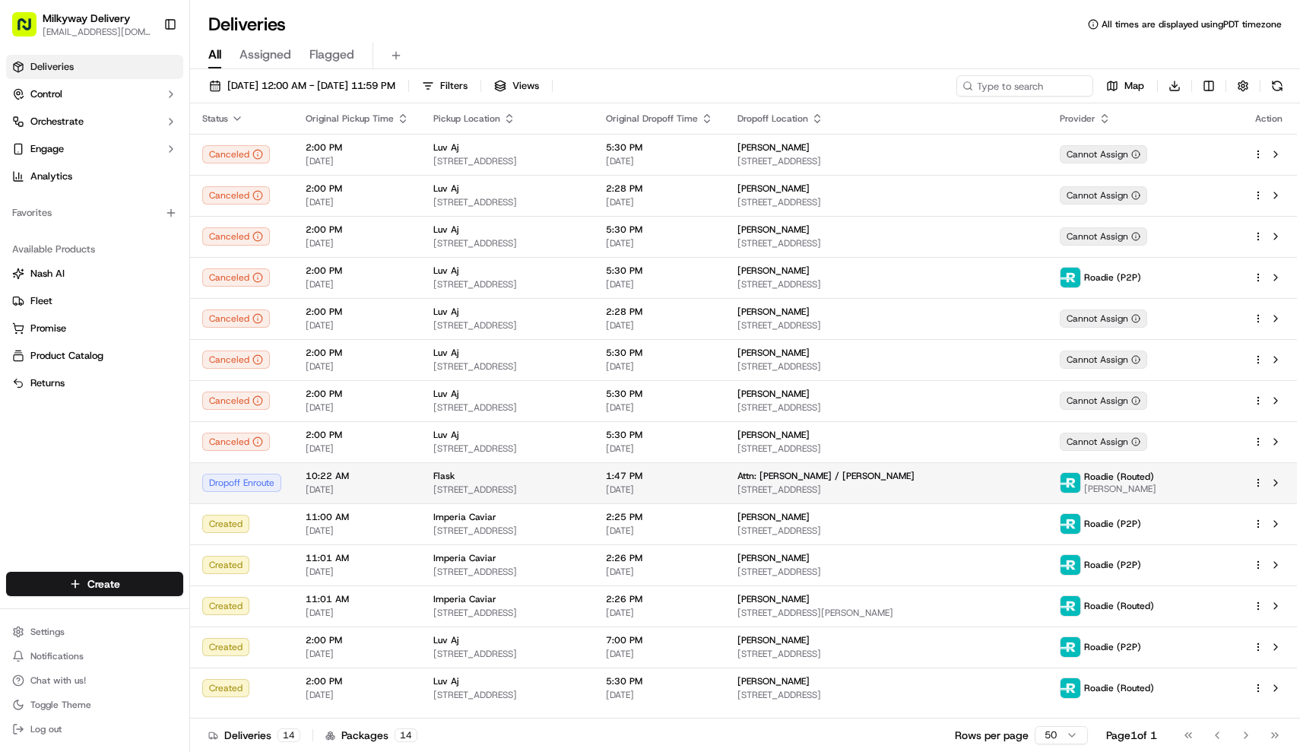
click at [576, 486] on span "[STREET_ADDRESS]" at bounding box center [507, 489] width 148 height 12
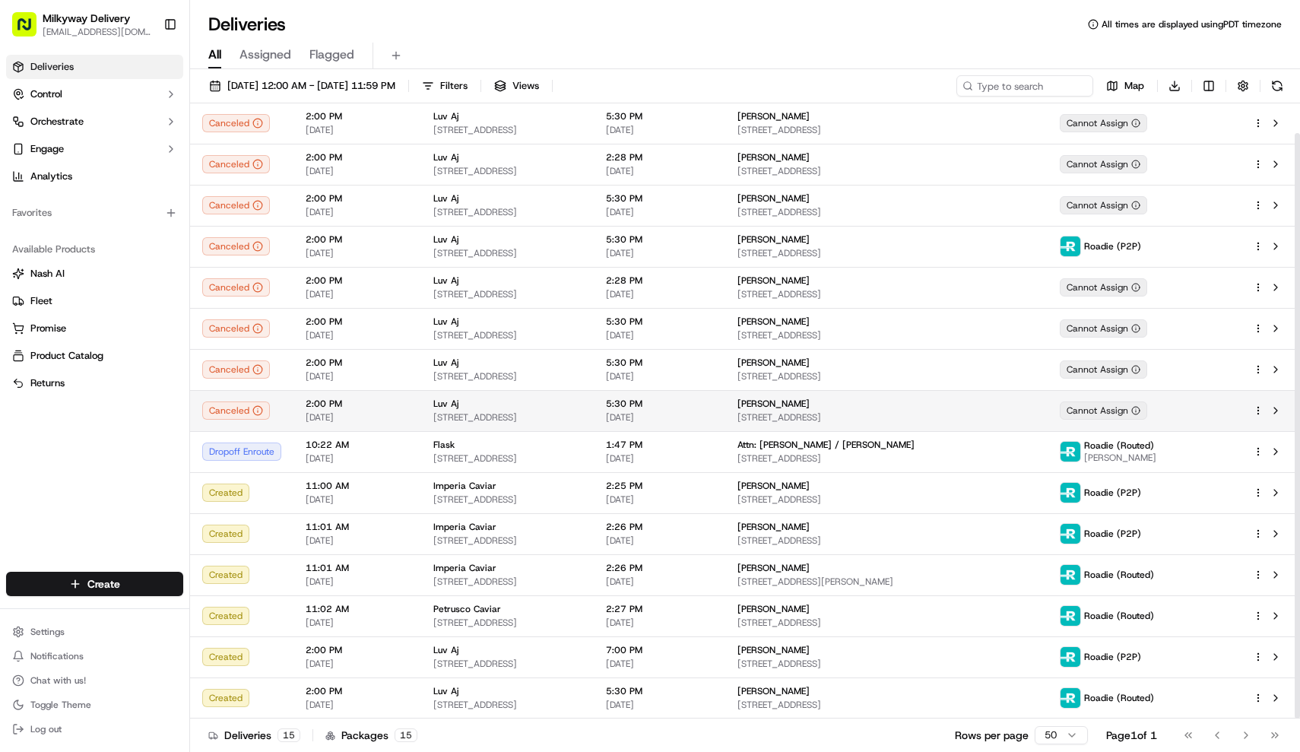
scroll to position [31, 0]
click at [546, 94] on button "Views" at bounding box center [516, 85] width 59 height 21
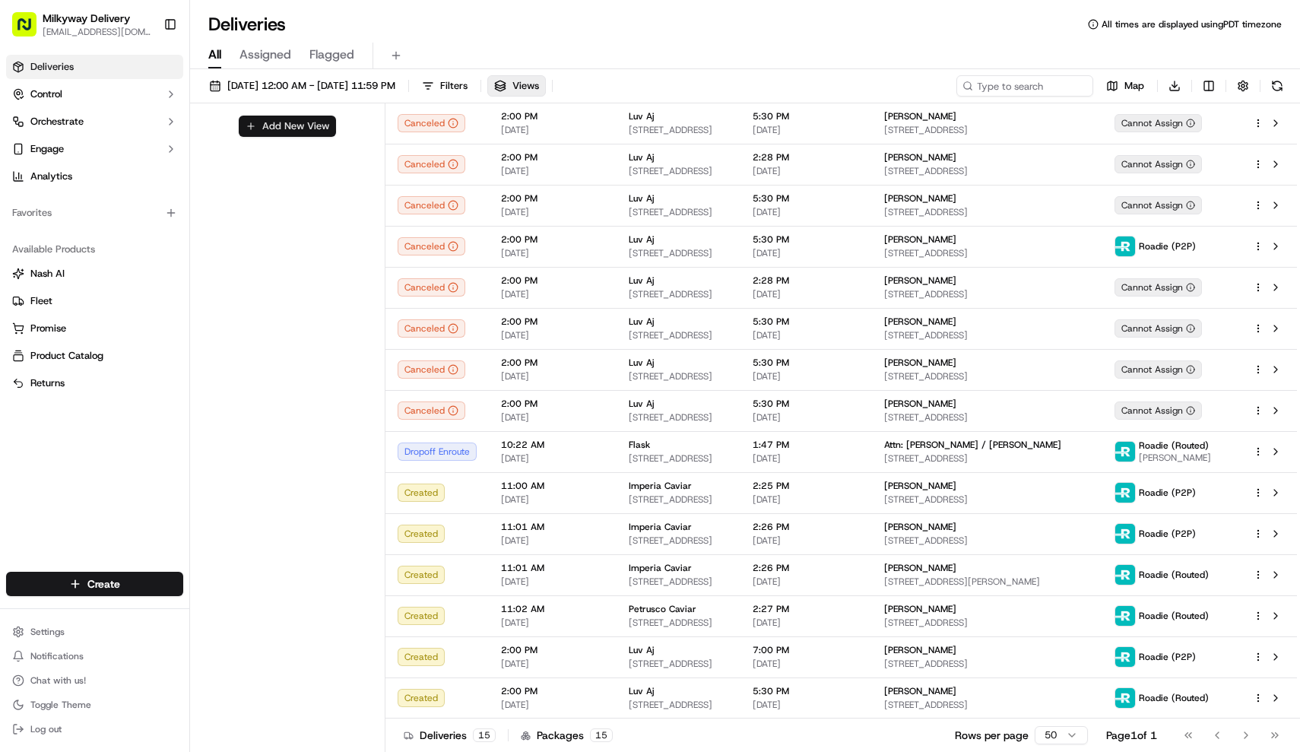
click at [272, 127] on button "Add New View" at bounding box center [287, 126] width 97 height 21
click at [293, 132] on input at bounding box center [261, 131] width 120 height 21
click at [310, 155] on html "Milkyway Delivery [EMAIL_ADDRESS][DOMAIN_NAME] Toggle Sidebar Deliveries Contro…" at bounding box center [650, 376] width 1300 height 752
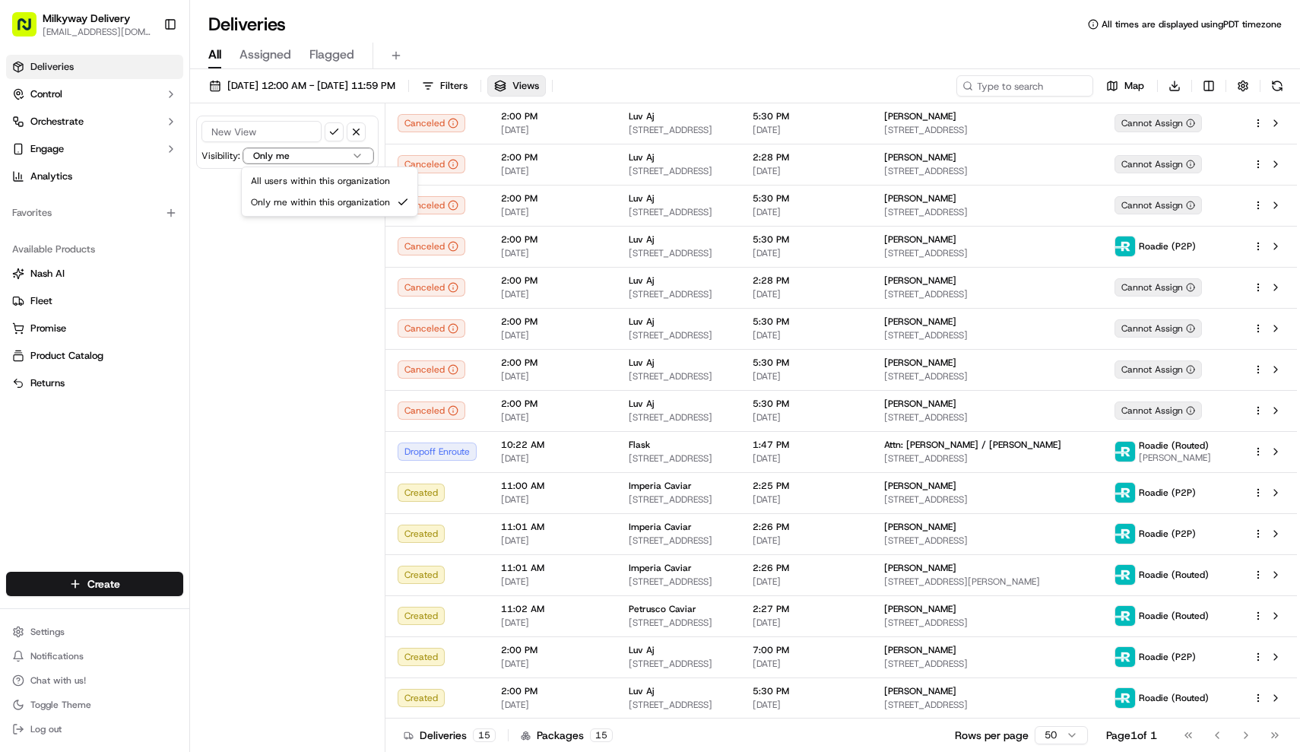
click at [269, 250] on html "Milkyway Delivery [EMAIL_ADDRESS][DOMAIN_NAME] Toggle Sidebar Deliveries Contro…" at bounding box center [650, 376] width 1300 height 752
click at [277, 135] on input at bounding box center [261, 131] width 120 height 21
type input "!"
type input "1"
click at [474, 94] on button "Filters" at bounding box center [444, 85] width 59 height 21
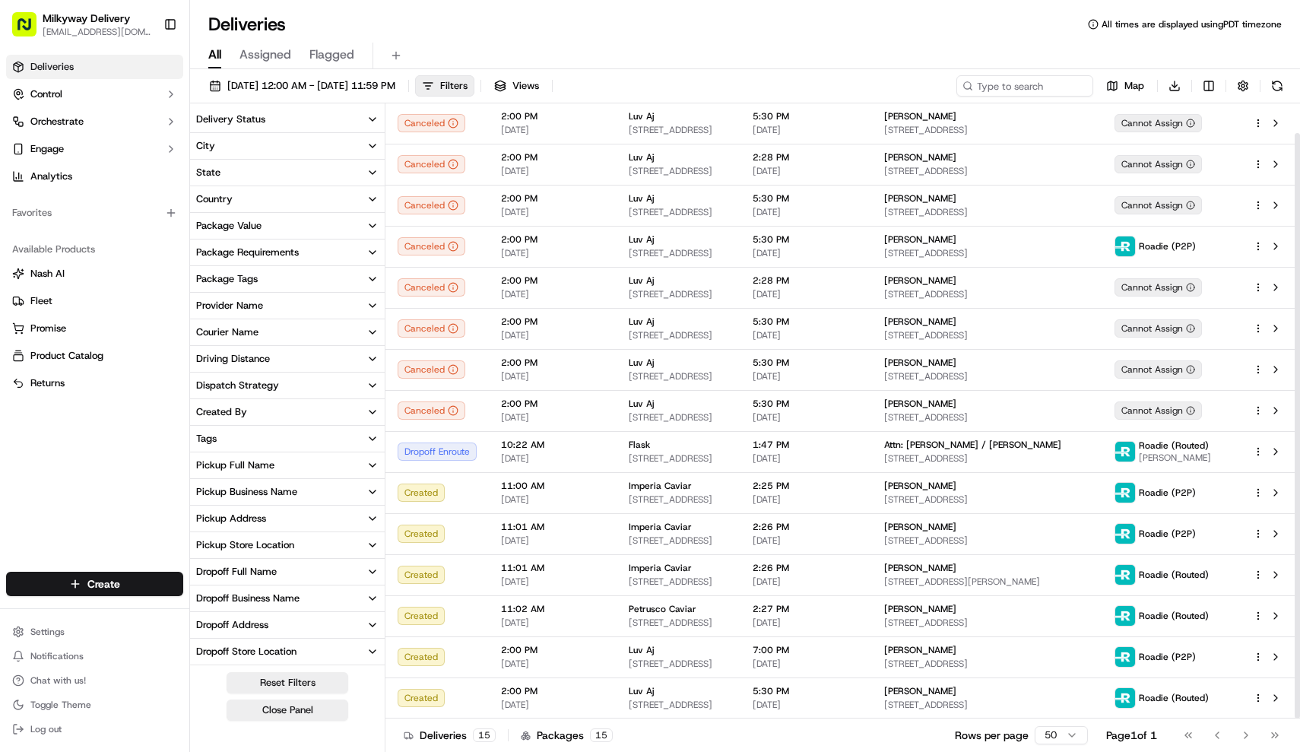
click at [360, 113] on button "Delivery Status" at bounding box center [287, 119] width 195 height 26
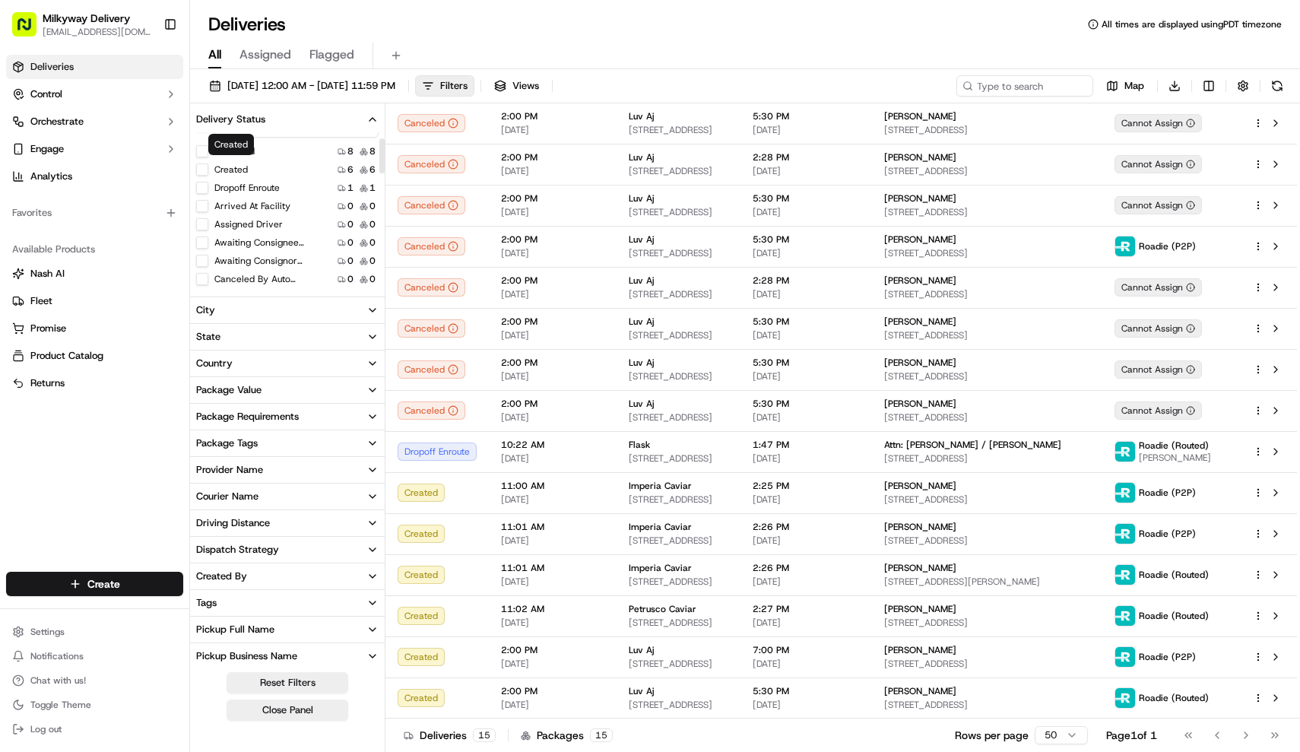
scroll to position [27, 0]
click at [203, 168] on button "Created" at bounding box center [202, 164] width 12 height 12
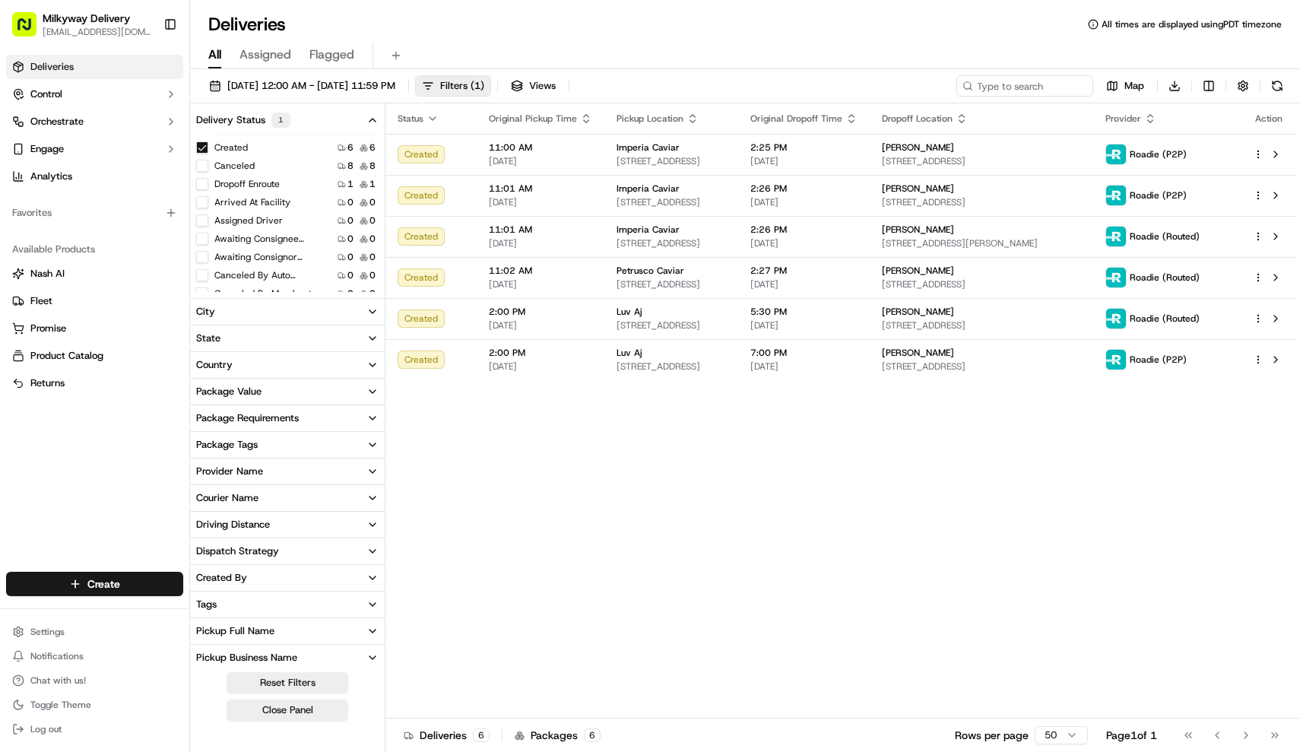
click at [204, 185] on button "Dropoff Enroute" at bounding box center [202, 184] width 12 height 12
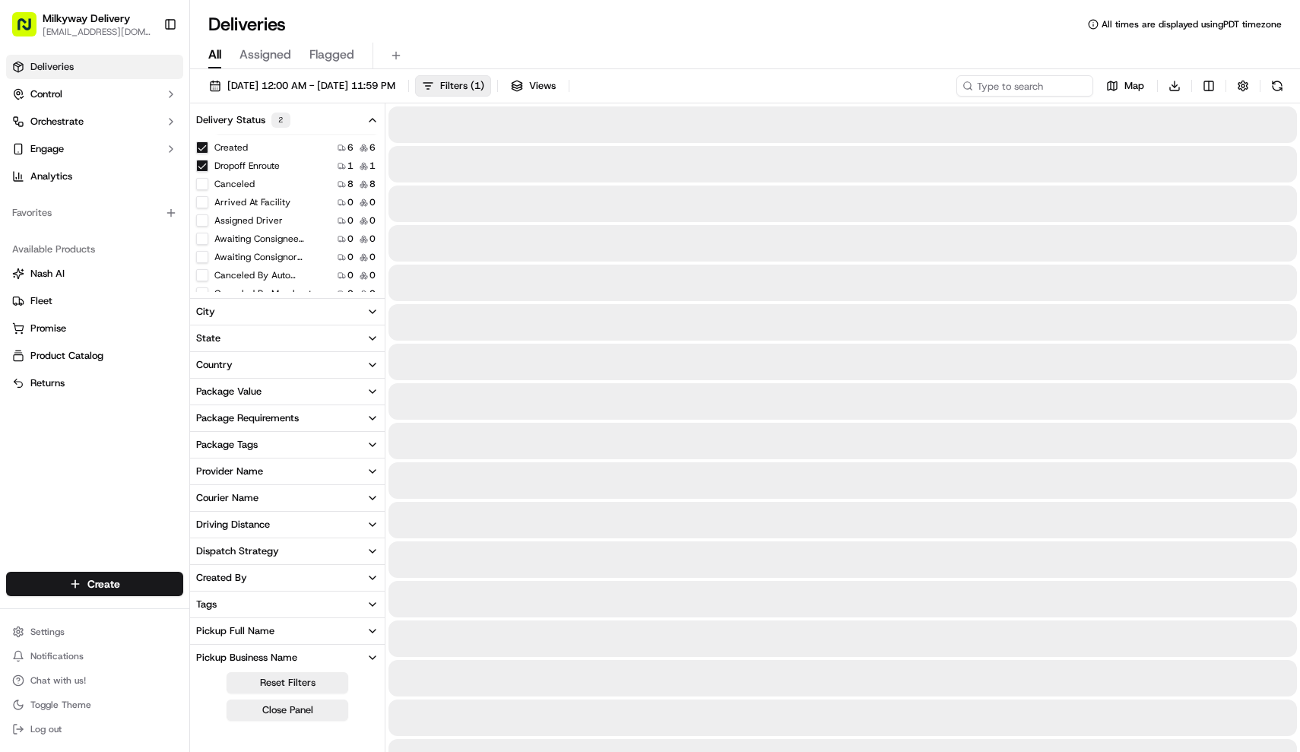
click at [201, 204] on button "Arrived At Facility" at bounding box center [202, 202] width 12 height 12
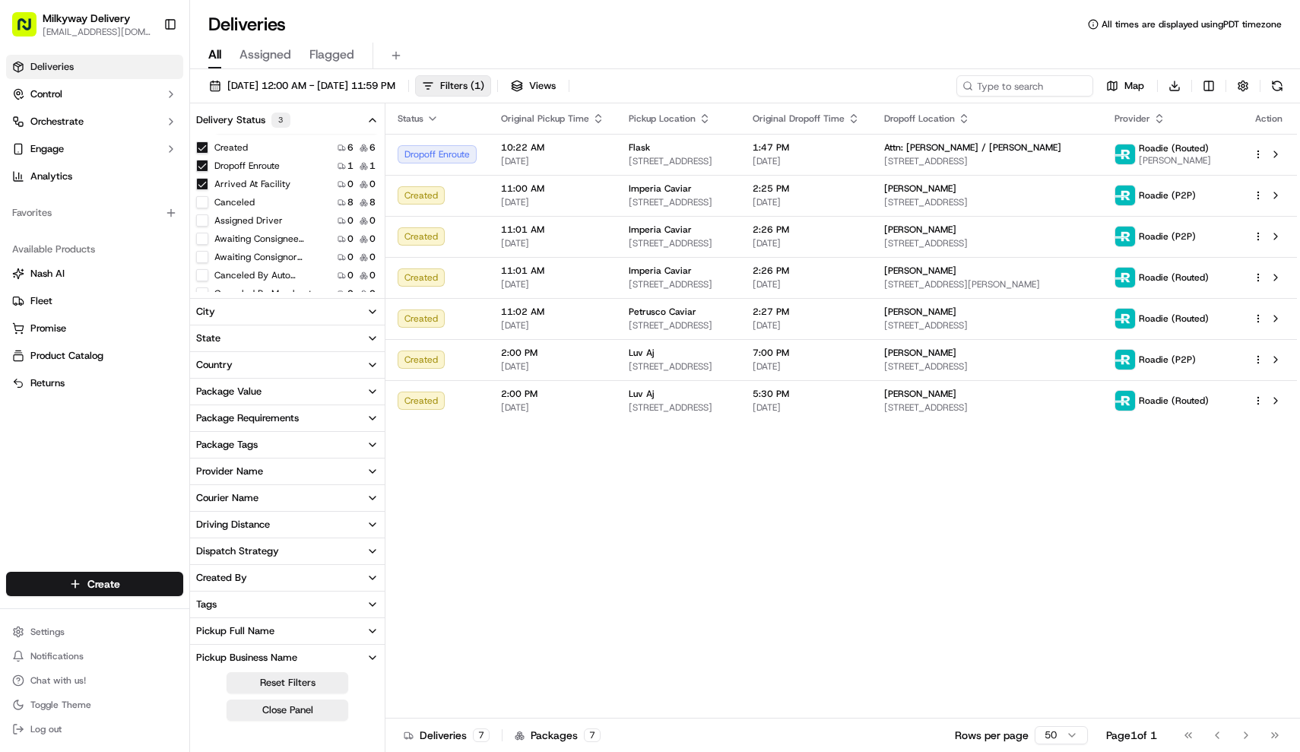
click at [205, 204] on button "Canceled" at bounding box center [202, 202] width 12 height 12
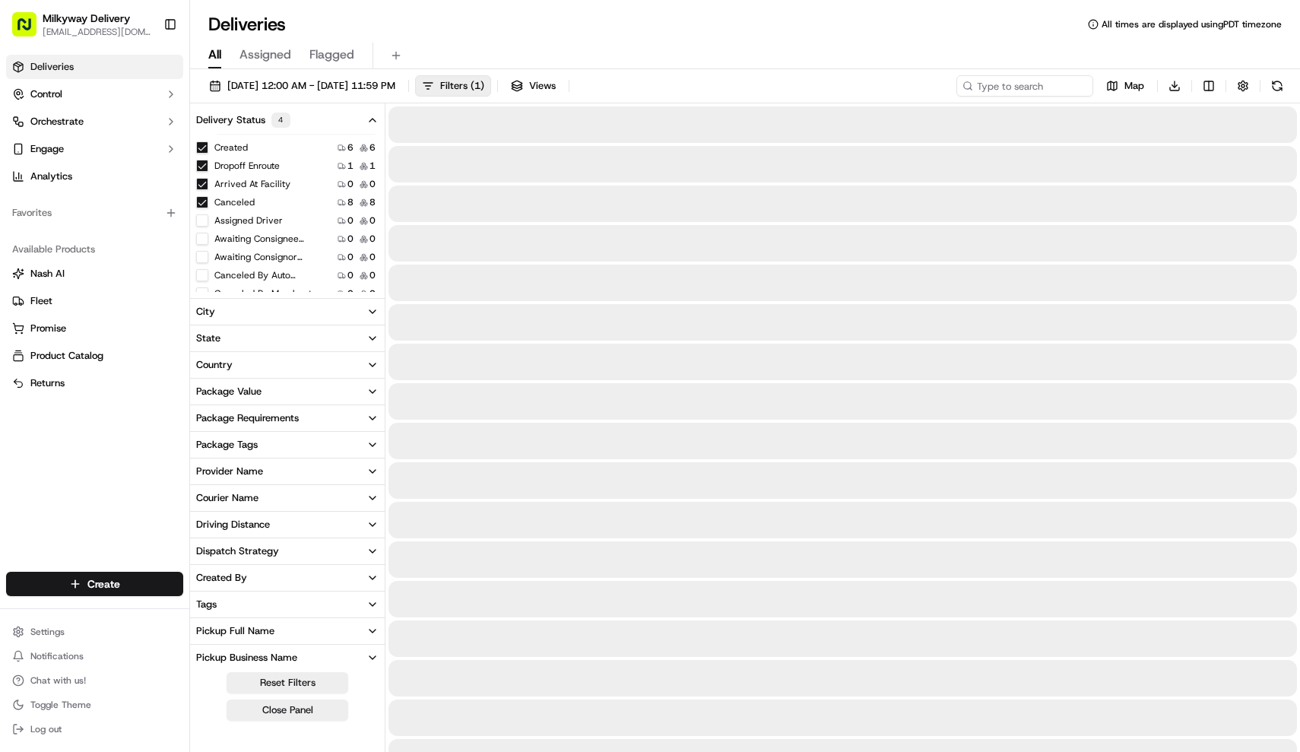
click at [206, 202] on button "Canceled" at bounding box center [202, 202] width 12 height 12
click at [204, 220] on button "Assigned Driver" at bounding box center [202, 220] width 12 height 12
click at [204, 236] on button "Awaiting Consignee Pickup" at bounding box center [202, 239] width 12 height 12
click at [203, 256] on button "Awaiting Consignor Dropoff" at bounding box center [202, 257] width 12 height 12
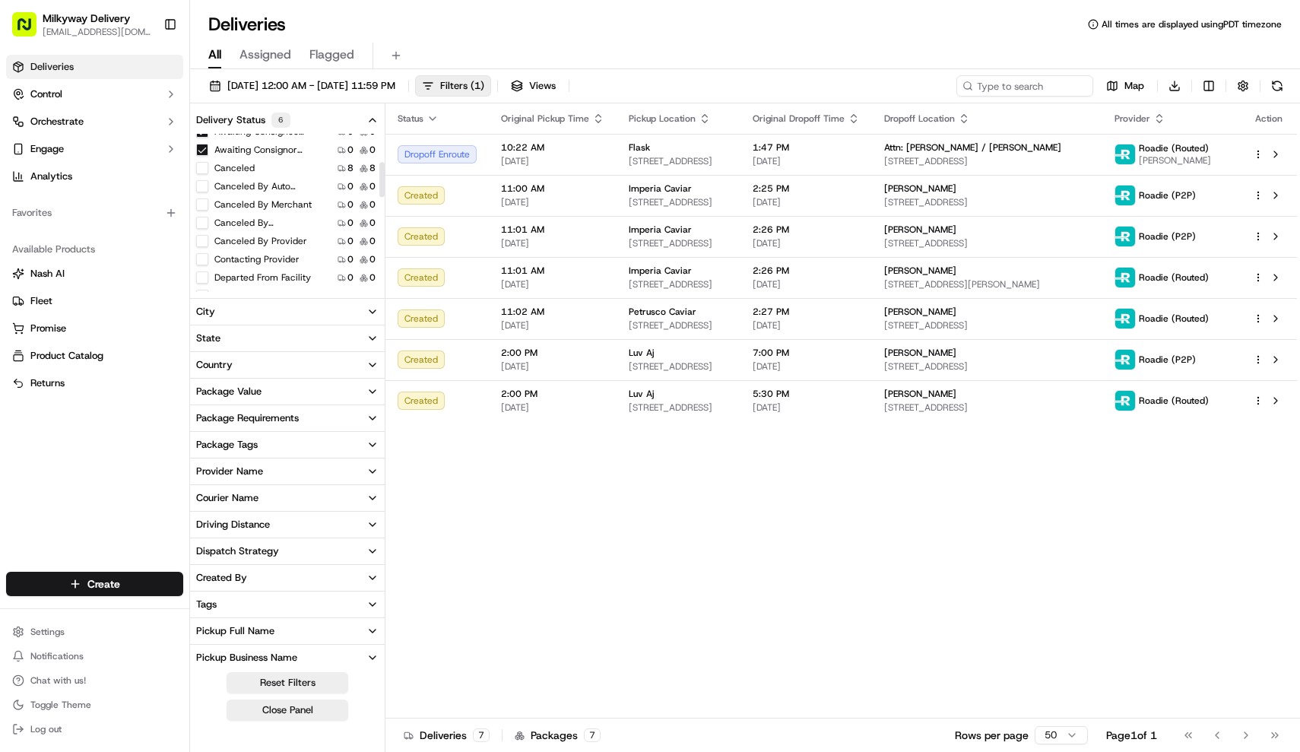
scroll to position [133, 0]
click at [204, 170] on button "Canceled By Auto Reassign" at bounding box center [202, 169] width 12 height 12
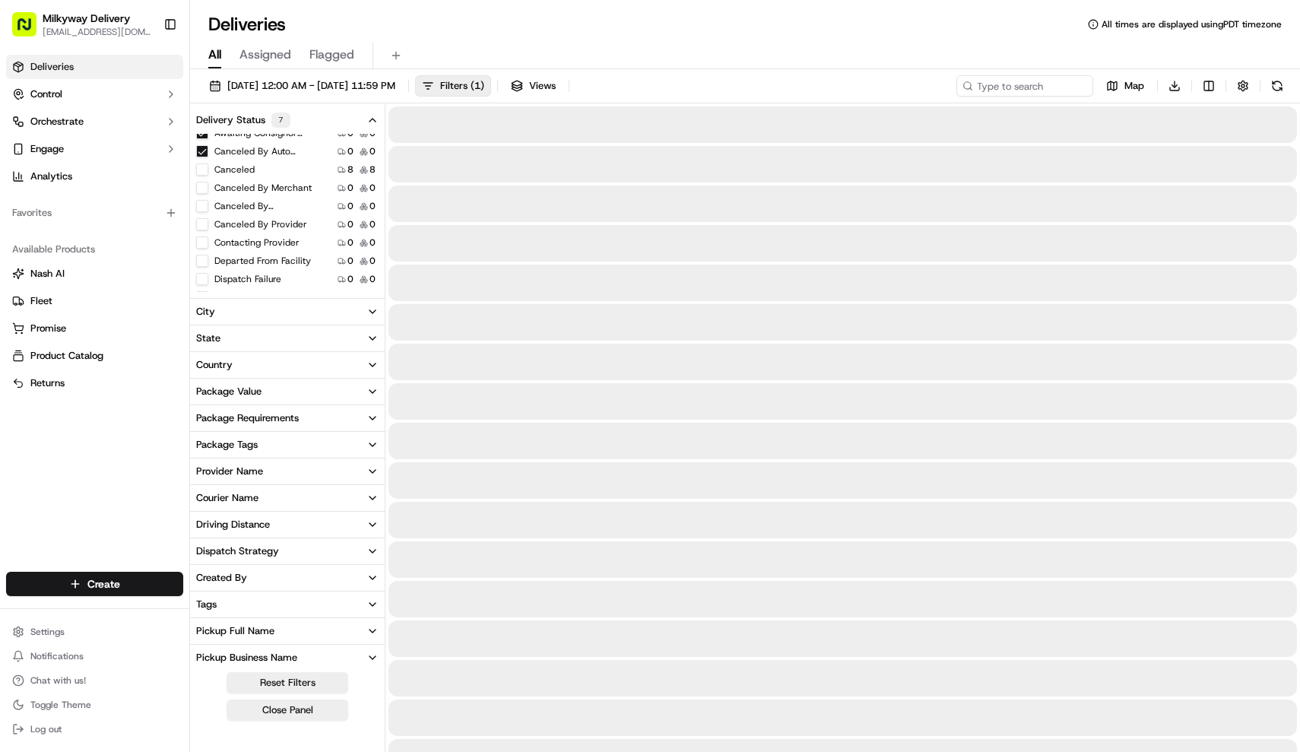
click at [204, 187] on button "Canceled By Merchant" at bounding box center [202, 188] width 12 height 12
click at [201, 206] on button "Canceled By [PERSON_NAME]" at bounding box center [202, 206] width 12 height 12
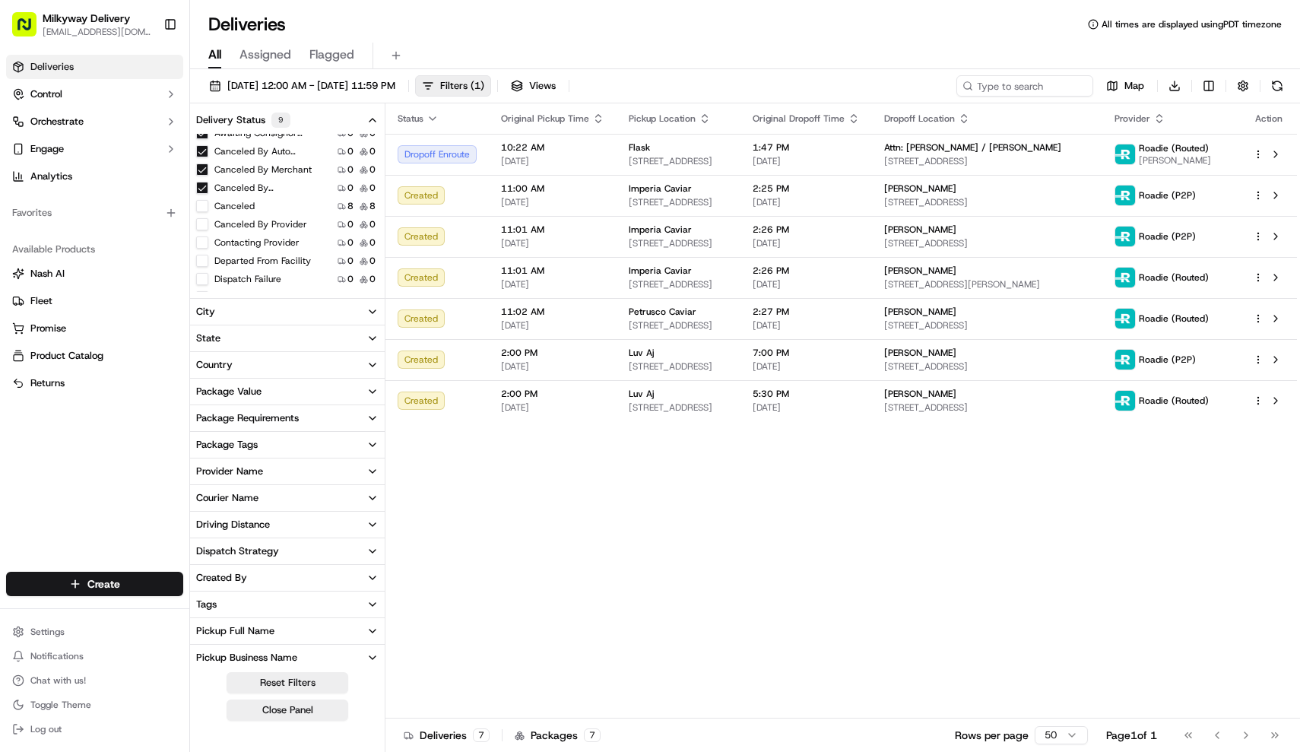
click at [204, 191] on button "Canceled By [PERSON_NAME]" at bounding box center [202, 188] width 12 height 12
click at [533, 544] on div "Status Original Pickup Time Pickup Location Original Dropoff Time Dropoff Locat…" at bounding box center [840, 410] width 911 height 615
click at [484, 83] on span "Filters ( 1 )" at bounding box center [462, 86] width 44 height 14
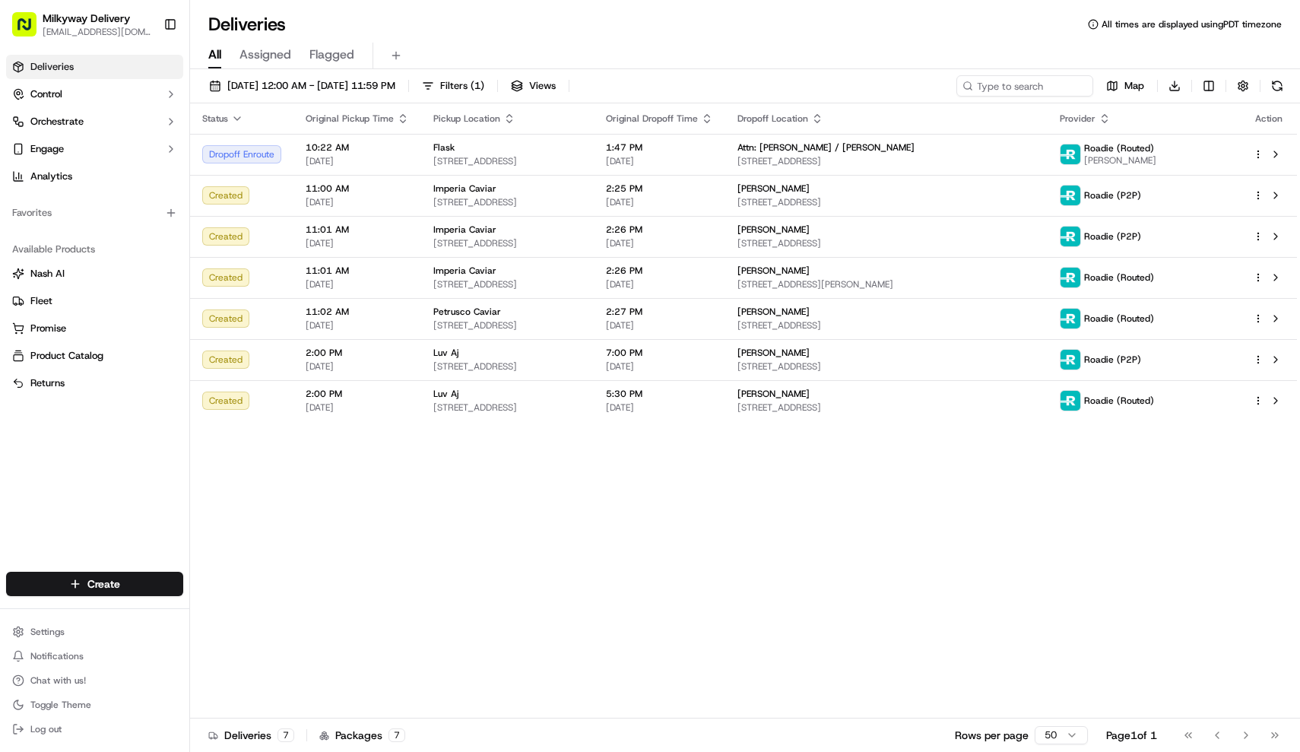
click at [550, 46] on div "All Assigned Flagged" at bounding box center [745, 56] width 1110 height 27
